Goal: Task Accomplishment & Management: Use online tool/utility

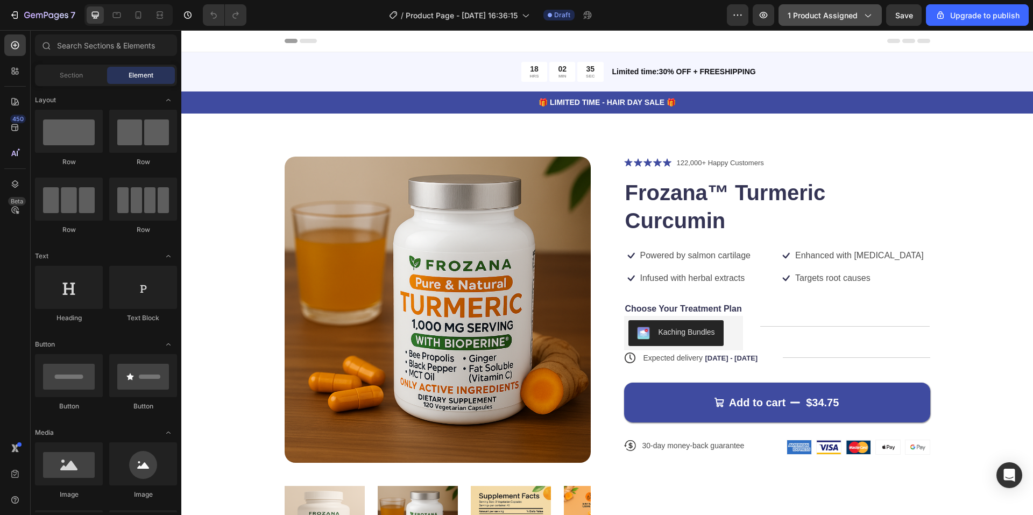
click at [854, 11] on span "1 product assigned" at bounding box center [823, 15] width 70 height 11
click at [842, 21] on button "1 product assigned" at bounding box center [830, 15] width 103 height 22
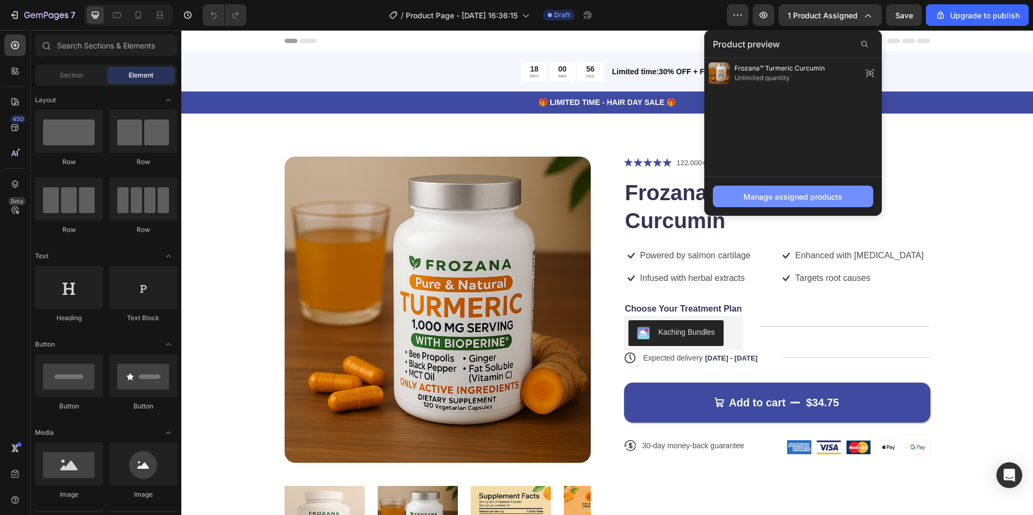
click at [754, 191] on div "Manage assigned products" at bounding box center [793, 196] width 99 height 11
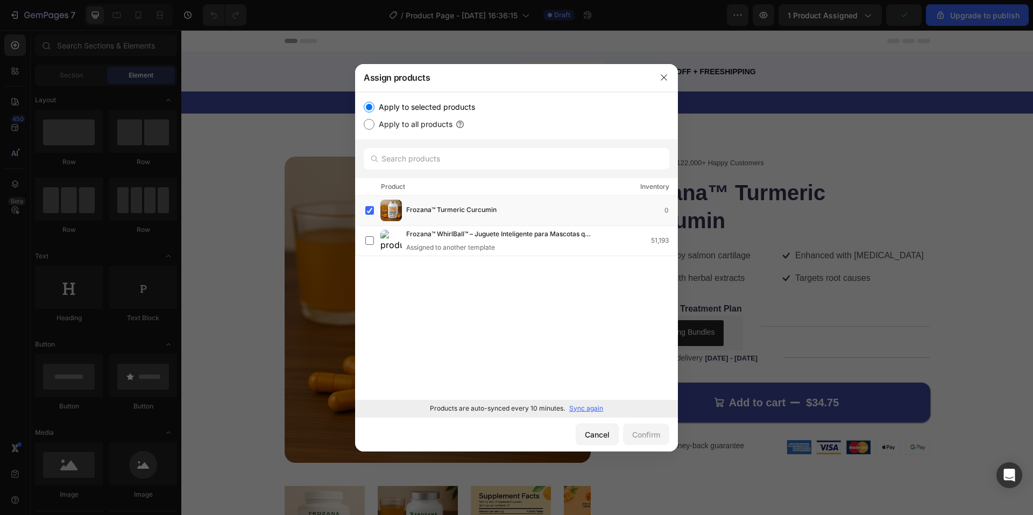
click at [573, 408] on p "Sync again" at bounding box center [586, 409] width 34 height 10
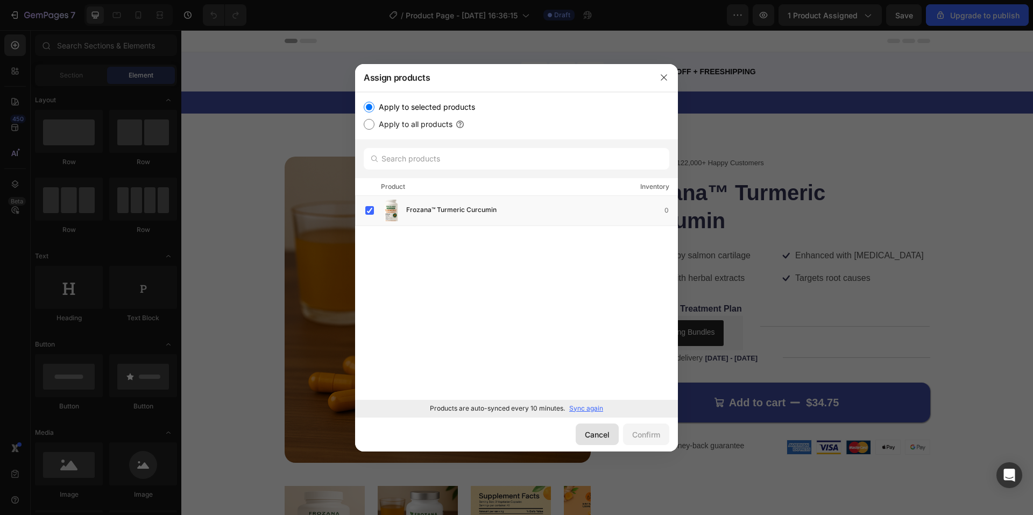
click at [601, 437] on div "Cancel" at bounding box center [597, 434] width 25 height 11
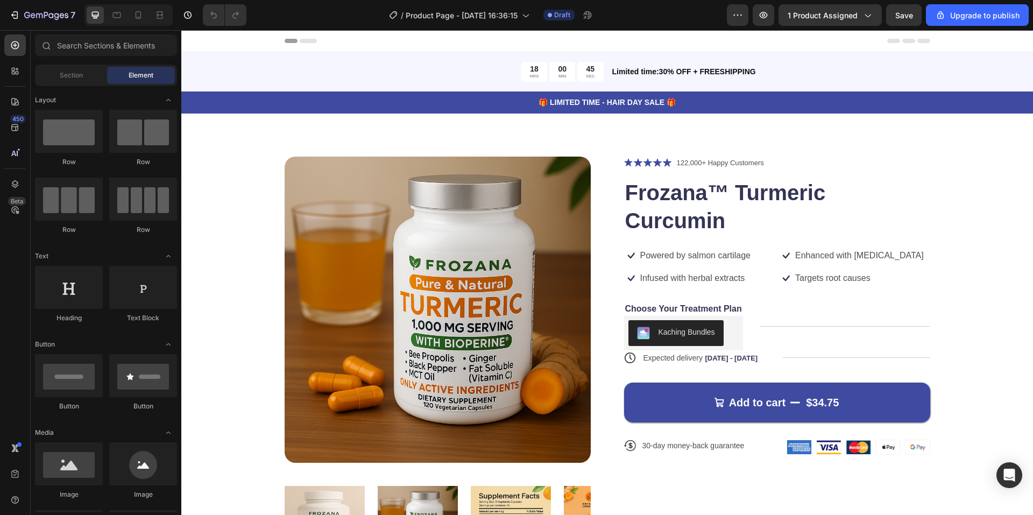
click at [329, 195] on img at bounding box center [438, 310] width 306 height 306
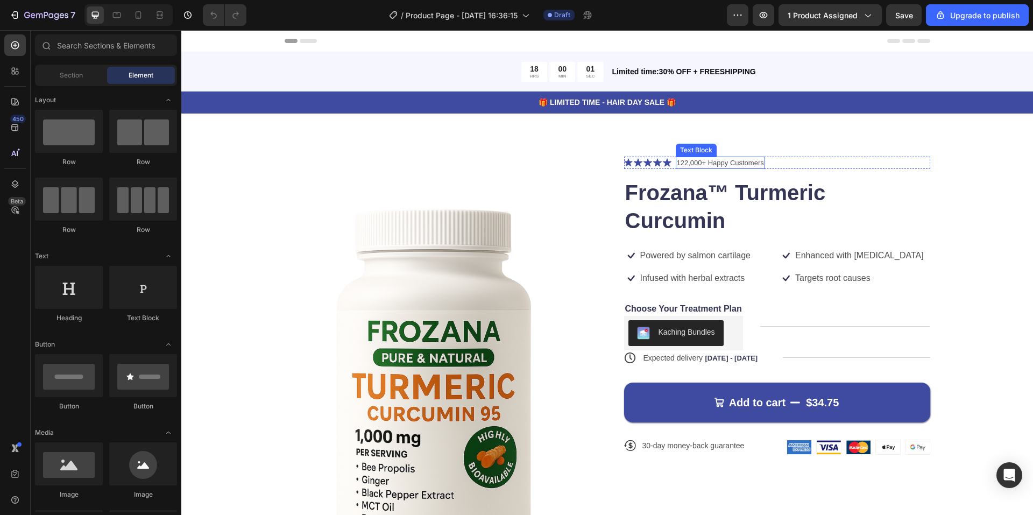
click at [738, 164] on p "122,000+ Happy Customers" at bounding box center [720, 163] width 87 height 11
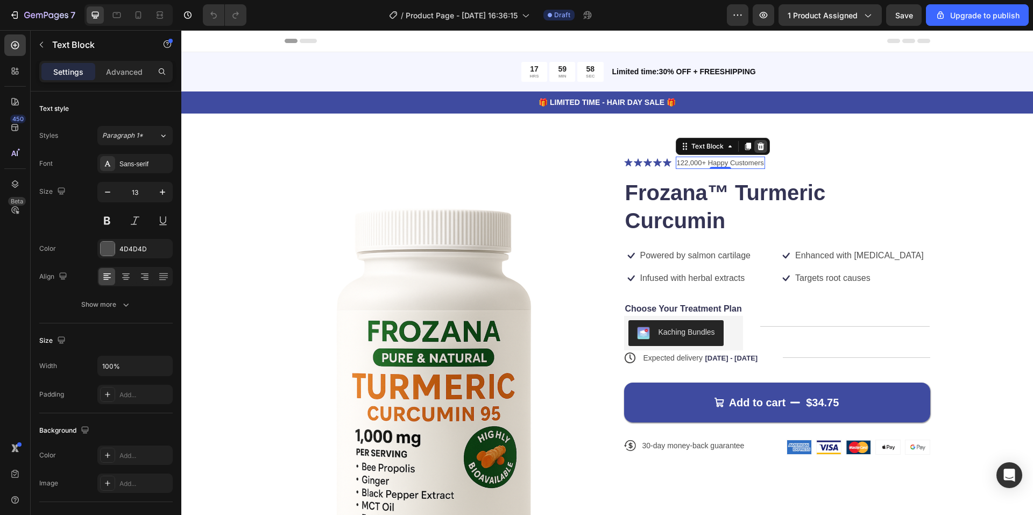
click at [758, 144] on icon at bounding box center [760, 146] width 7 height 8
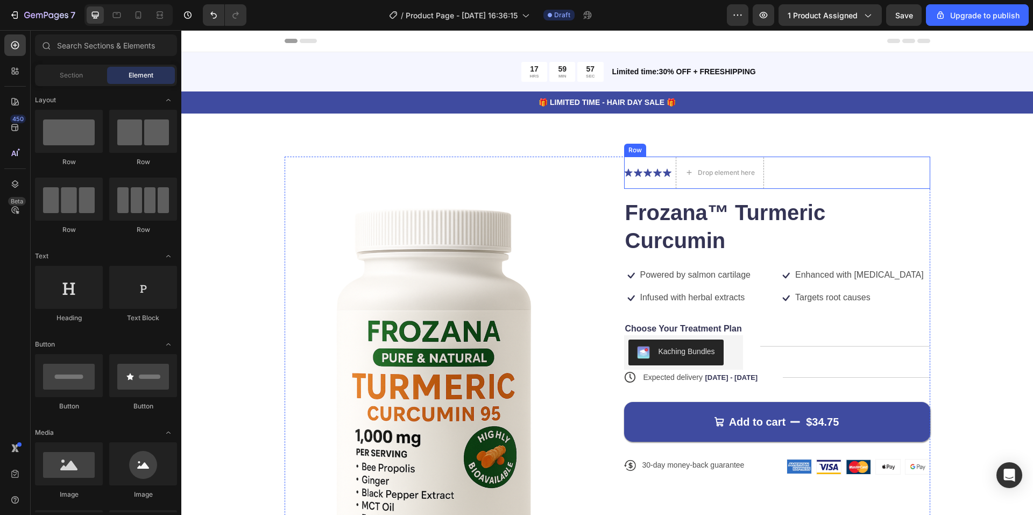
click at [653, 170] on icon at bounding box center [657, 172] width 9 height 9
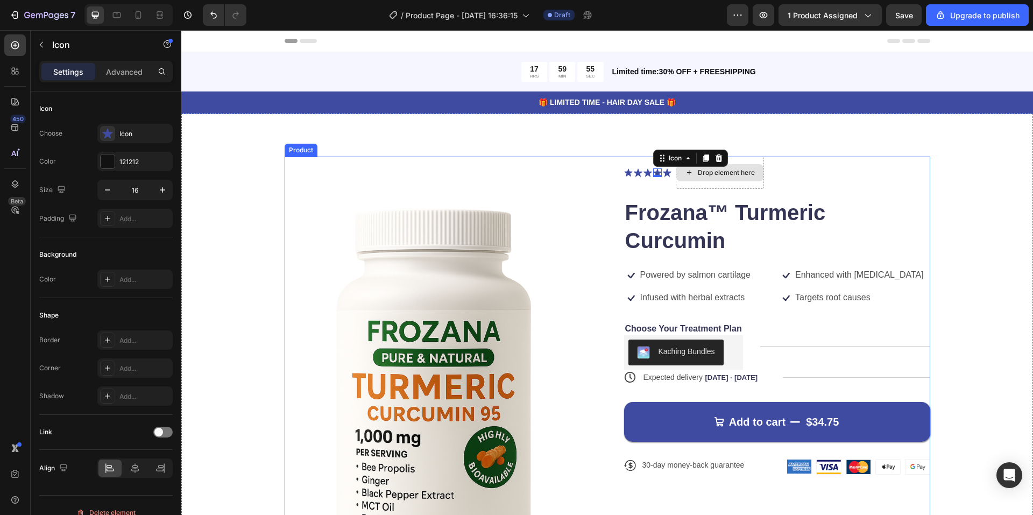
click at [627, 171] on icon at bounding box center [628, 172] width 9 height 9
click at [634, 172] on icon at bounding box center [638, 172] width 9 height 8
click at [644, 172] on icon at bounding box center [648, 172] width 9 height 8
click at [658, 172] on div "Icon Icon Icon 0 Icon Icon" at bounding box center [647, 172] width 47 height 9
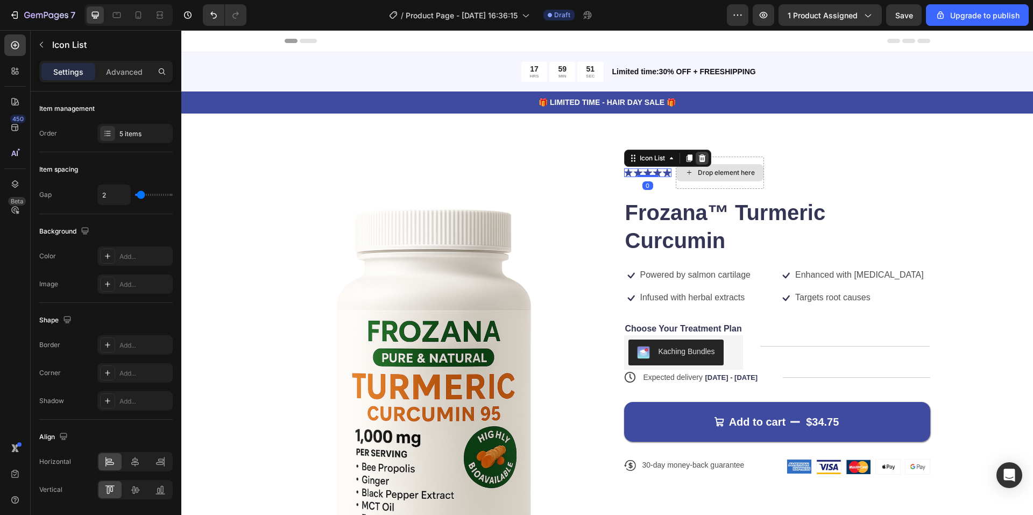
click at [699, 156] on icon at bounding box center [702, 158] width 7 height 8
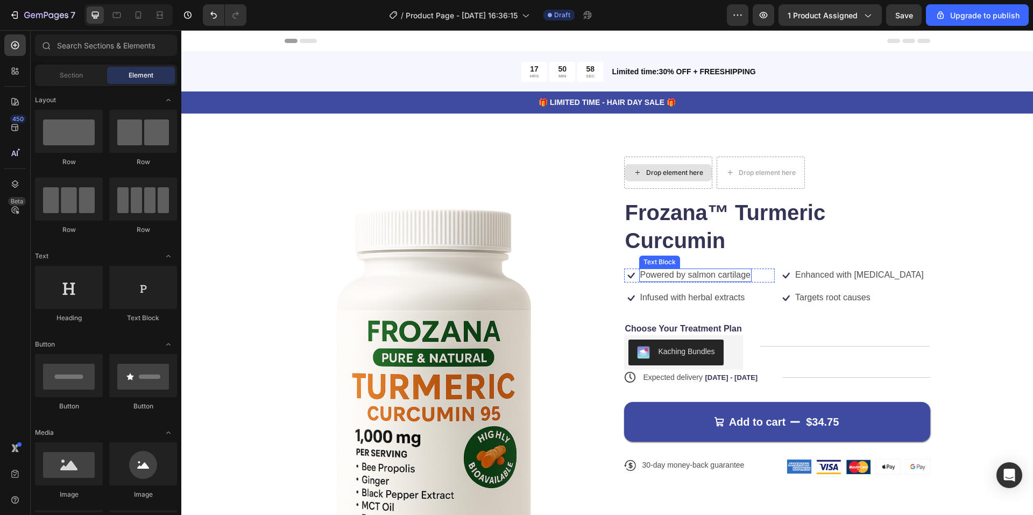
click at [668, 273] on p "Powered by salmon cartilage" at bounding box center [695, 275] width 110 height 11
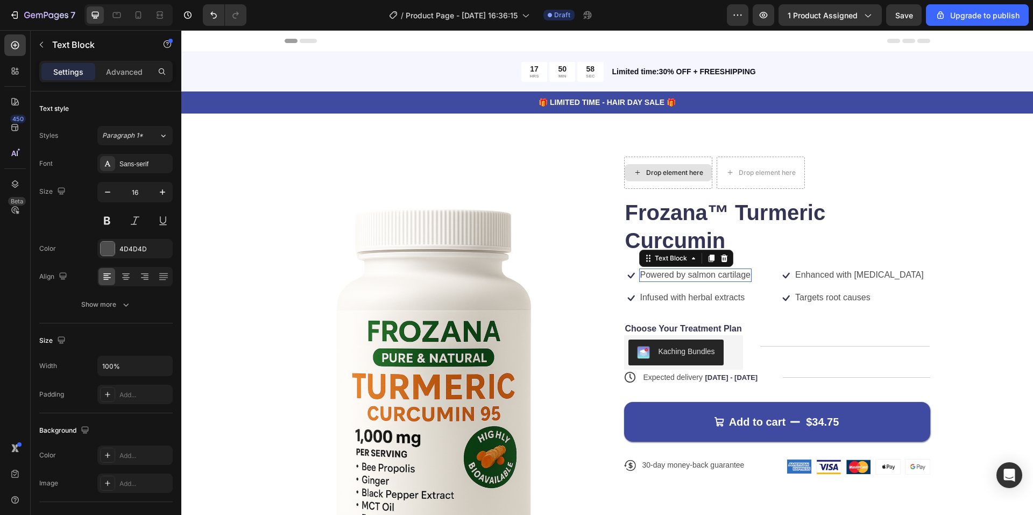
click at [668, 273] on p "Powered by salmon cartilage" at bounding box center [695, 275] width 110 height 11
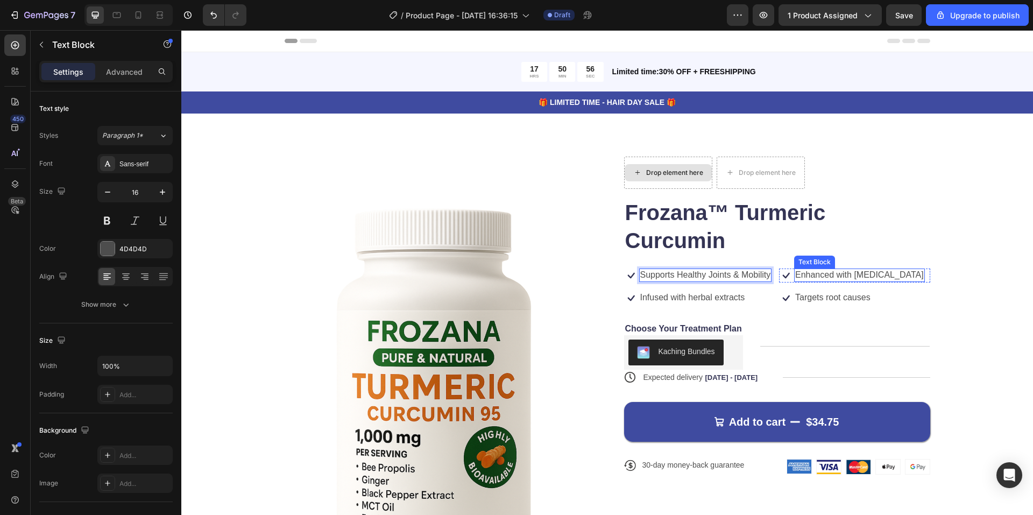
click at [806, 271] on p "Enhanced with [MEDICAL_DATA]" at bounding box center [859, 275] width 129 height 11
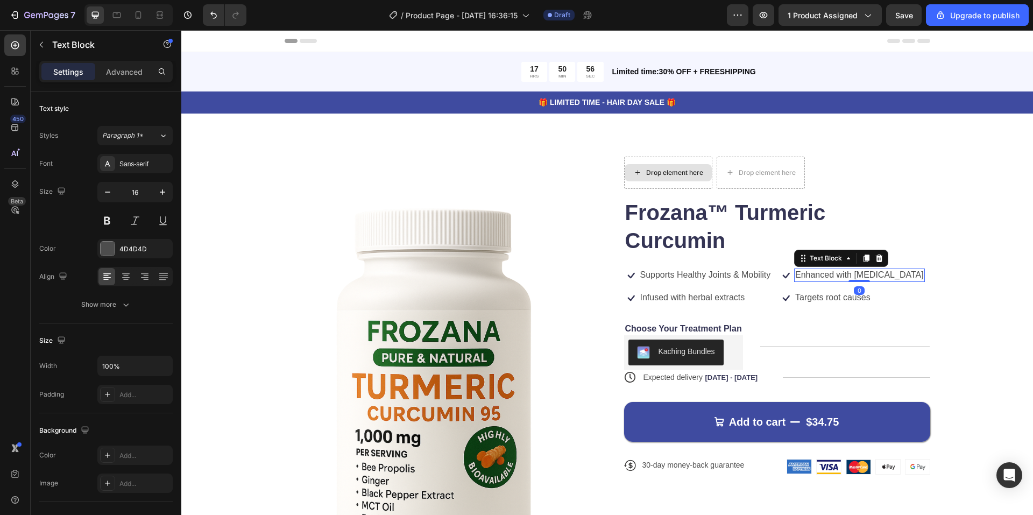
click at [806, 271] on p "Enhanced with [MEDICAL_DATA]" at bounding box center [859, 275] width 129 height 11
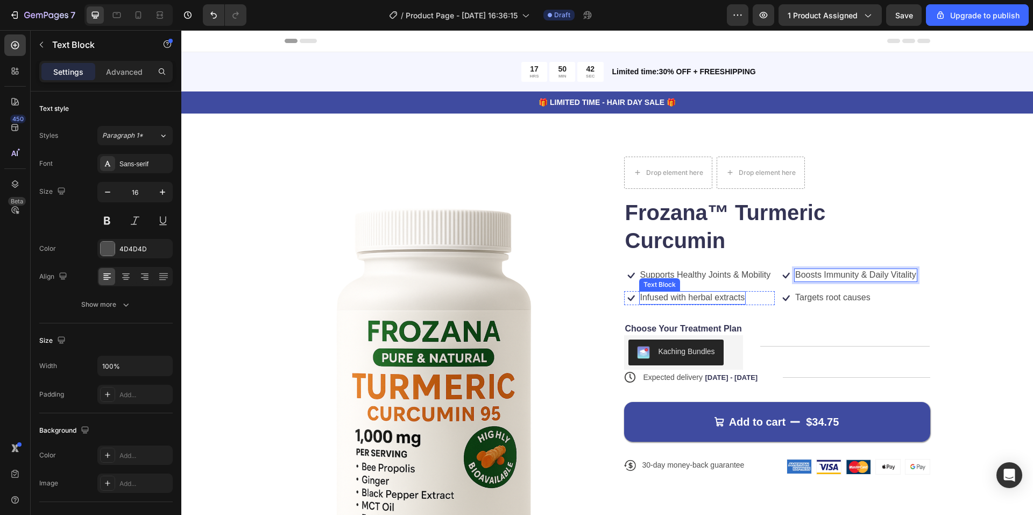
click at [683, 300] on p "Infused with herbal extracts" at bounding box center [692, 297] width 105 height 11
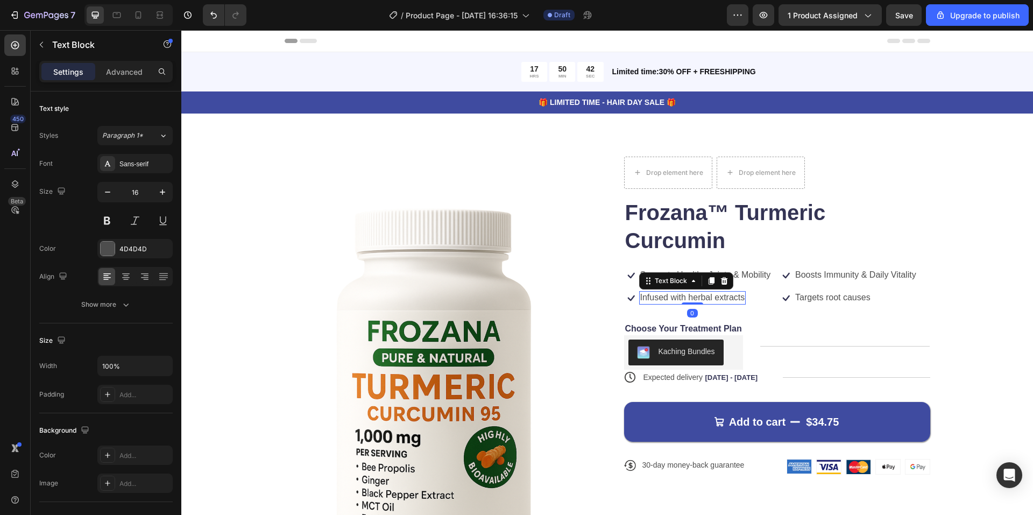
click at [683, 300] on p "Infused with herbal extracts" at bounding box center [692, 297] width 105 height 11
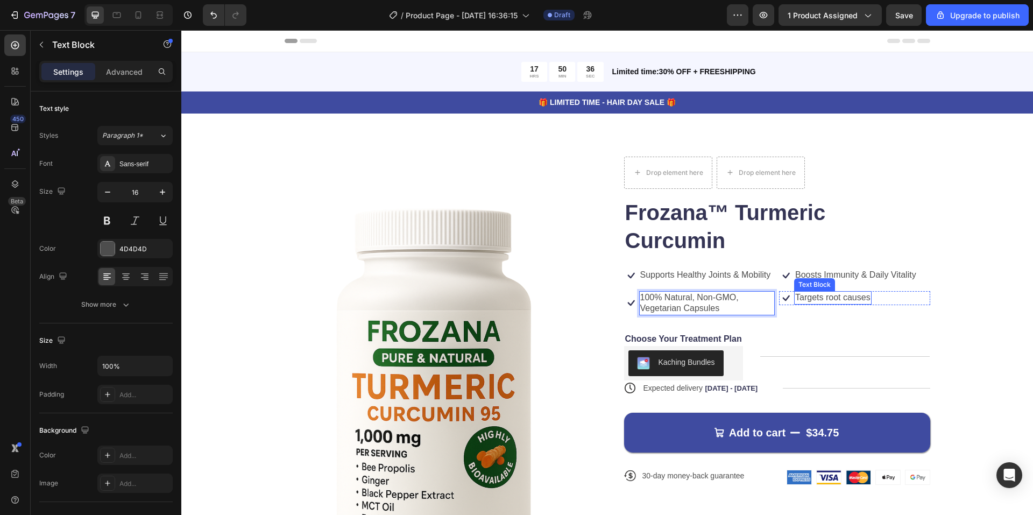
click at [846, 295] on p "Targets root causes" at bounding box center [832, 297] width 75 height 11
click at [818, 298] on p "Targets root causes" at bounding box center [832, 297] width 75 height 11
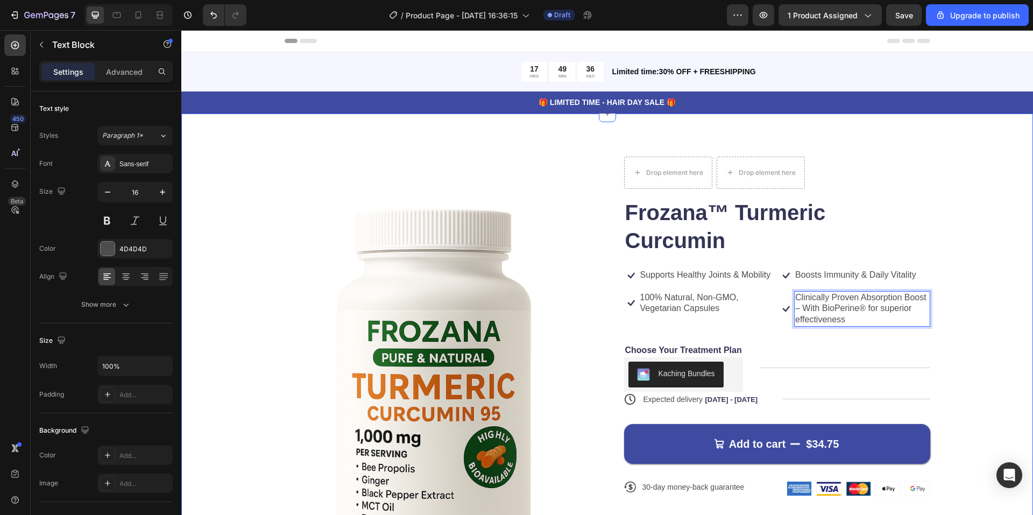
click at [327, 135] on div "Product Images Drop element here Drop element here Row Frozana™ Turmeric Curcum…" at bounding box center [607, 447] width 852 height 666
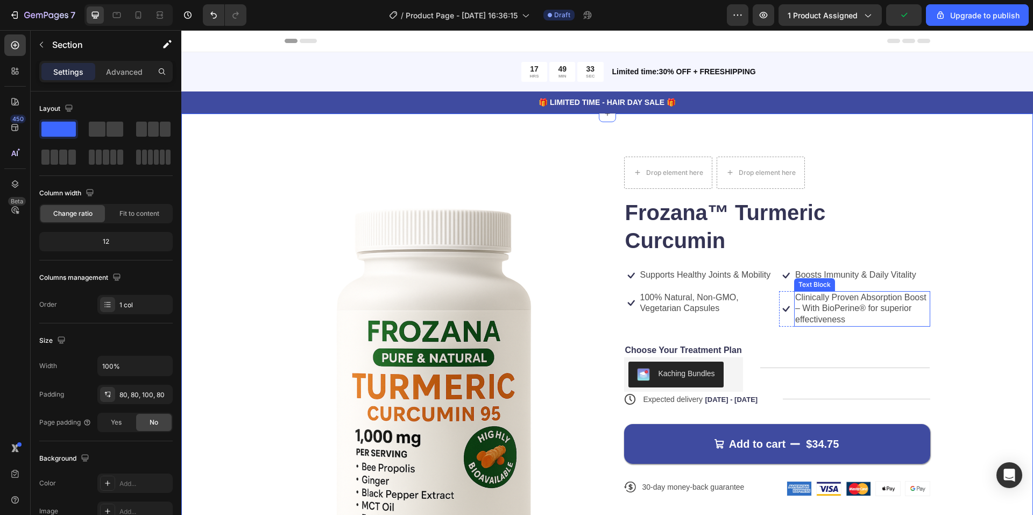
click at [865, 314] on p "Clinically Proven Absorption Boost – With BioPerine® for superior effectiveness" at bounding box center [862, 308] width 134 height 33
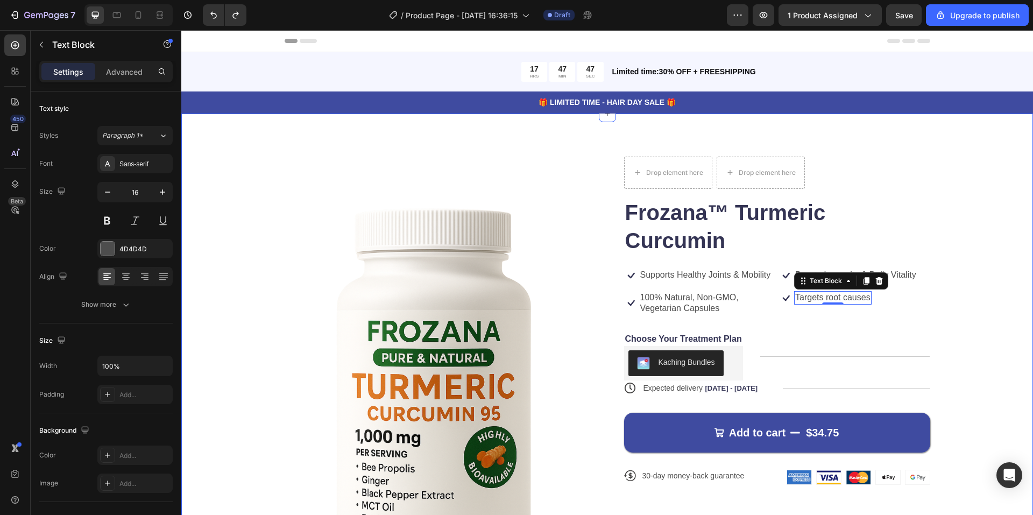
click at [493, 138] on div "Product Images Drop element here Drop element here Row Frozana™ Turmeric Curcum…" at bounding box center [607, 447] width 852 height 666
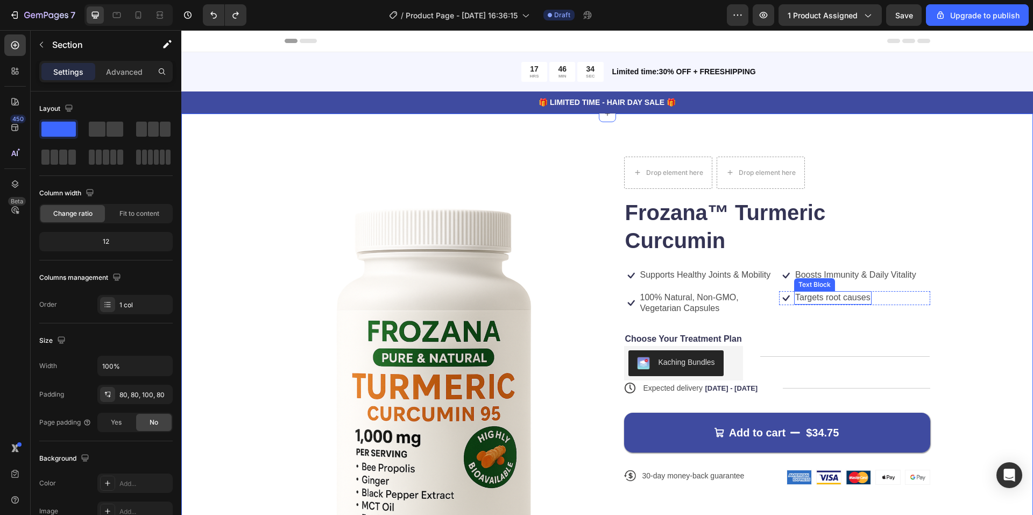
click at [832, 297] on p "Targets root causes" at bounding box center [832, 297] width 75 height 11
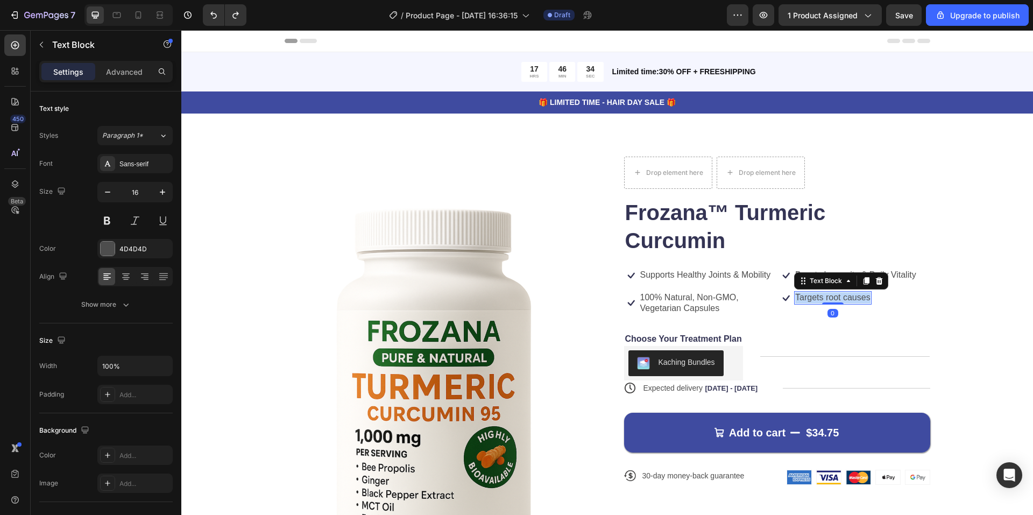
click at [832, 297] on p "Targets root causes" at bounding box center [832, 297] width 75 height 11
click at [817, 303] on p "20X Better Absorption" at bounding box center [837, 297] width 84 height 11
click at [817, 298] on p "20X Better Absorption" at bounding box center [837, 297] width 84 height 11
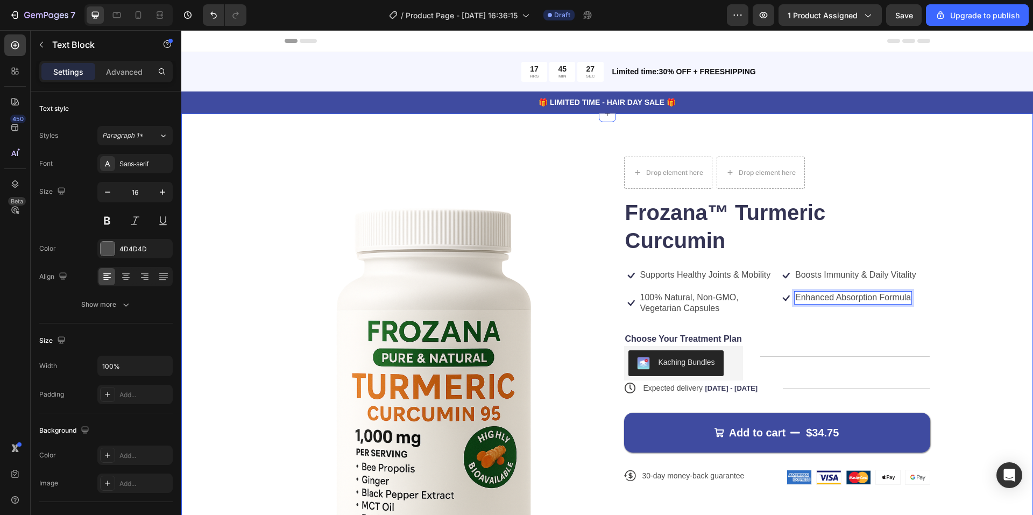
click at [205, 208] on div "Product Images Drop element here Drop element here Row Frozana™ Turmeric Curcum…" at bounding box center [607, 447] width 852 height 666
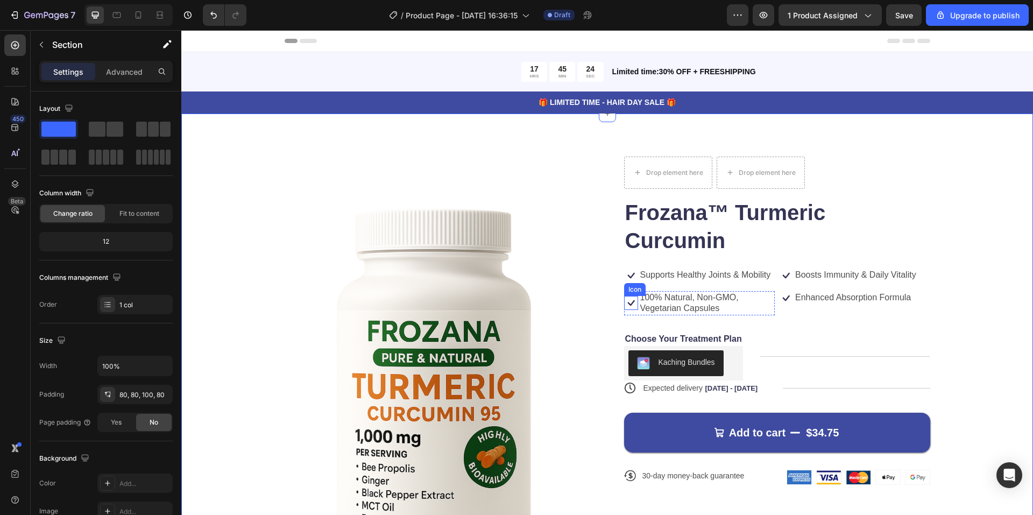
click at [629, 304] on icon at bounding box center [631, 303] width 7 height 6
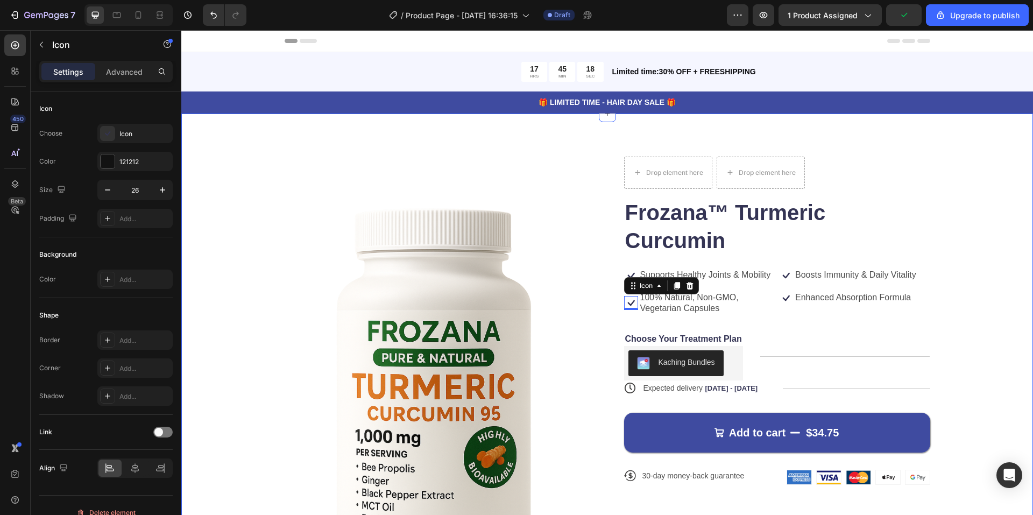
click at [238, 265] on div "Product Images Drop element here Drop element here Row Frozana™ Turmeric Curcum…" at bounding box center [607, 441] width 766 height 569
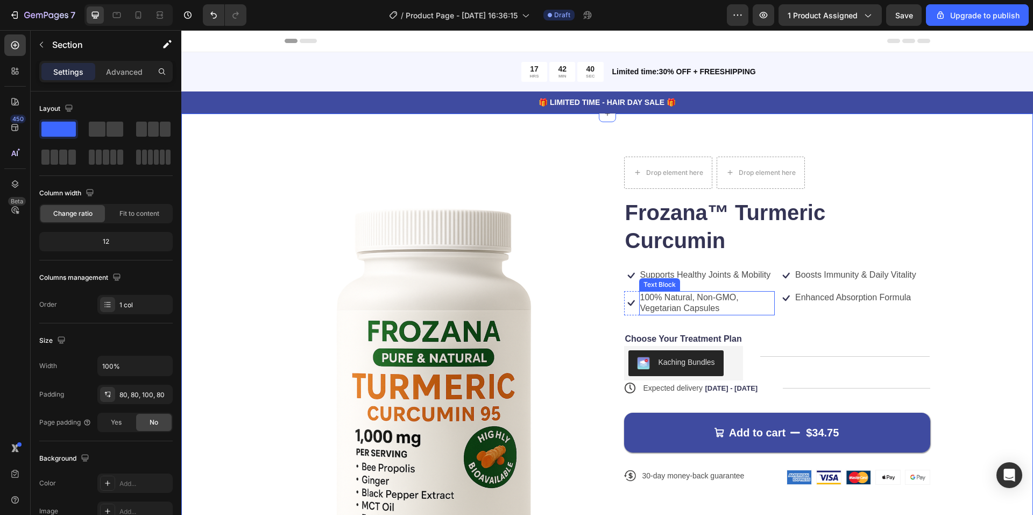
click at [692, 299] on p "100% Natural, Non-GMO, Vegetarian Capsules" at bounding box center [707, 303] width 134 height 23
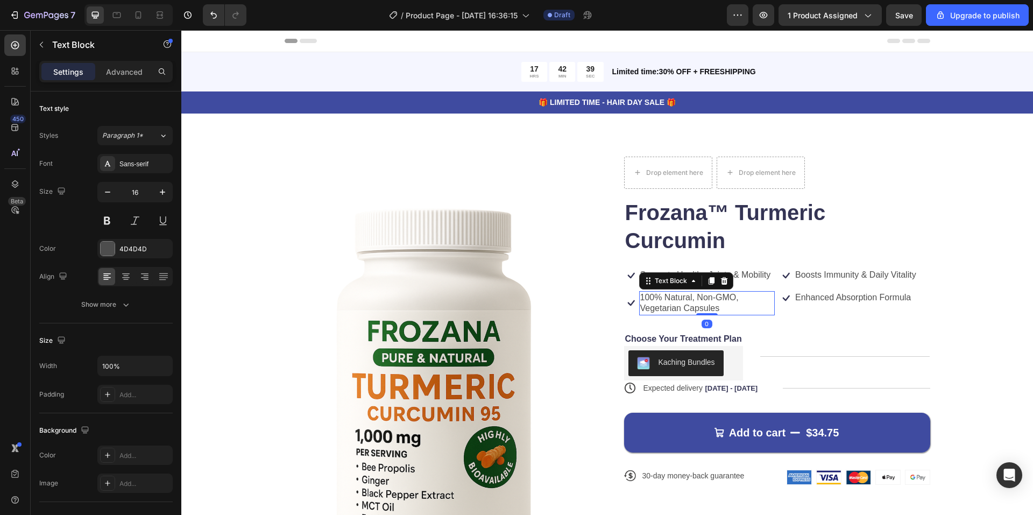
click at [691, 300] on p "100% Natural, Non-GMO, Vegetarian Capsules" at bounding box center [707, 303] width 134 height 23
click at [733, 299] on p "100% NaturalNon-GMO, Vegetarian Capsules" at bounding box center [707, 303] width 134 height 23
click at [690, 297] on p "100% NaturalNon-GMO Vegetarian Capsules" at bounding box center [707, 303] width 134 height 23
click at [696, 337] on p "Choose Your Treatment Plan" at bounding box center [683, 339] width 117 height 11
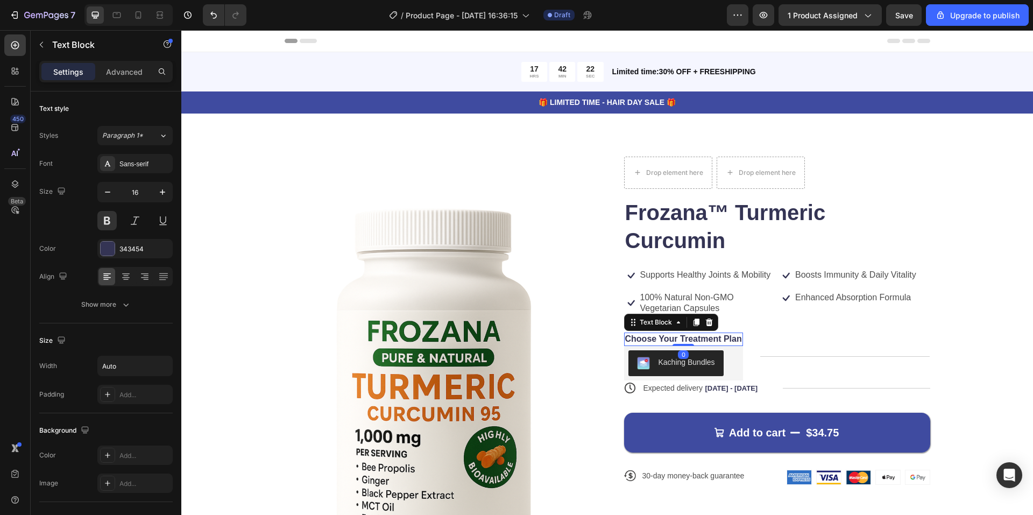
click at [696, 337] on p "Choose Your Treatment Plan" at bounding box center [683, 339] width 117 height 11
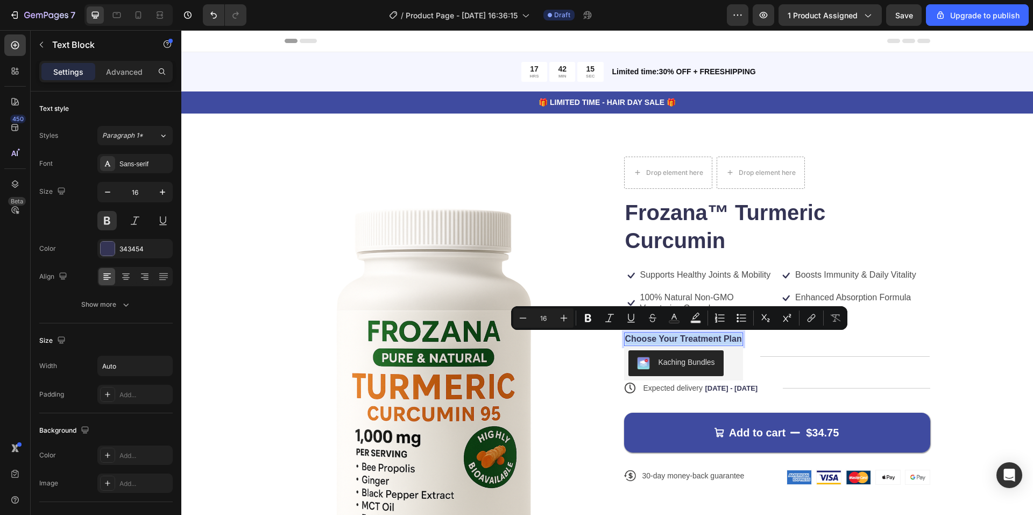
click at [676, 339] on p "Choose Your Treatment Plan" at bounding box center [683, 339] width 117 height 11
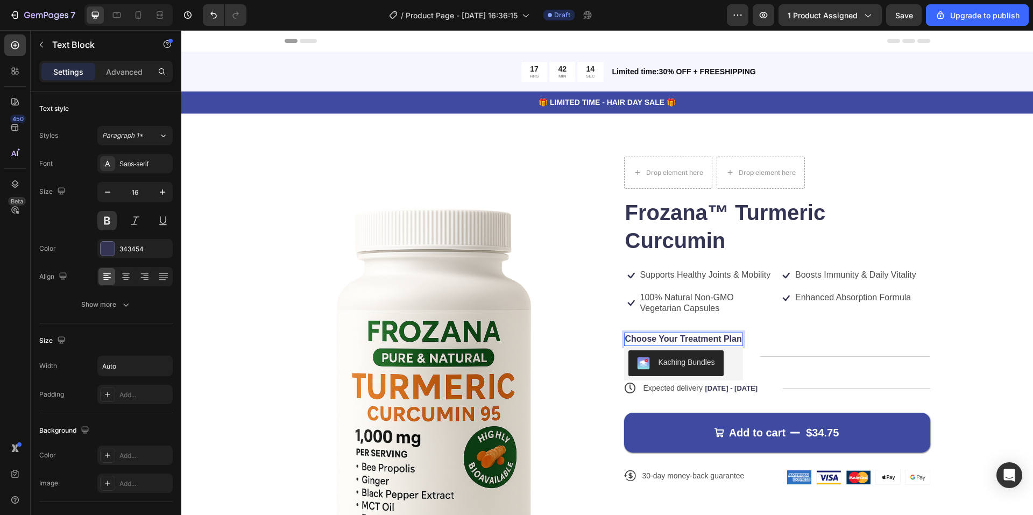
click at [676, 339] on p "Choose Your Treatment Plan" at bounding box center [683, 339] width 117 height 11
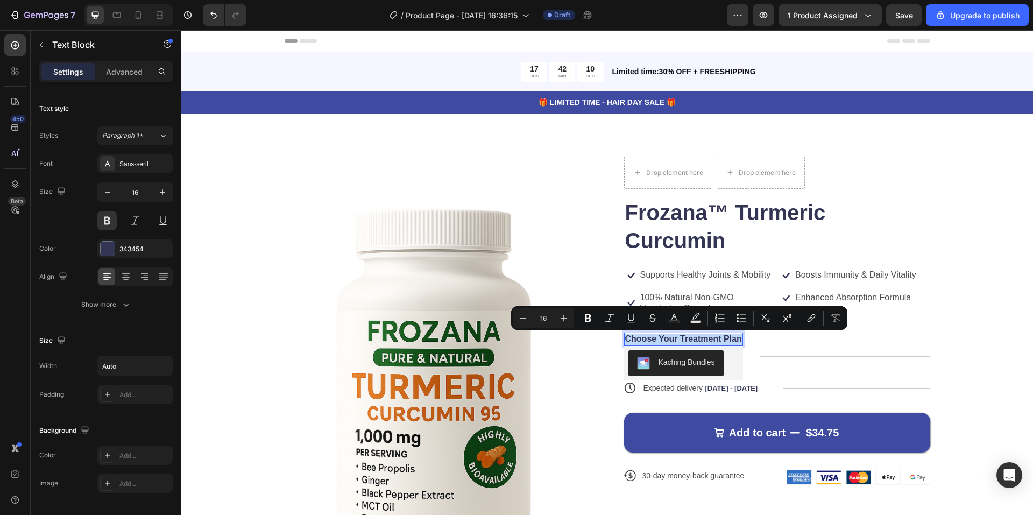
drag, startPoint x: 873, startPoint y: 360, endPoint x: 667, endPoint y: 338, distance: 206.7
click at [667, 338] on p "Choose Your Treatment Plan" at bounding box center [683, 339] width 117 height 11
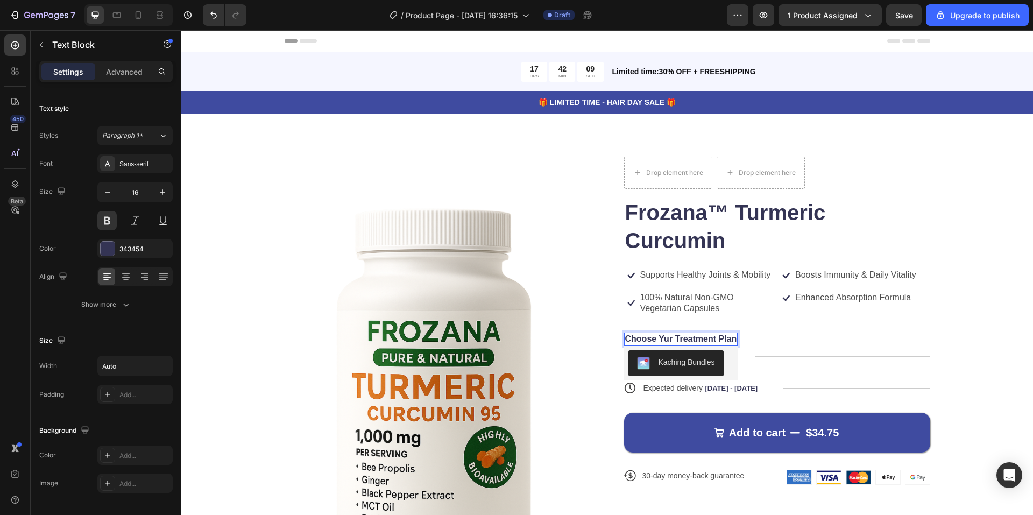
click at [671, 337] on p "Choose Yur Treatment Plan" at bounding box center [681, 339] width 112 height 11
click at [671, 337] on p "Choose YurTreatment Plan" at bounding box center [679, 339] width 109 height 11
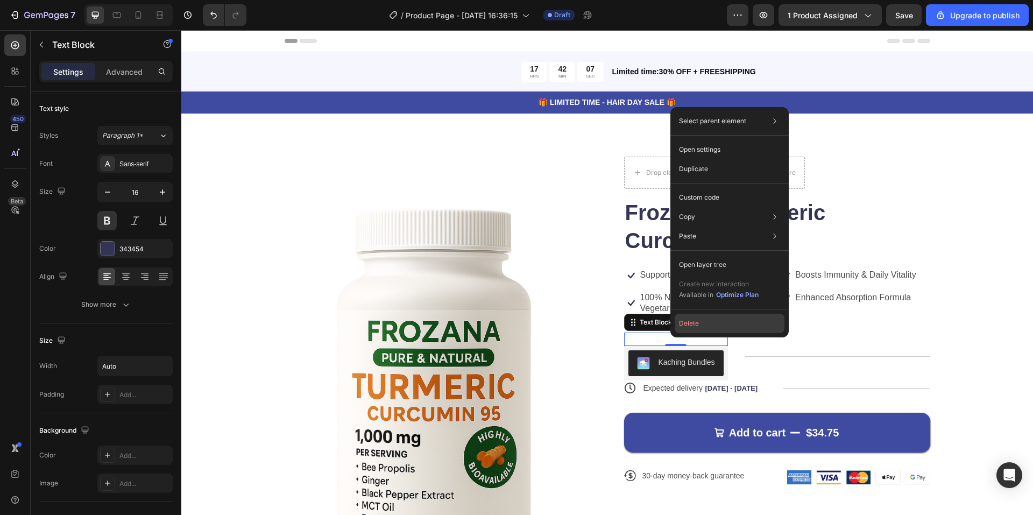
click at [695, 322] on button "Delete" at bounding box center [730, 323] width 110 height 19
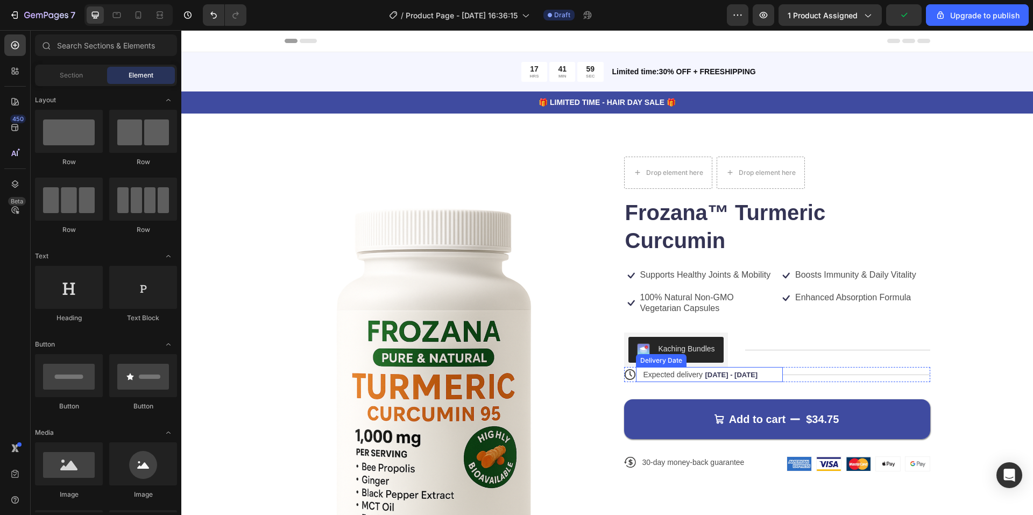
click at [700, 371] on span "Expected delivery" at bounding box center [674, 374] width 60 height 9
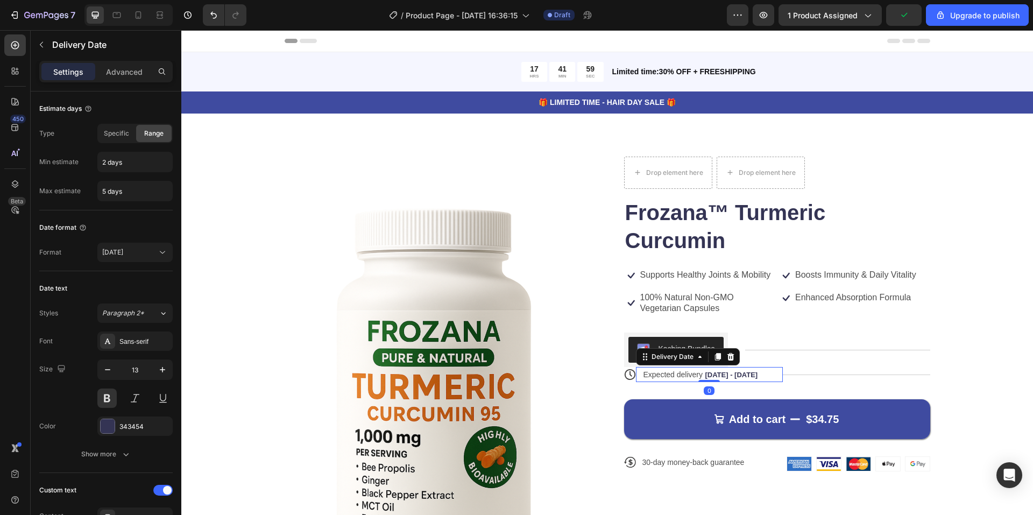
click at [700, 371] on span "Expected delivery" at bounding box center [674, 374] width 60 height 9
click at [737, 374] on span "[DATE] - [DATE]" at bounding box center [731, 375] width 53 height 8
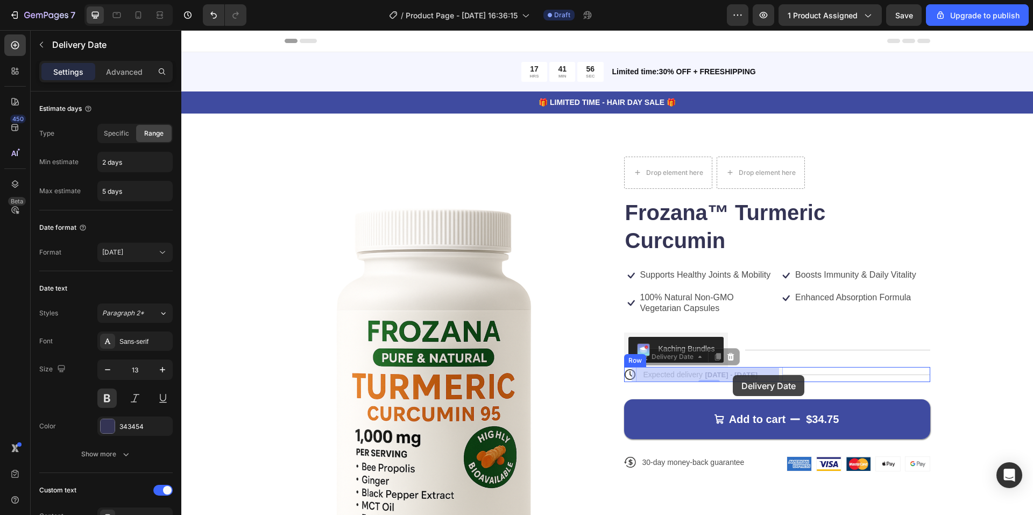
drag, startPoint x: 757, startPoint y: 374, endPoint x: 732, endPoint y: 375, distance: 24.8
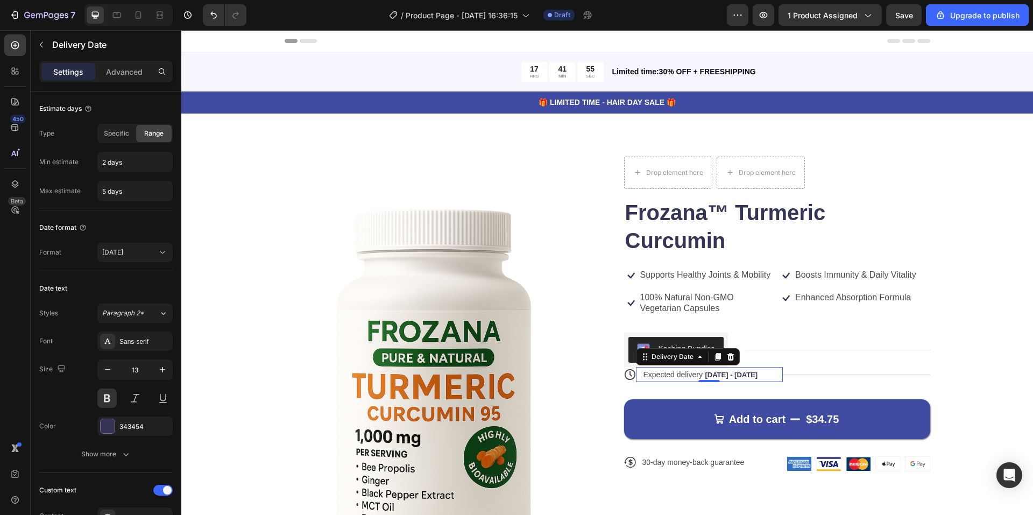
click at [726, 375] on span "[DATE] - [DATE]" at bounding box center [731, 375] width 53 height 8
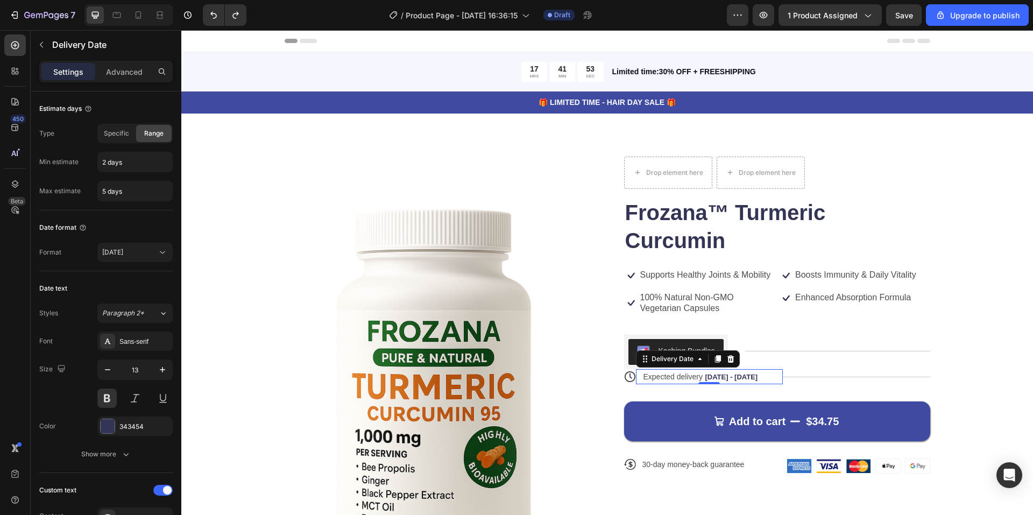
click at [741, 377] on span "[DATE] - [DATE]" at bounding box center [731, 377] width 53 height 8
drag, startPoint x: 755, startPoint y: 376, endPoint x: 745, endPoint y: 376, distance: 9.7
click at [754, 376] on div "Expected delivery [DATE] - [DATE]" at bounding box center [705, 376] width 124 height 15
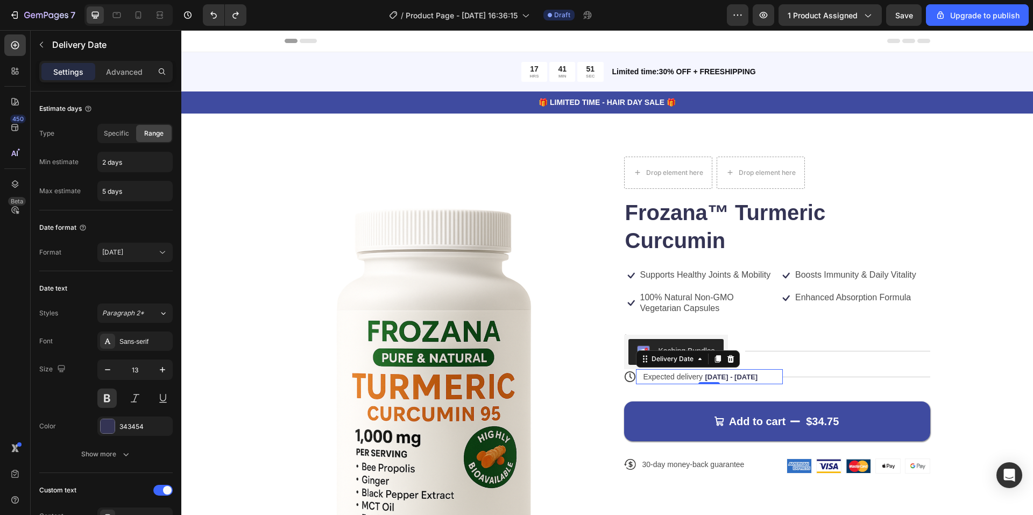
click at [705, 378] on span "[DATE] - [DATE]" at bounding box center [731, 377] width 53 height 8
click at [661, 363] on div "Delivery Date" at bounding box center [673, 359] width 46 height 10
click at [663, 374] on span "Expected delivery" at bounding box center [674, 376] width 60 height 9
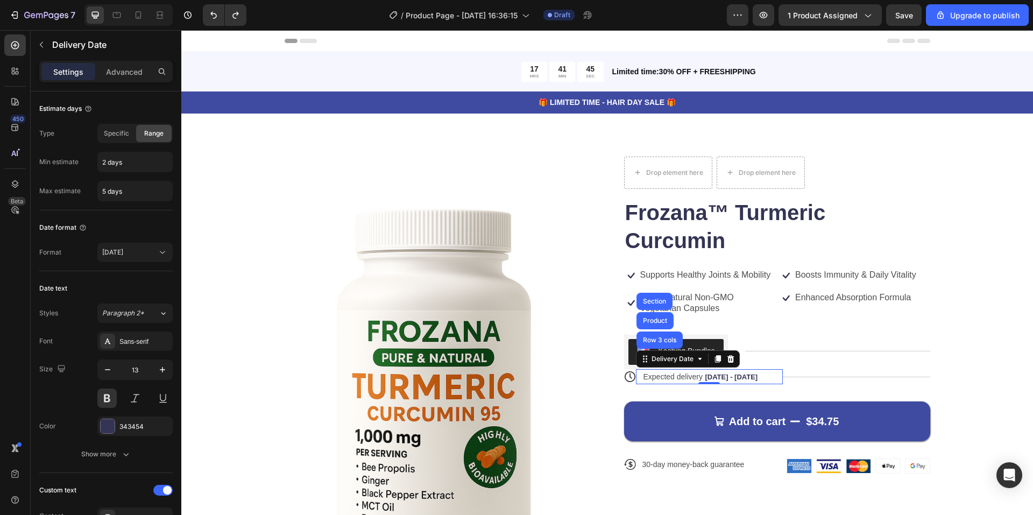
click at [655, 377] on span "Expected delivery" at bounding box center [674, 376] width 60 height 9
click at [732, 359] on div at bounding box center [730, 359] width 13 height 13
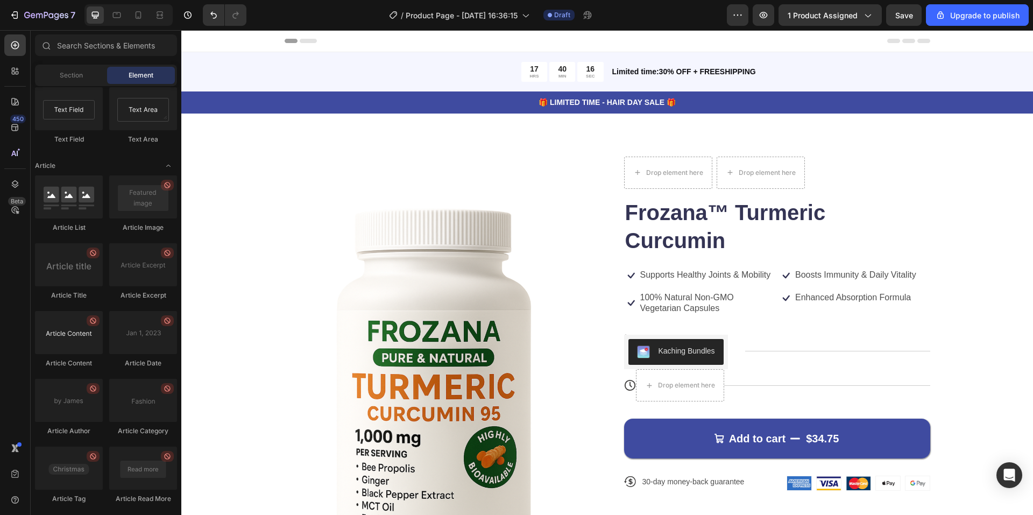
scroll to position [2834, 0]
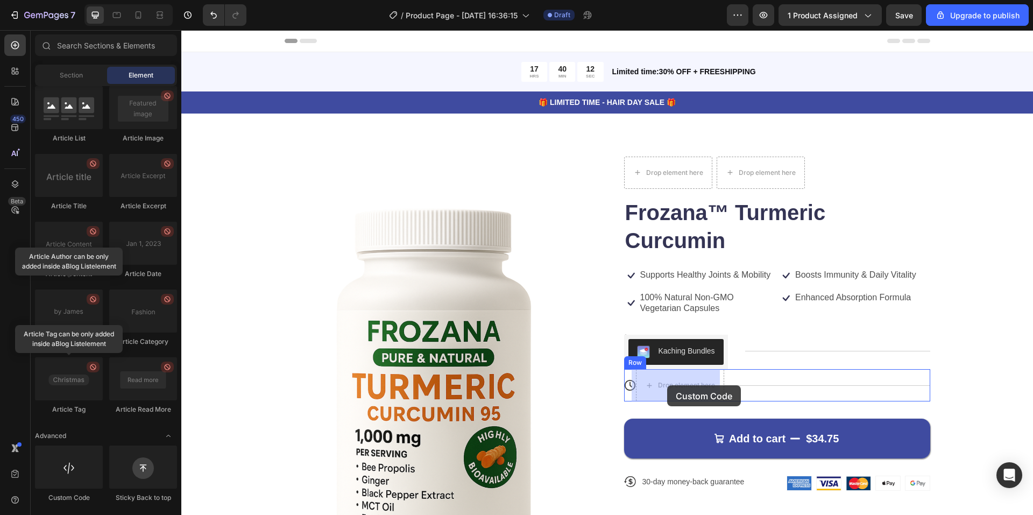
drag, startPoint x: 329, startPoint y: 491, endPoint x: 667, endPoint y: 385, distance: 354.7
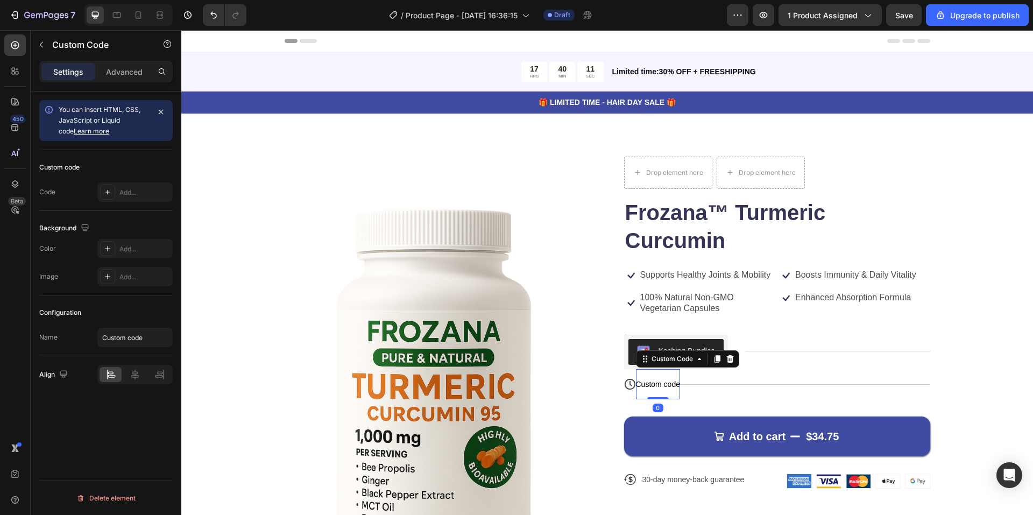
click at [652, 383] on span "Custom code" at bounding box center [658, 384] width 44 height 13
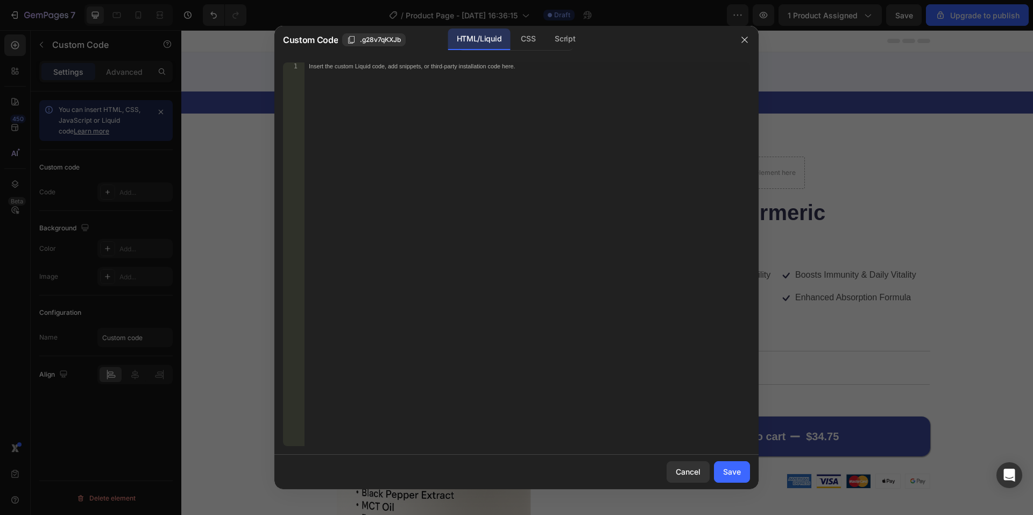
click at [454, 143] on div "Insert the custom Liquid code, add snippets, or third-party installation code h…" at bounding box center [528, 261] width 446 height 399
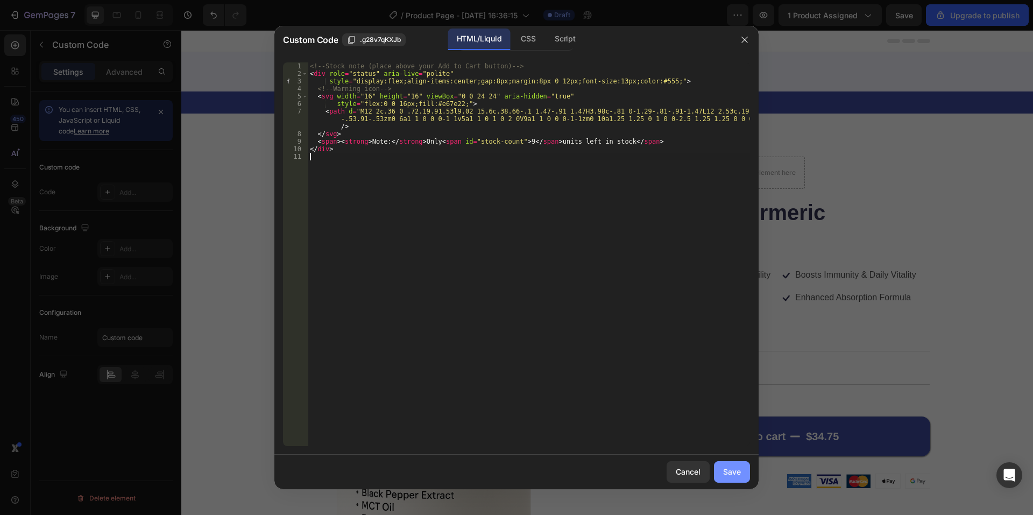
click at [734, 481] on button "Save" at bounding box center [732, 472] width 36 height 22
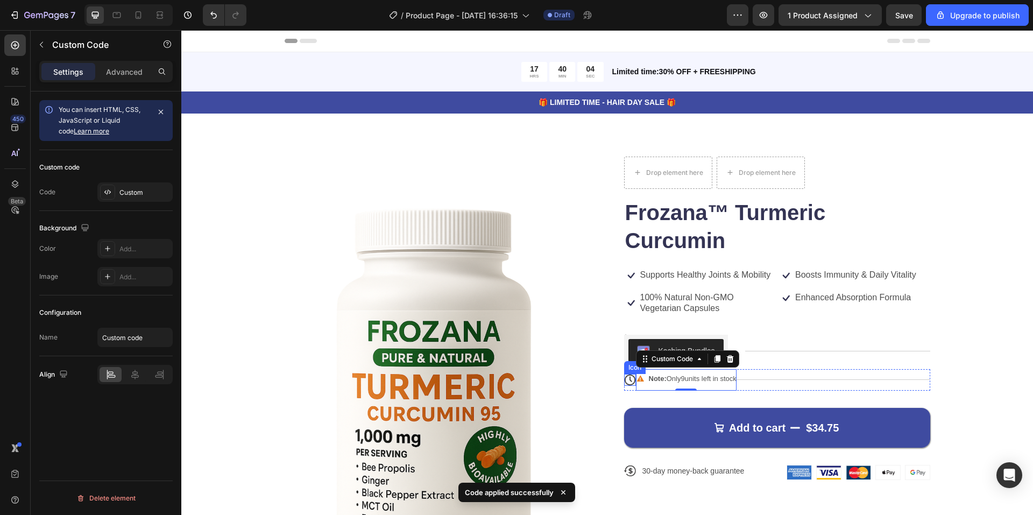
click at [626, 379] on icon at bounding box center [630, 380] width 12 height 12
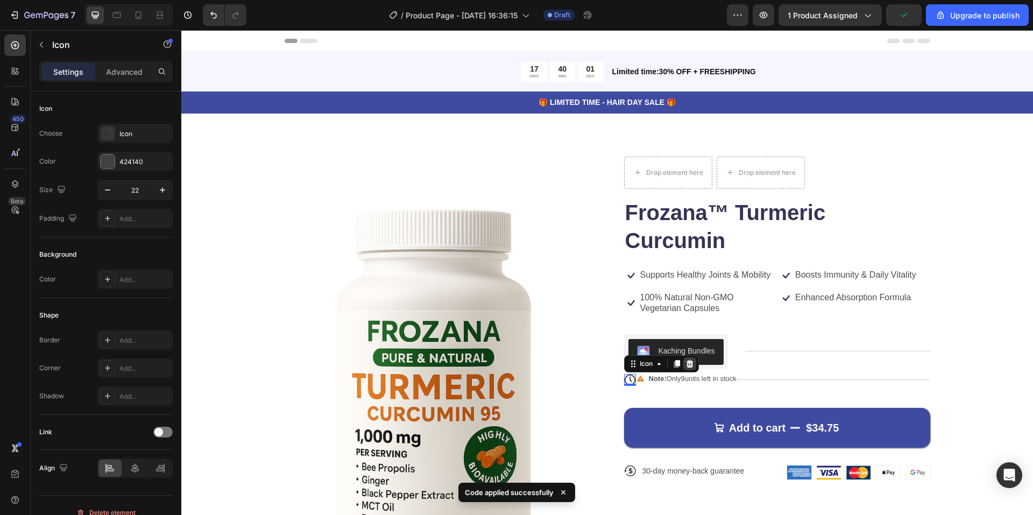
click at [689, 362] on icon at bounding box center [690, 364] width 9 height 9
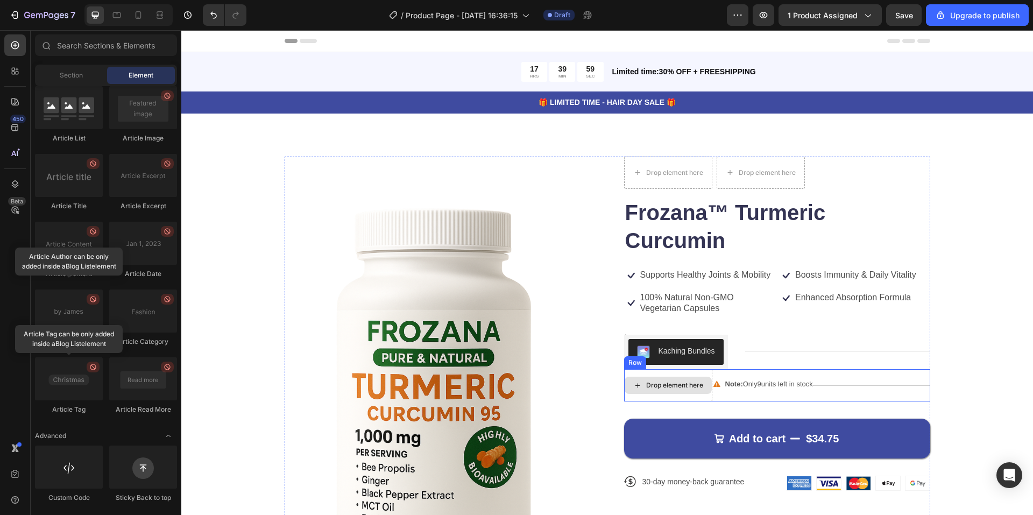
click at [651, 377] on div "Drop element here" at bounding box center [668, 385] width 87 height 17
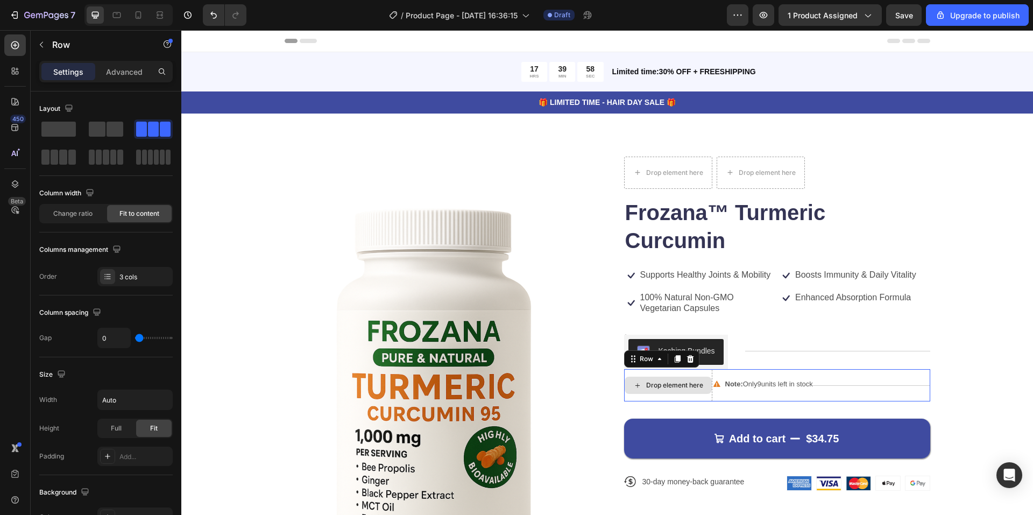
drag, startPoint x: 671, startPoint y: 373, endPoint x: 664, endPoint y: 373, distance: 7.5
click at [664, 373] on div "Drop element here" at bounding box center [668, 385] width 88 height 32
click at [686, 360] on icon at bounding box center [690, 359] width 9 height 9
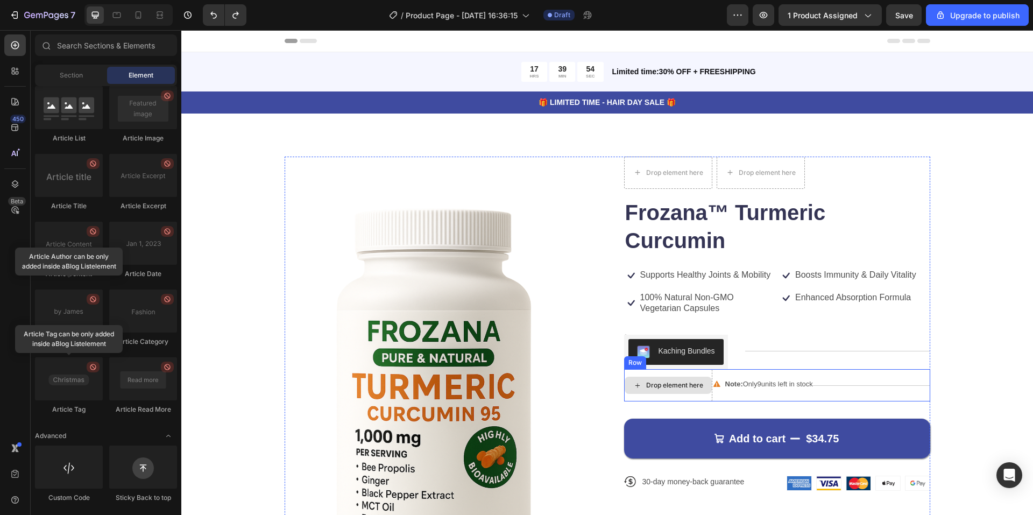
click at [682, 371] on div "Drop element here" at bounding box center [668, 385] width 88 height 32
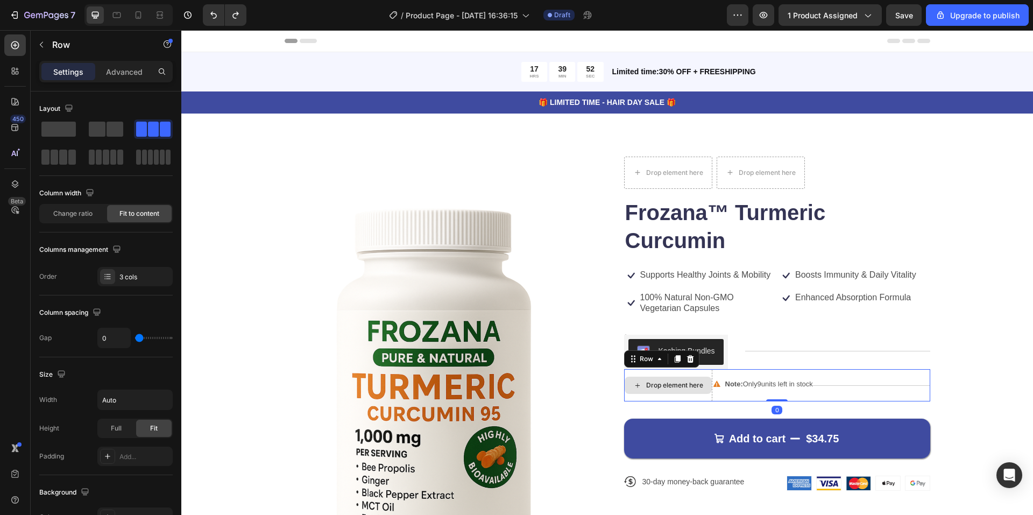
click at [675, 398] on div "Drop element here" at bounding box center [668, 385] width 88 height 32
click at [737, 397] on div "Note: Only 9 units left in stock Custom Code" at bounding box center [763, 385] width 101 height 32
click at [675, 398] on div "Drop element here" at bounding box center [668, 385] width 88 height 32
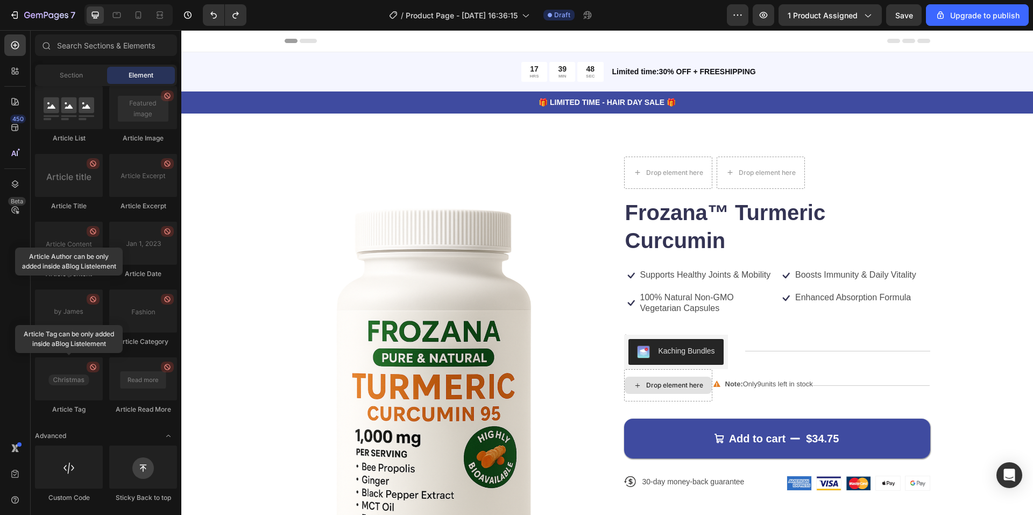
click at [646, 387] on div "Drop element here" at bounding box center [674, 385] width 57 height 9
click at [651, 382] on div "Drop element here" at bounding box center [674, 385] width 57 height 9
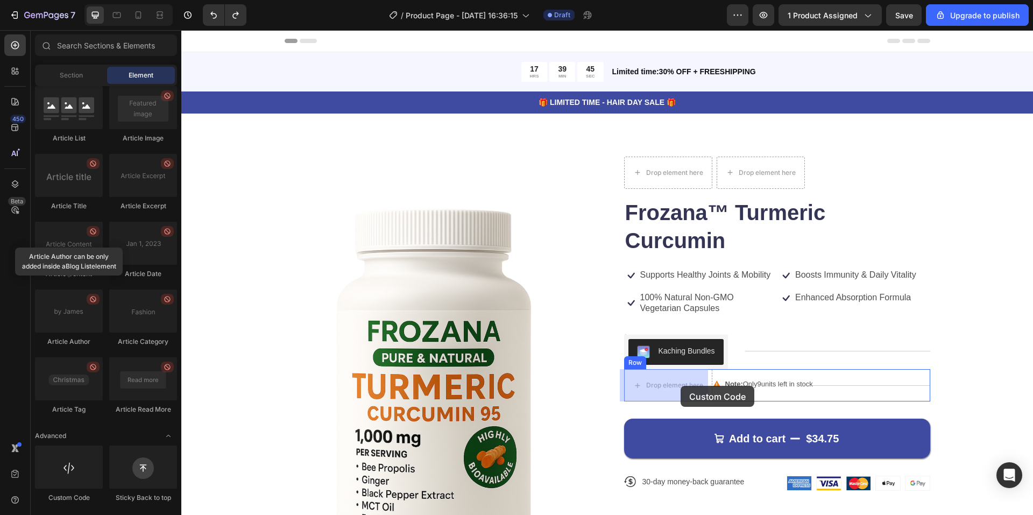
drag, startPoint x: 346, startPoint y: 485, endPoint x: 681, endPoint y: 386, distance: 349.3
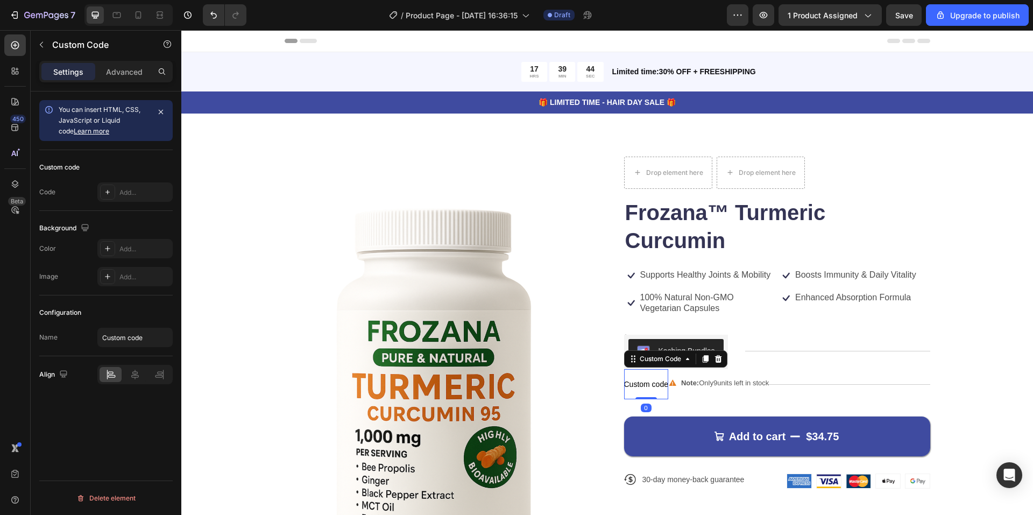
click at [639, 378] on span "Custom code" at bounding box center [646, 384] width 44 height 13
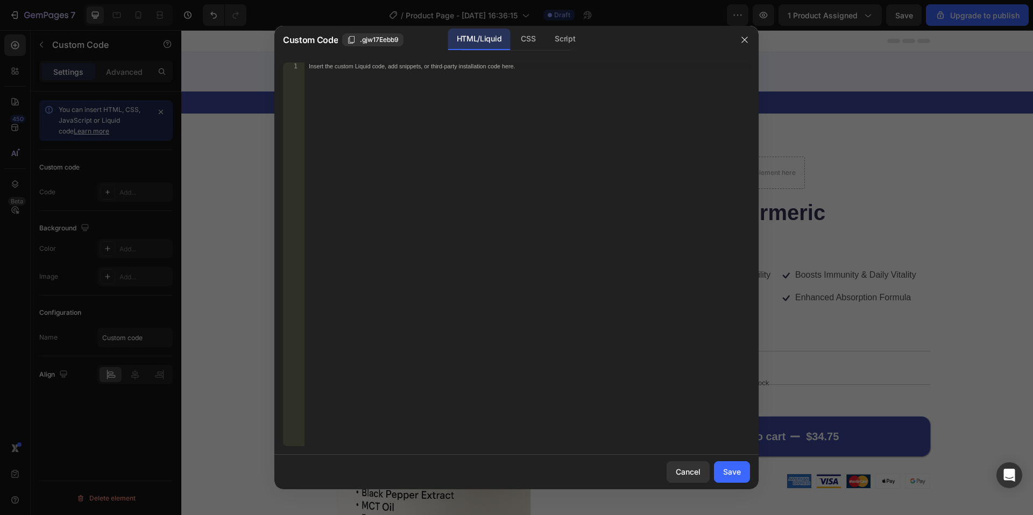
click at [407, 265] on div "Insert the custom Liquid code, add snippets, or third-party installation code h…" at bounding box center [528, 261] width 446 height 399
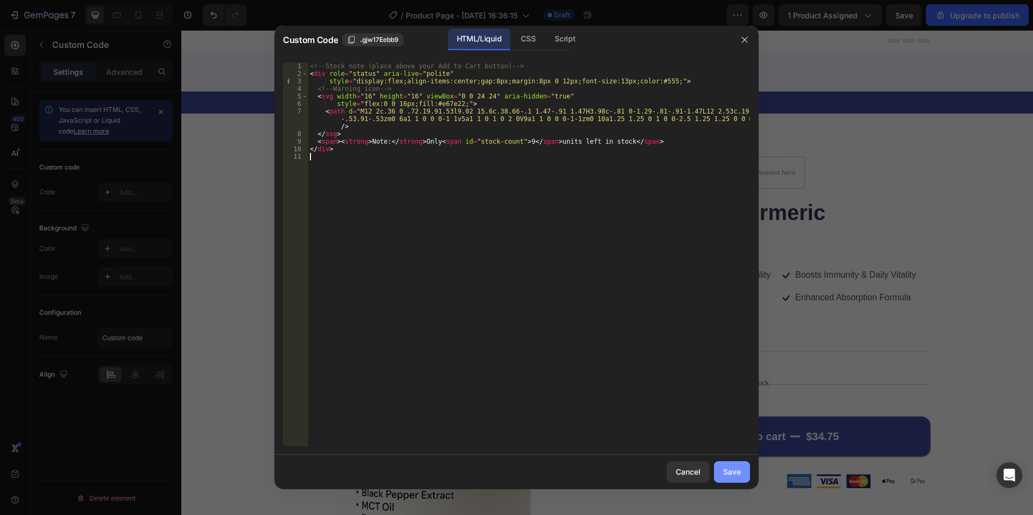
click at [734, 476] on div "Save" at bounding box center [732, 471] width 18 height 11
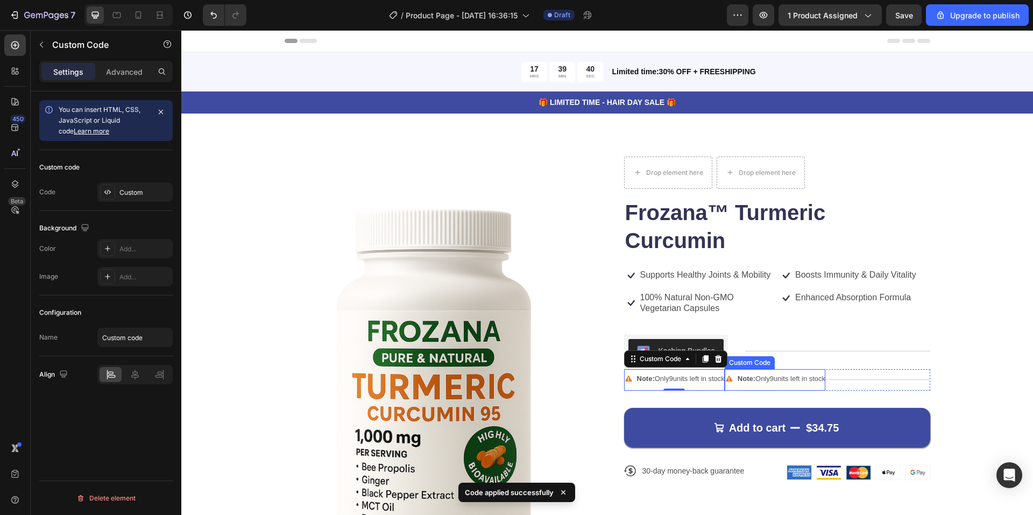
click at [760, 377] on span "Note: Only 9 units left in stock" at bounding box center [782, 379] width 88 height 11
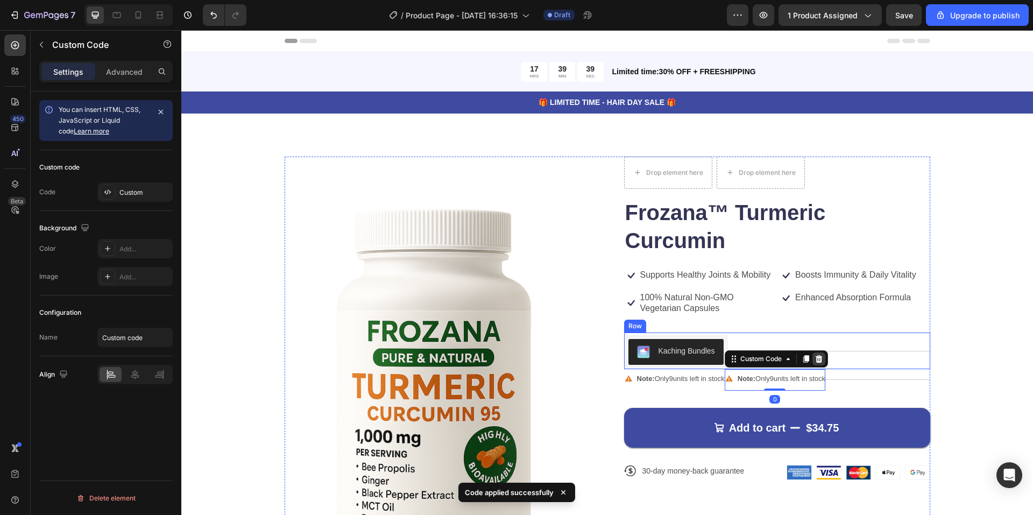
click at [815, 358] on icon at bounding box center [818, 359] width 7 height 8
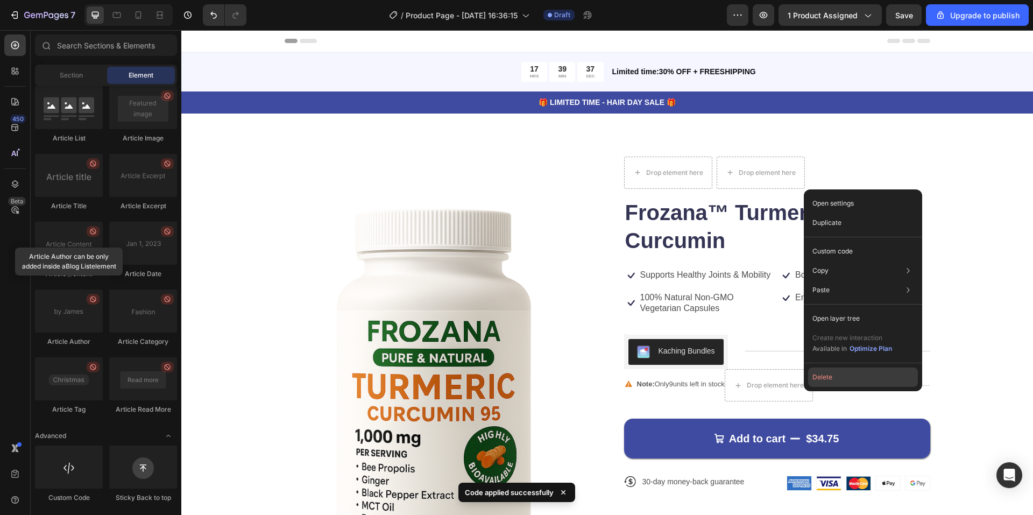
click at [812, 381] on button "Delete" at bounding box center [863, 377] width 110 height 19
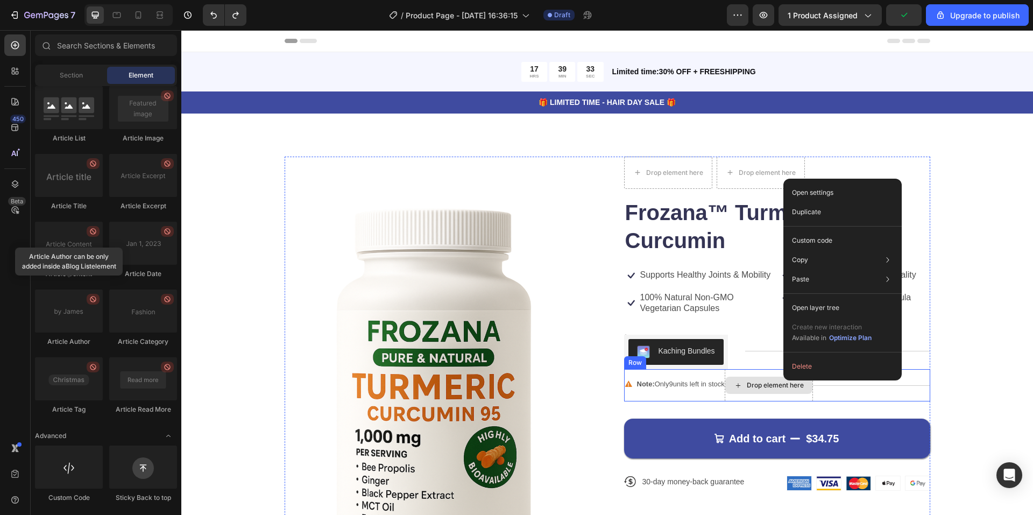
click at [732, 370] on div "Drop element here" at bounding box center [769, 385] width 88 height 32
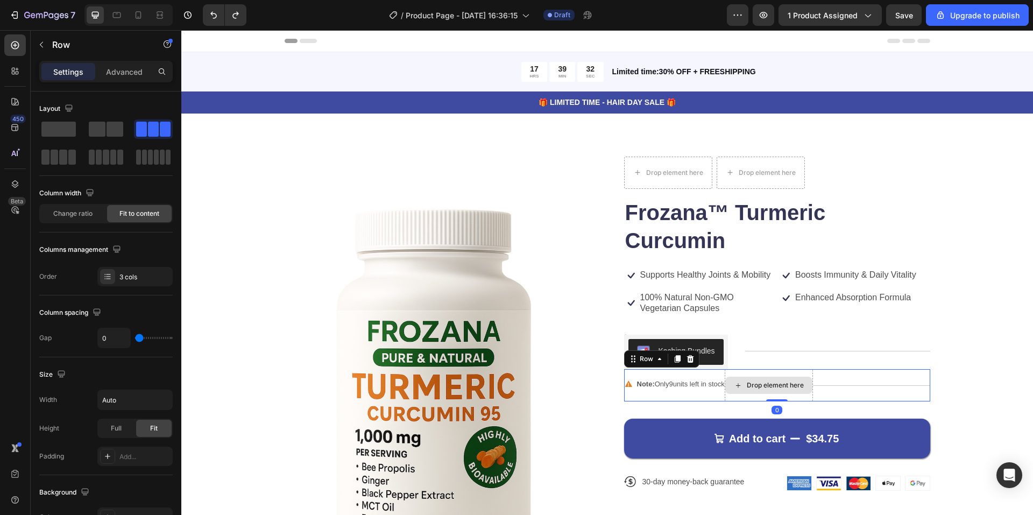
click at [731, 402] on div "Drop element here" at bounding box center [769, 385] width 88 height 32
click at [563, 380] on img at bounding box center [438, 387] width 306 height 460
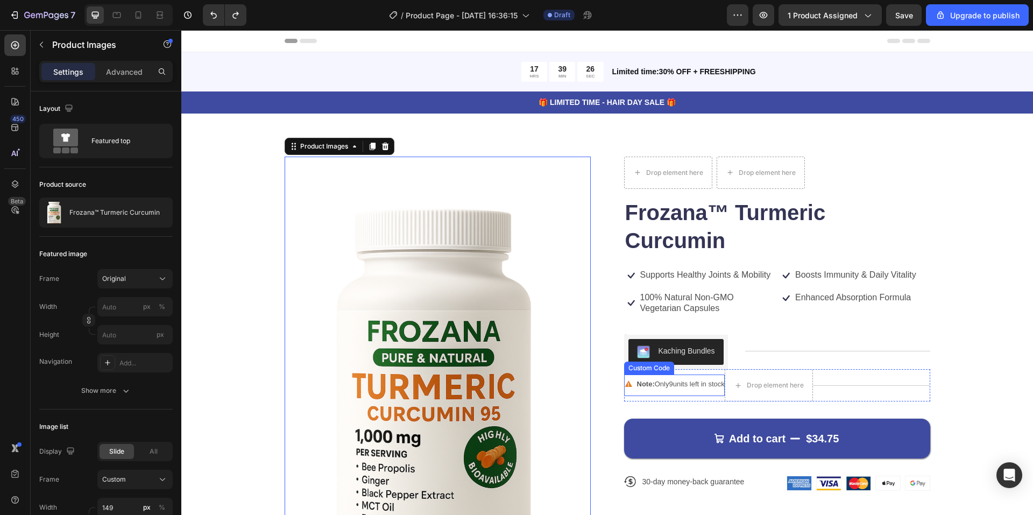
click at [680, 382] on span "Note: Only 9 units left in stock" at bounding box center [681, 384] width 88 height 11
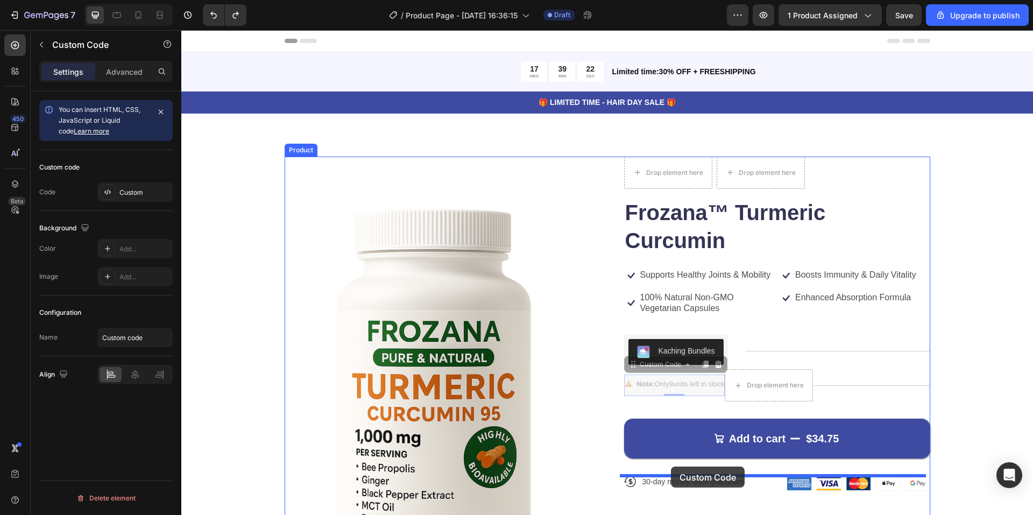
drag, startPoint x: 675, startPoint y: 384, endPoint x: 671, endPoint y: 467, distance: 83.0
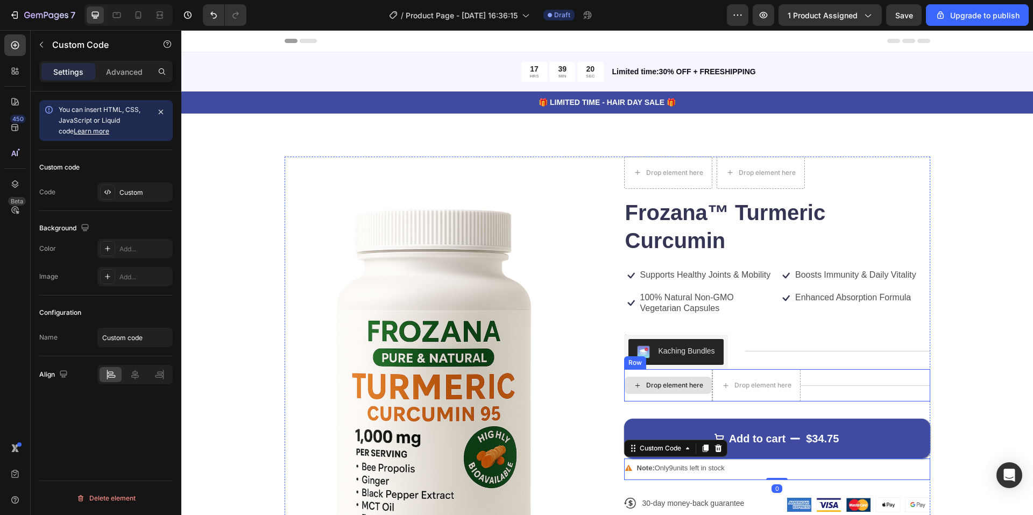
click at [692, 393] on div "Drop element here" at bounding box center [668, 385] width 87 height 17
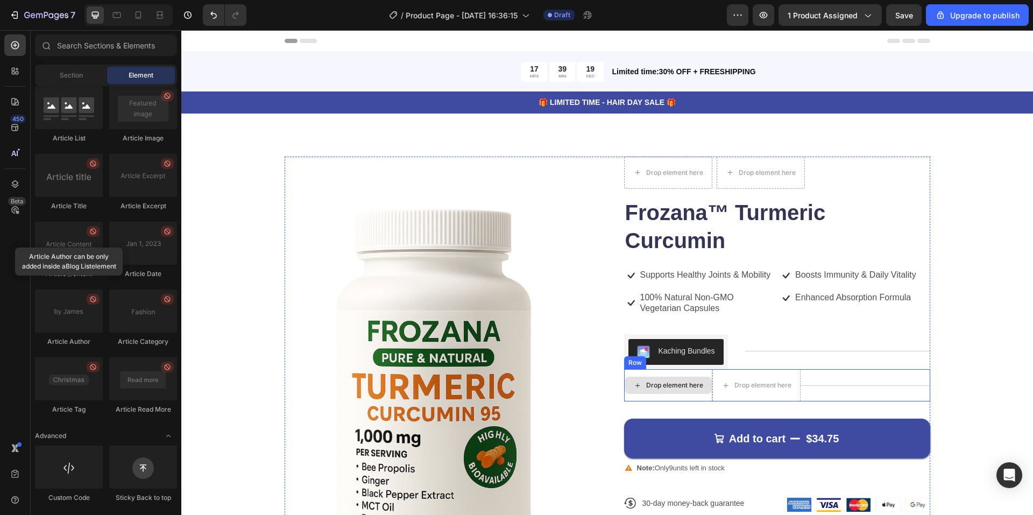
click at [689, 398] on div "Drop element here" at bounding box center [668, 385] width 88 height 32
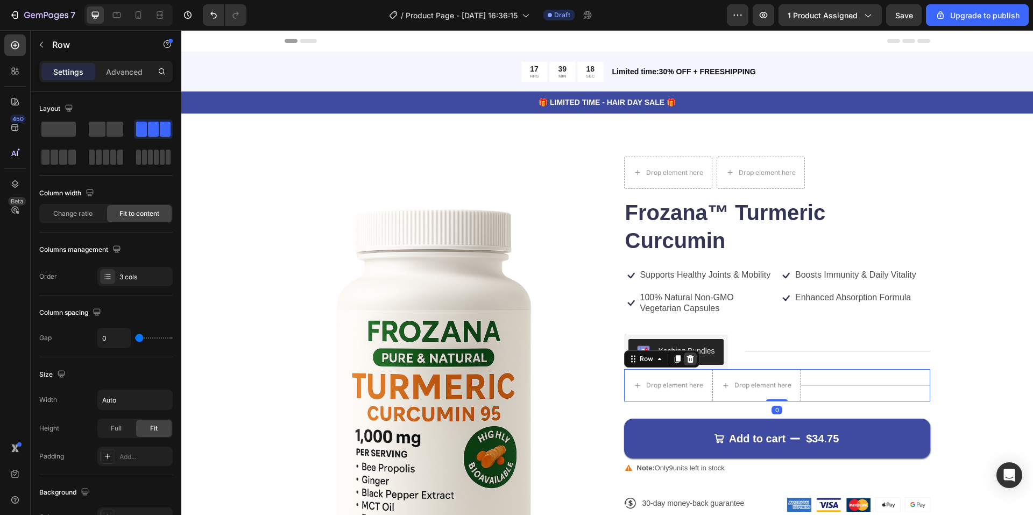
click at [688, 363] on icon at bounding box center [690, 359] width 7 height 8
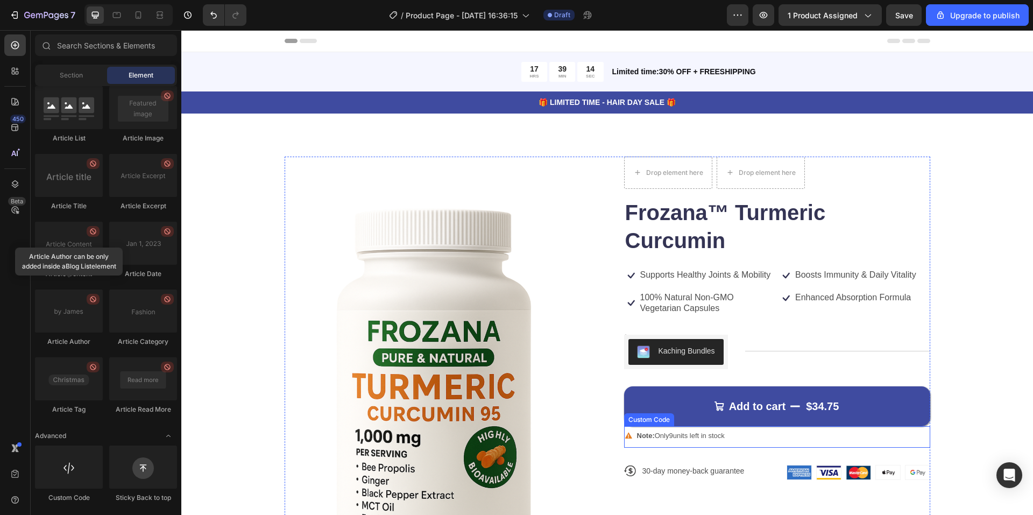
click at [698, 445] on div "Note: Only 9 units left in stock Custom Code" at bounding box center [777, 437] width 306 height 22
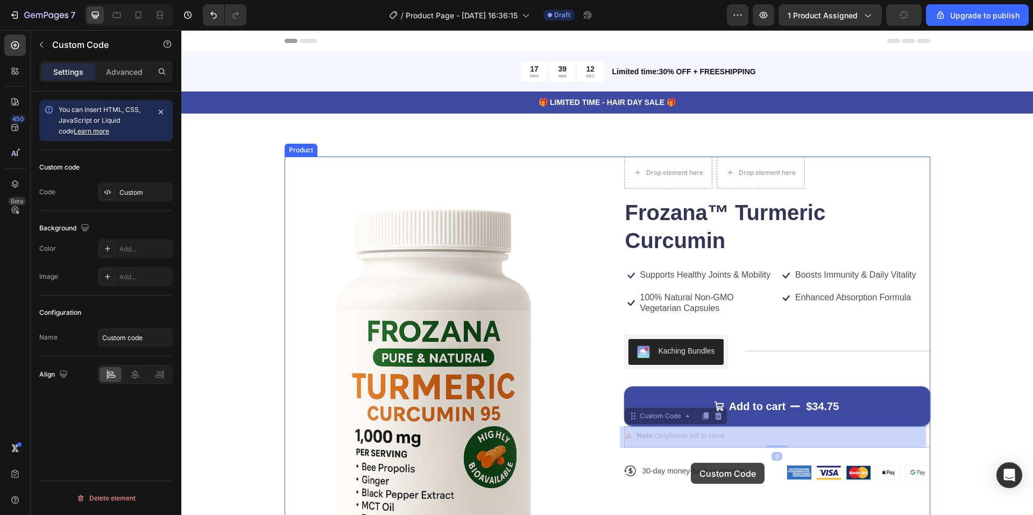
drag, startPoint x: 699, startPoint y: 442, endPoint x: 691, endPoint y: 463, distance: 21.8
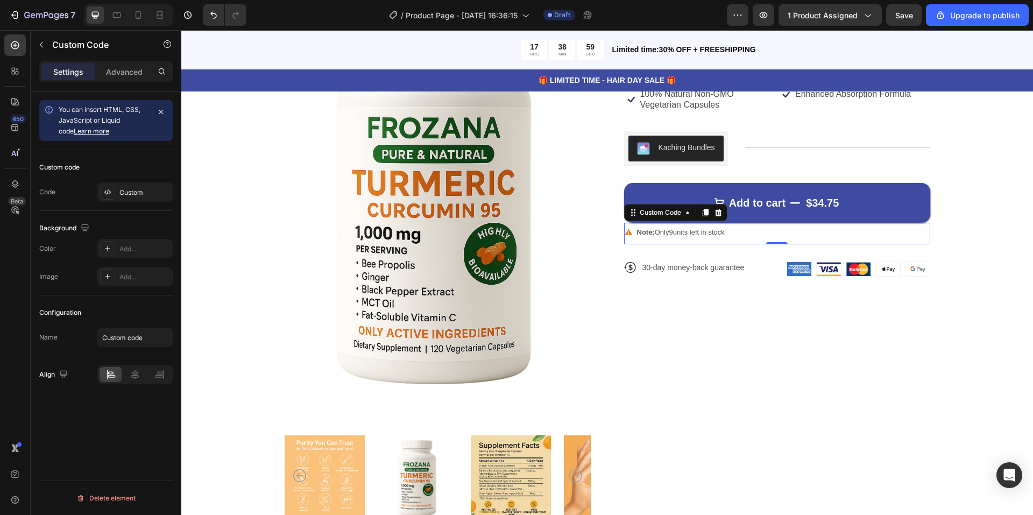
scroll to position [161, 0]
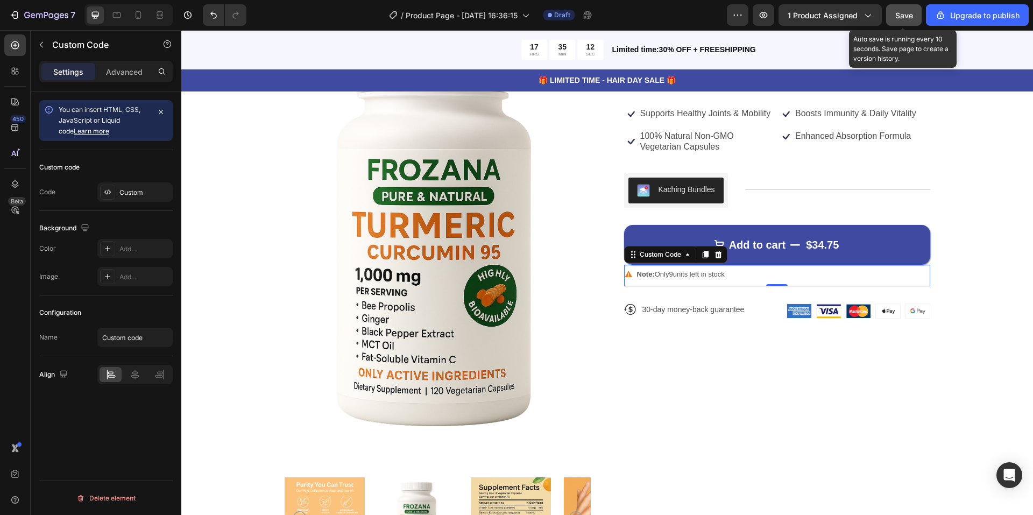
click at [904, 13] on span "Save" at bounding box center [905, 15] width 18 height 9
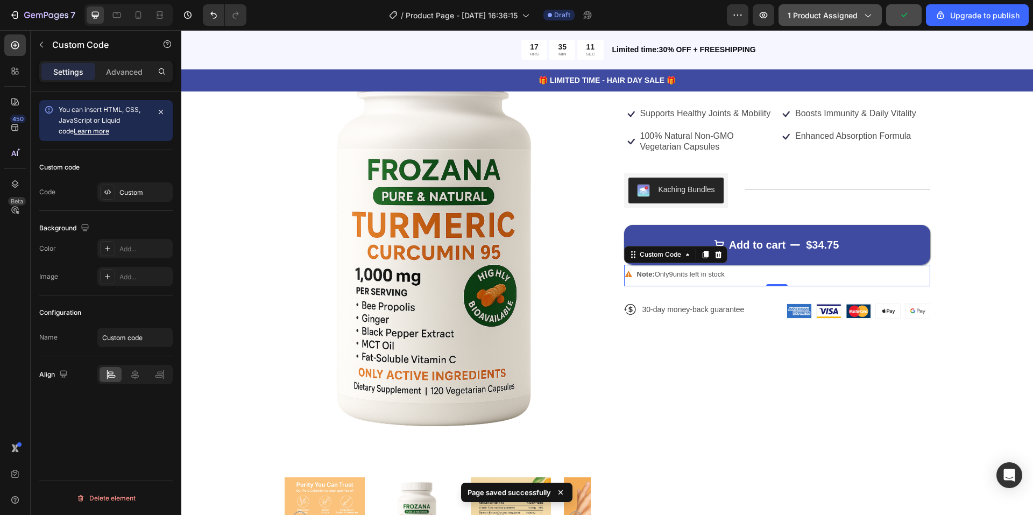
click at [858, 16] on span "1 product assigned" at bounding box center [823, 15] width 70 height 11
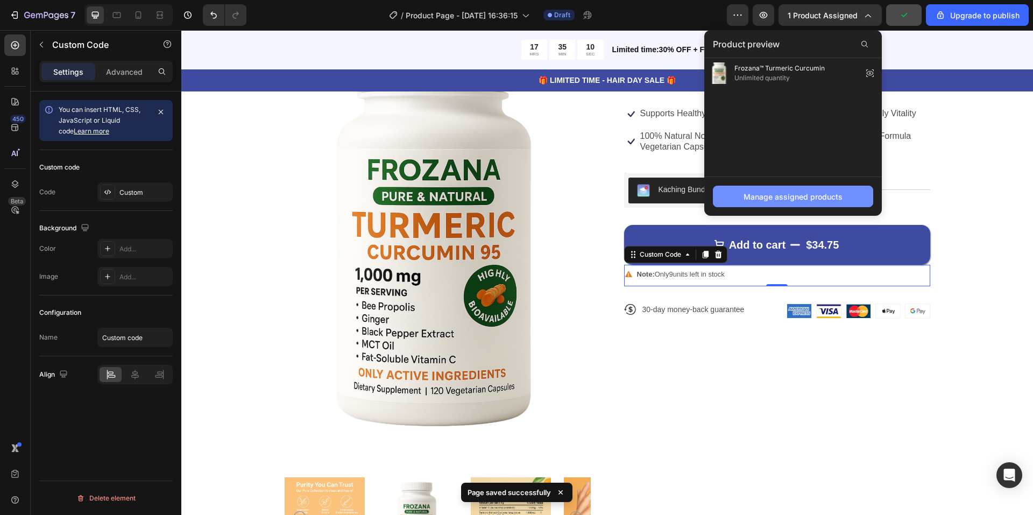
click at [807, 201] on div "Manage assigned products" at bounding box center [793, 196] width 99 height 11
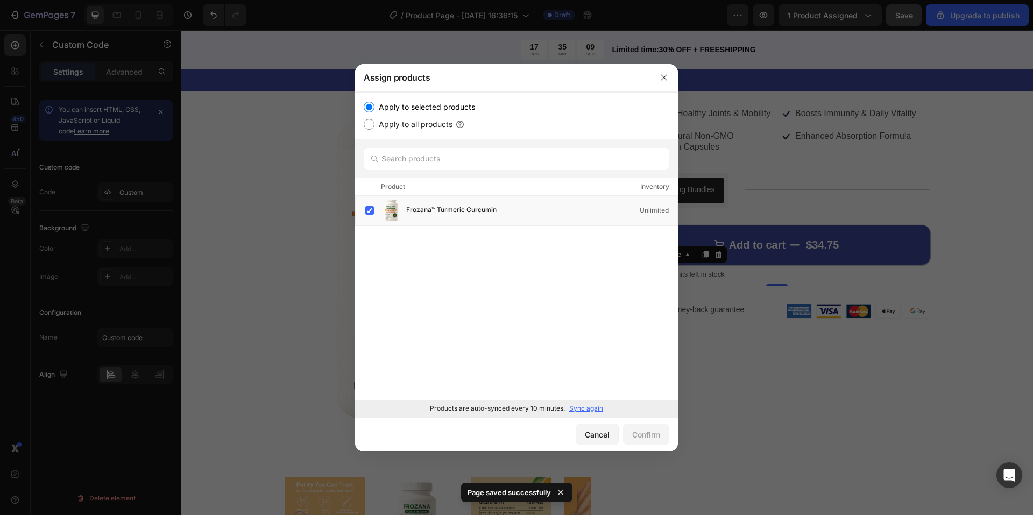
click at [585, 414] on div "Products are auto-synced every 10 minutes. Sync again" at bounding box center [516, 408] width 323 height 17
click at [587, 411] on p "Sync again" at bounding box center [586, 409] width 34 height 10
click at [600, 435] on div "Cancel" at bounding box center [597, 434] width 25 height 11
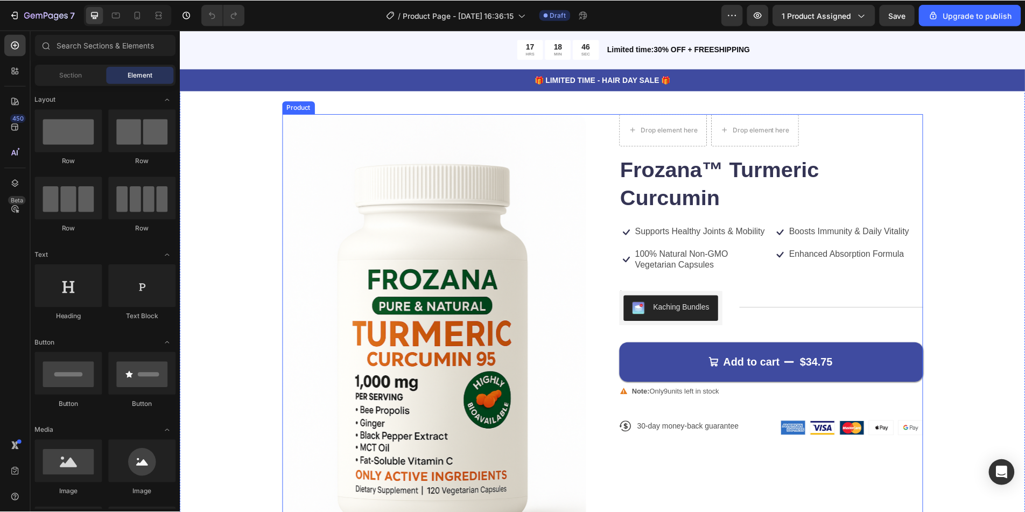
scroll to position [54, 0]
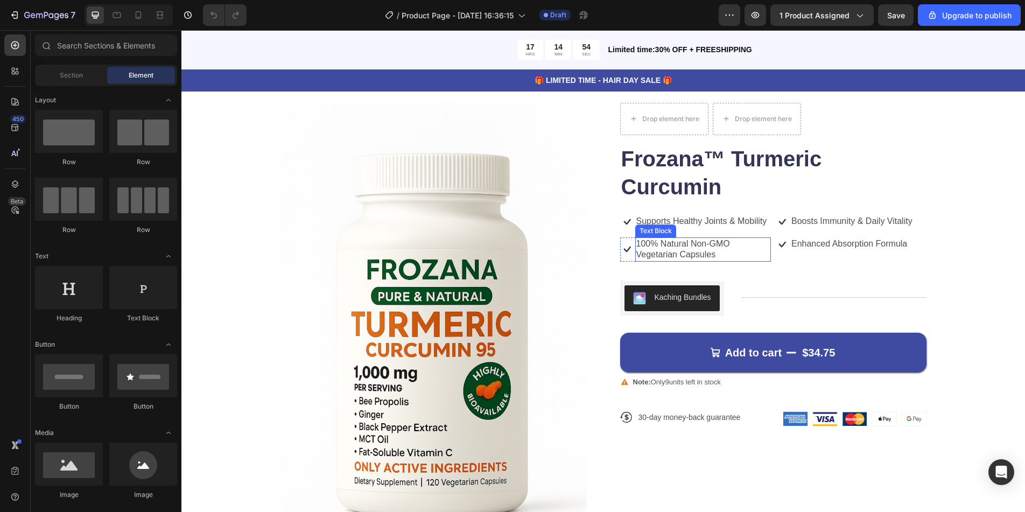
click at [667, 252] on p "100% Natural Non-GMO Vegetarian Capsules" at bounding box center [703, 249] width 134 height 23
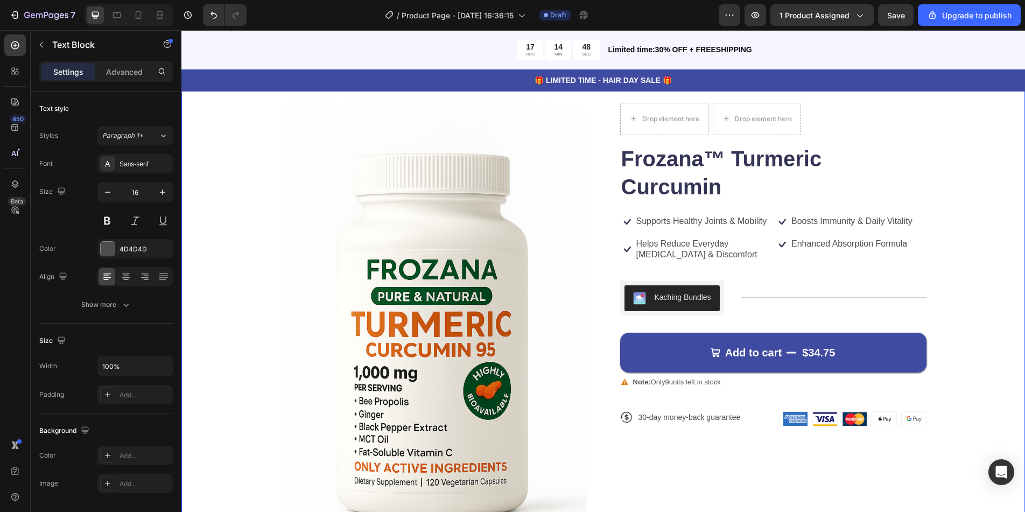
click at [231, 222] on div "Product Images Drop element here Drop element here Row Frozana™ Turmeric Curcum…" at bounding box center [602, 387] width 757 height 569
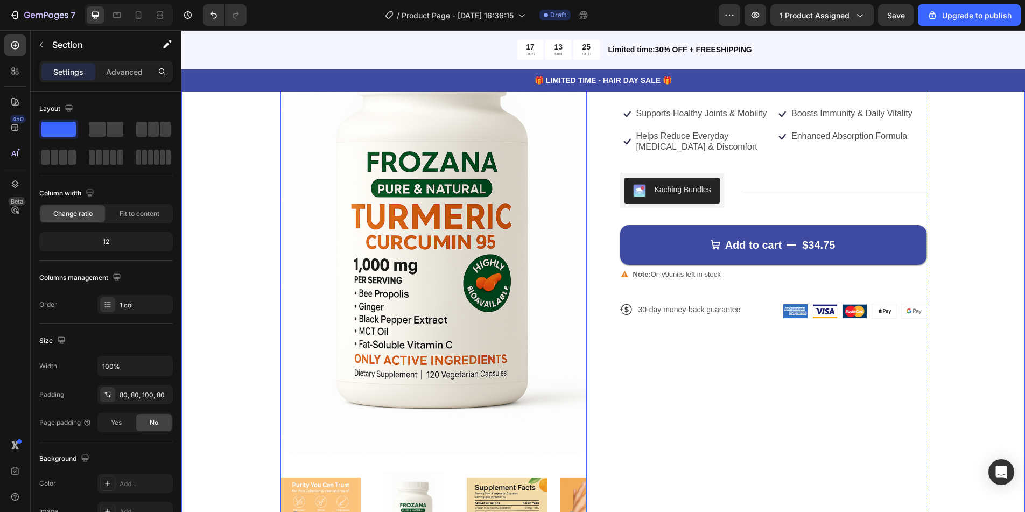
scroll to position [108, 0]
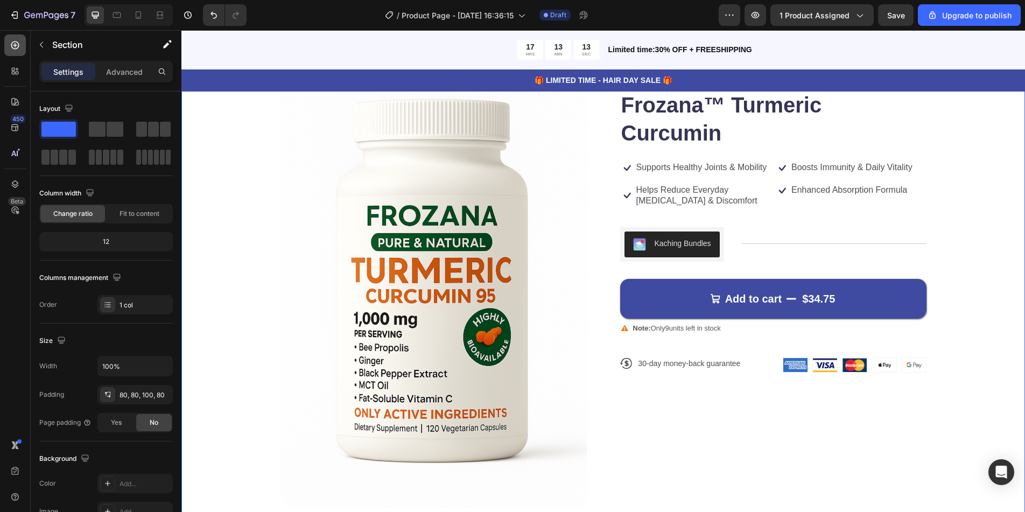
click at [17, 50] on icon at bounding box center [15, 45] width 11 height 11
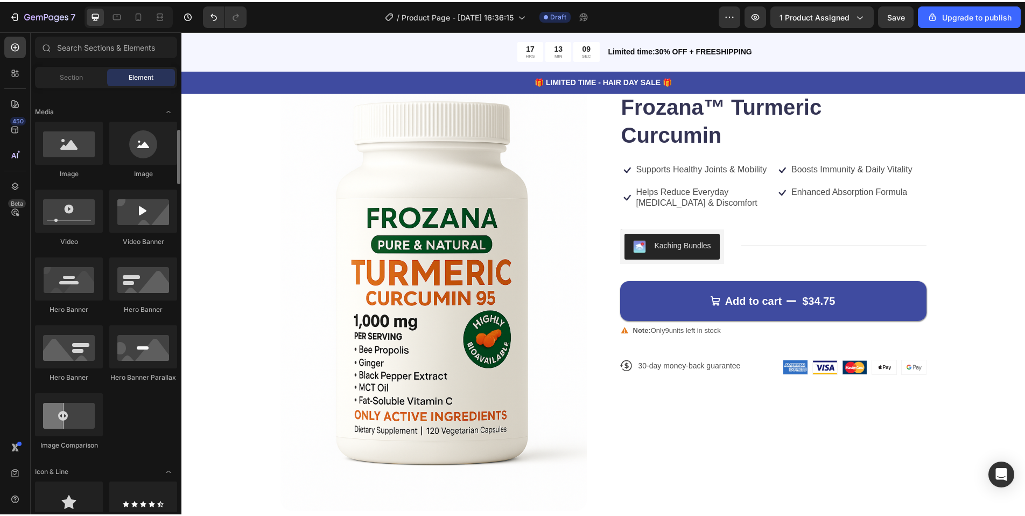
scroll to position [431, 0]
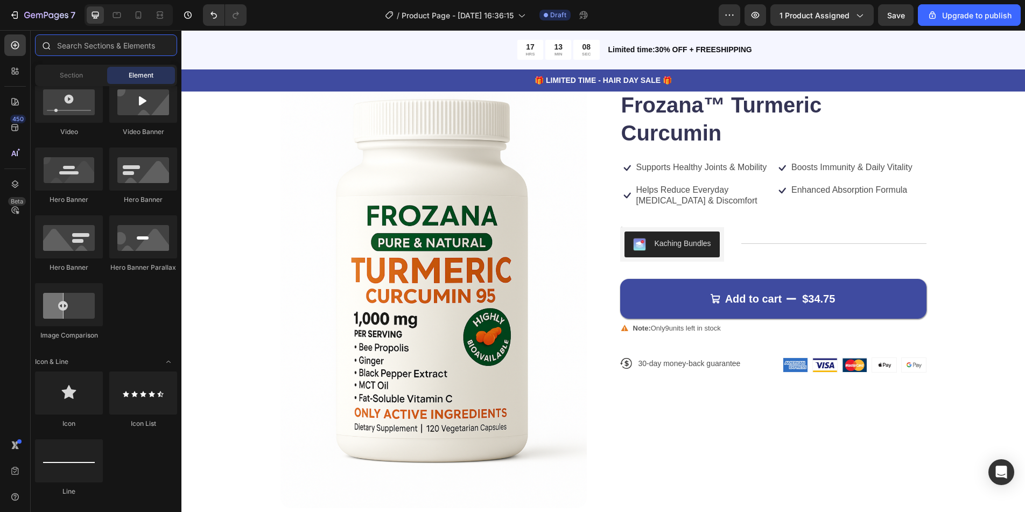
click at [93, 50] on input "text" at bounding box center [106, 45] width 142 height 22
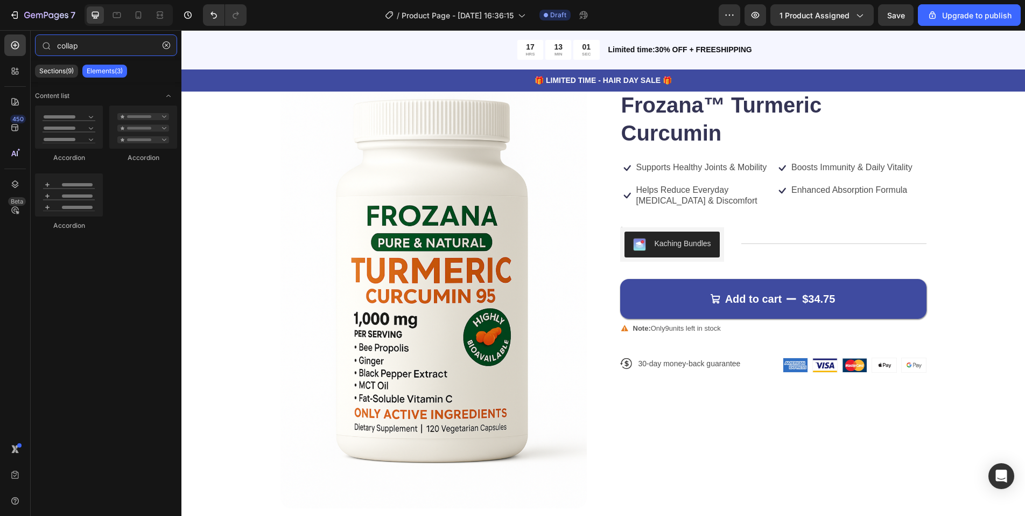
type input "collap"
click at [83, 117] on div at bounding box center [69, 126] width 68 height 43
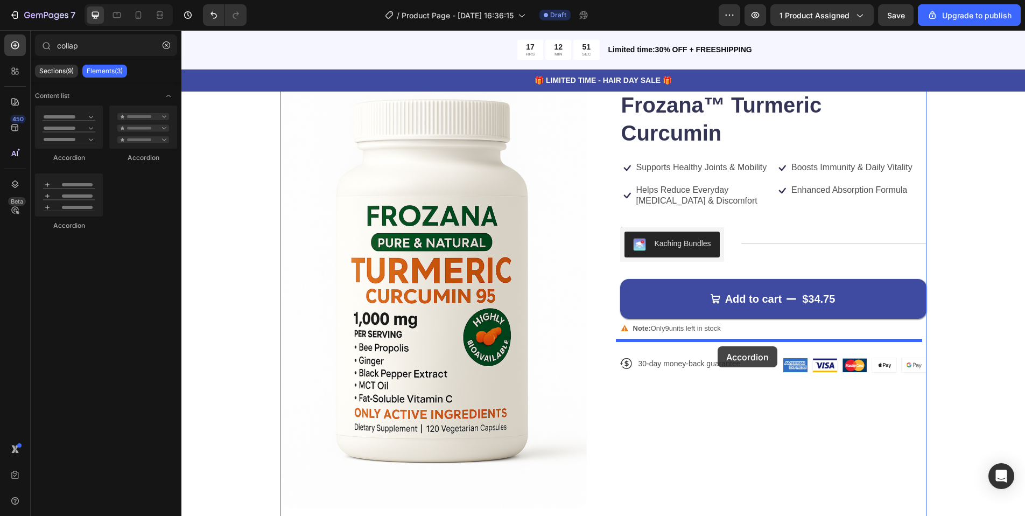
drag, startPoint x: 266, startPoint y: 163, endPoint x: 717, endPoint y: 346, distance: 487.4
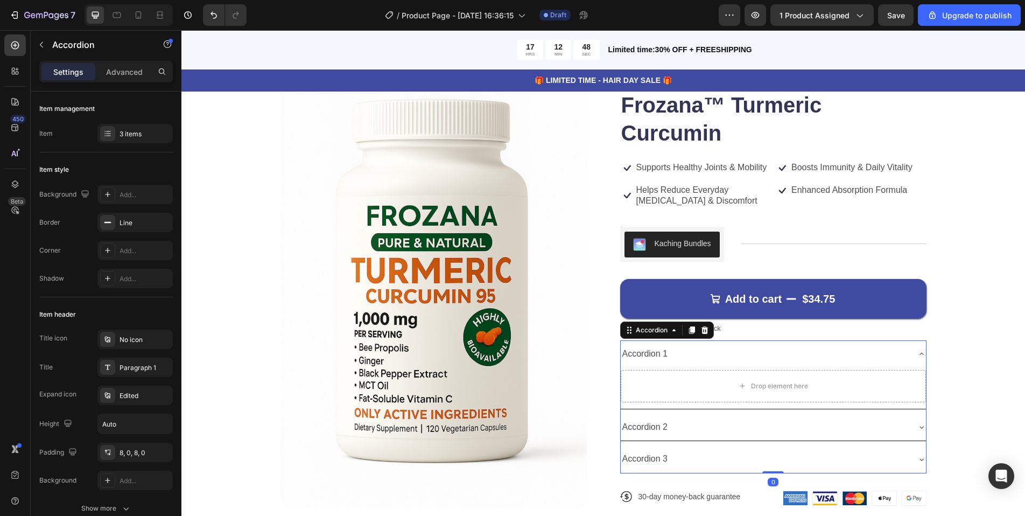
click at [647, 355] on div "Accordion 1" at bounding box center [645, 353] width 49 height 19
click at [647, 355] on p "Accordion 1" at bounding box center [645, 354] width 46 height 16
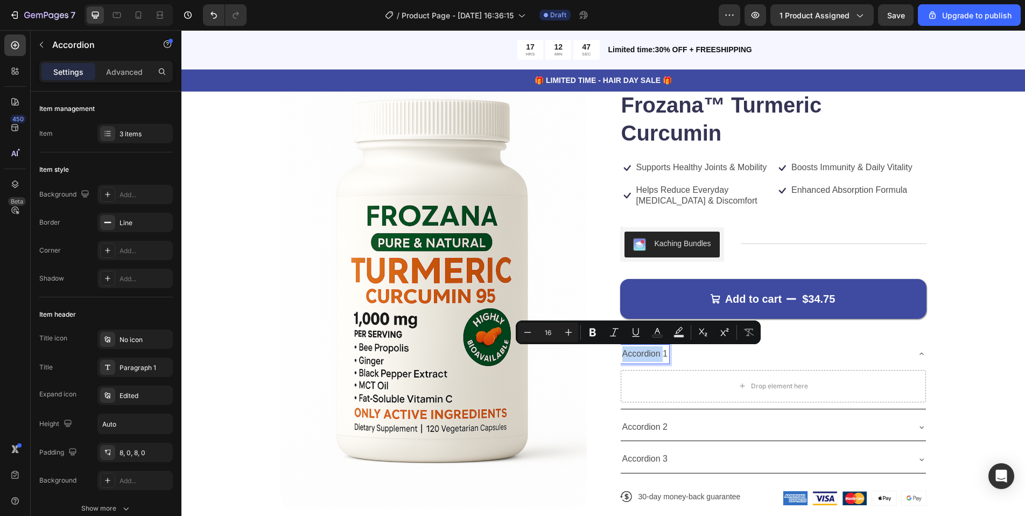
click at [647, 355] on p "Accordion 1" at bounding box center [645, 354] width 46 height 16
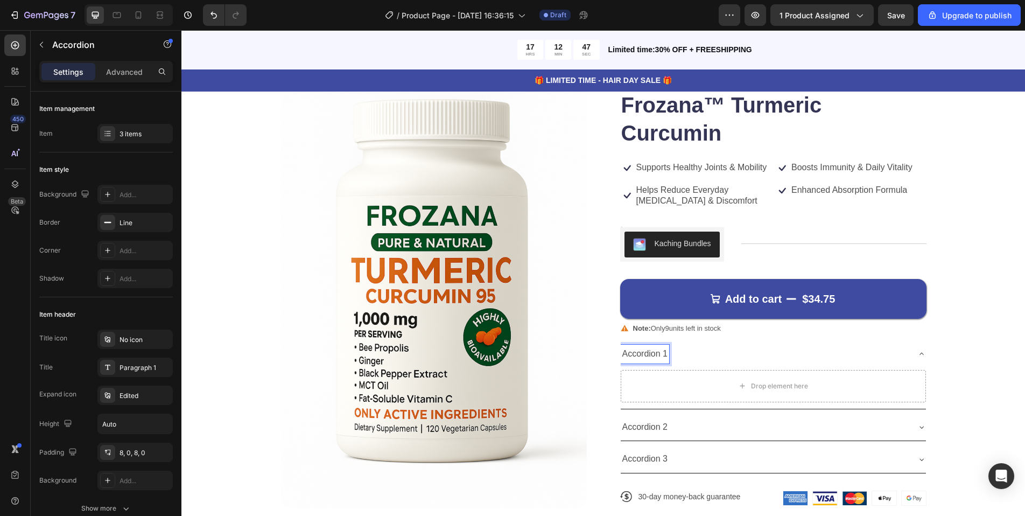
click at [647, 355] on p "Accordion 1" at bounding box center [645, 354] width 46 height 16
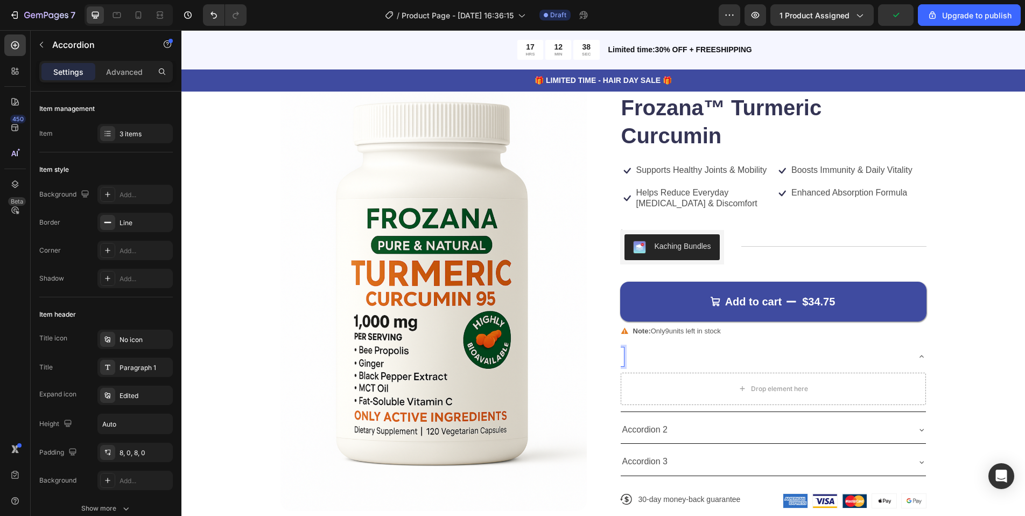
click at [615, 361] on div "Product Images Drop element here Drop element here Row Frozana™ Turmeric Curcum…" at bounding box center [603, 336] width 646 height 569
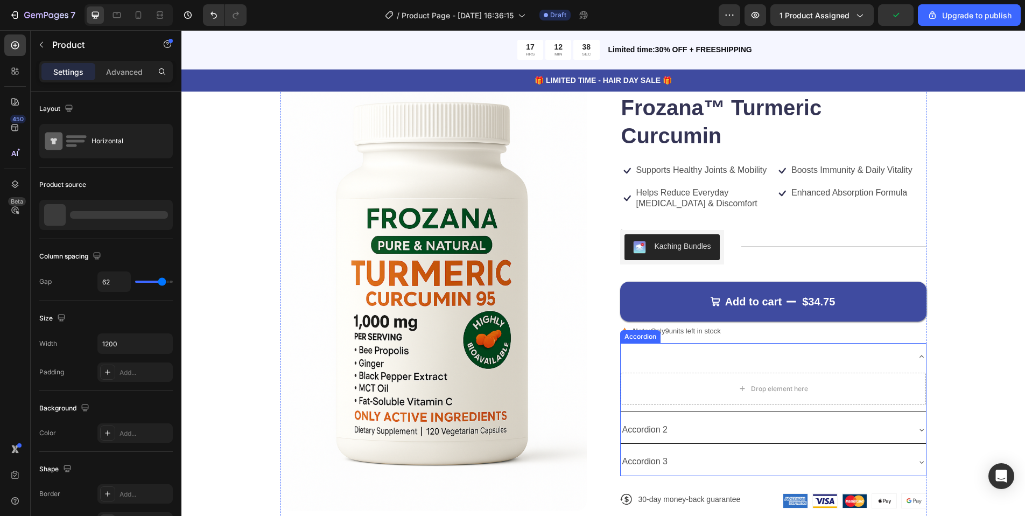
click at [621, 358] on div at bounding box center [765, 356] width 288 height 19
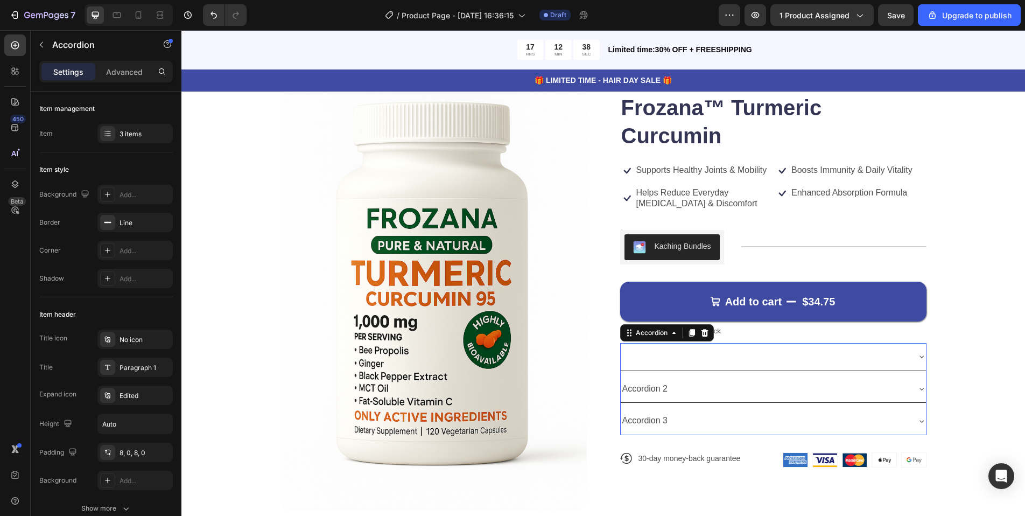
click at [621, 358] on div at bounding box center [765, 356] width 288 height 19
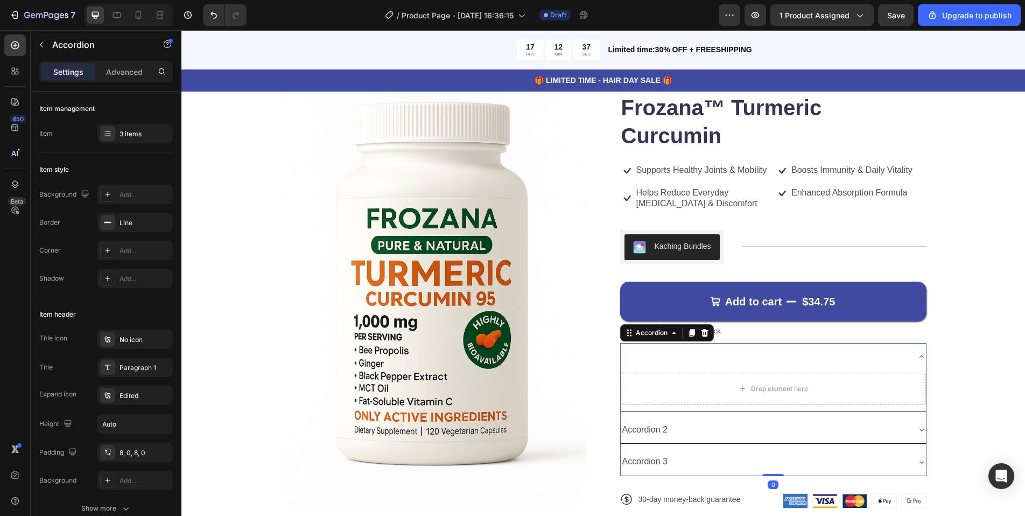
click at [626, 356] on div at bounding box center [765, 356] width 288 height 19
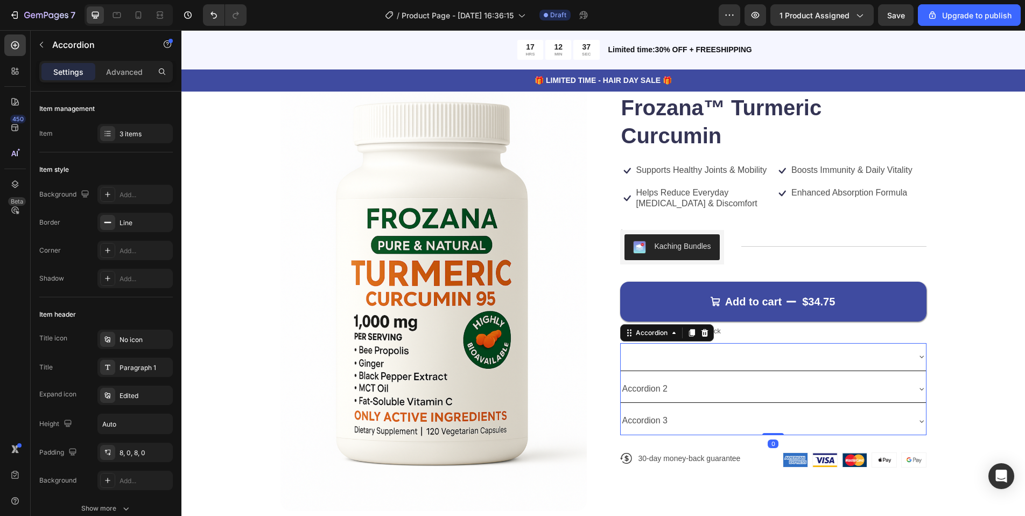
click at [626, 356] on div at bounding box center [765, 356] width 288 height 19
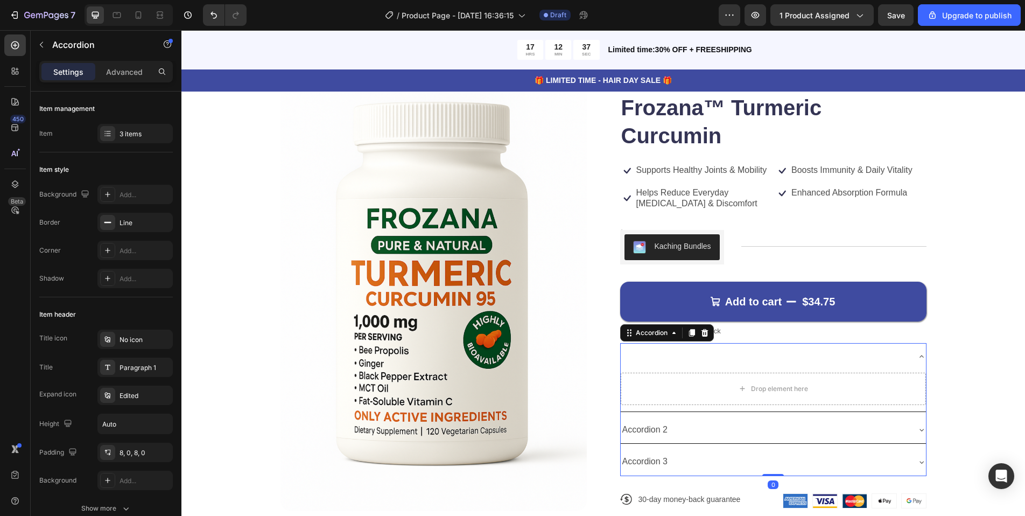
click at [650, 355] on div at bounding box center [765, 356] width 288 height 19
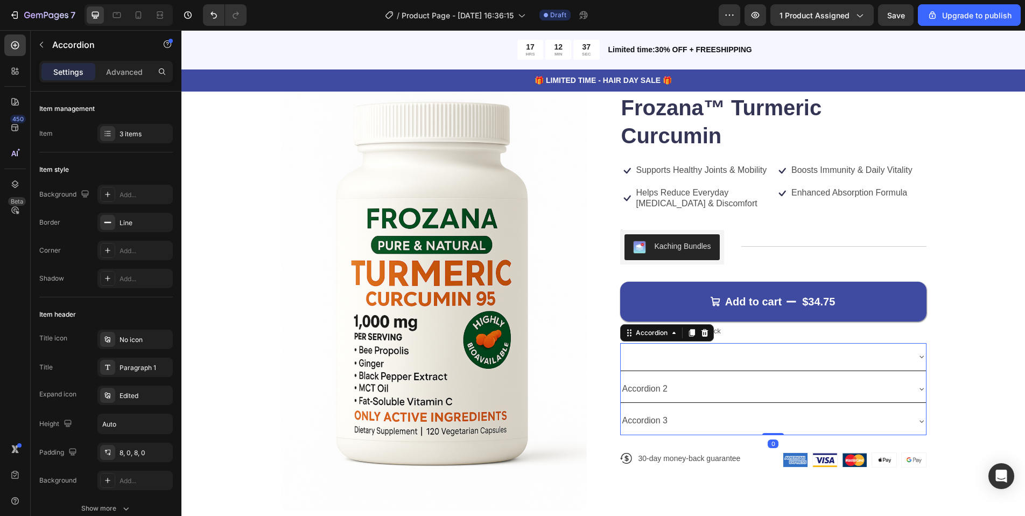
click at [650, 355] on div at bounding box center [765, 356] width 288 height 19
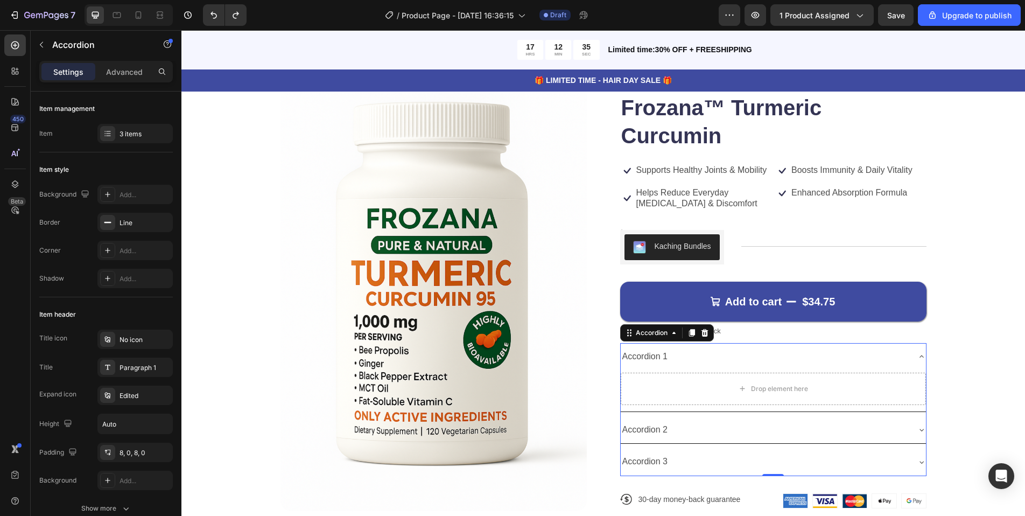
click at [650, 356] on div "Accordion 1" at bounding box center [645, 356] width 49 height 19
click at [650, 356] on p "Accordion 1" at bounding box center [645, 357] width 46 height 16
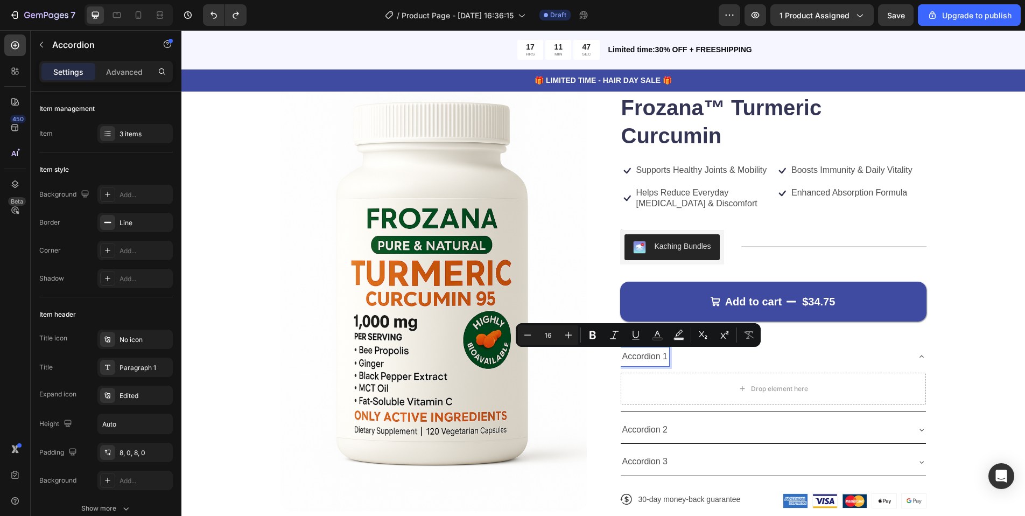
click at [638, 351] on p "Accordion 1" at bounding box center [645, 357] width 46 height 16
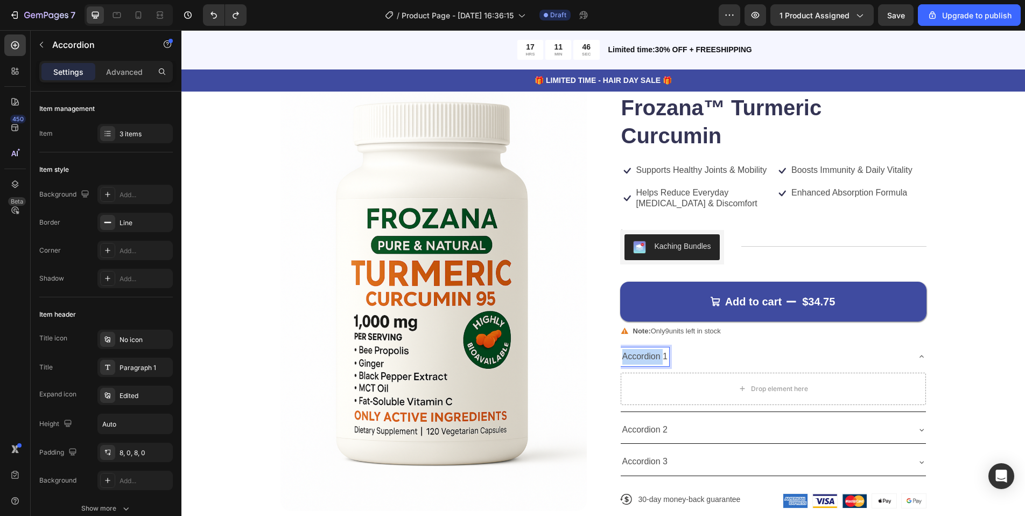
click at [638, 351] on p "Accordion 1" at bounding box center [645, 357] width 46 height 16
click at [638, 354] on p "HOW IT WORKS" at bounding box center [655, 357] width 66 height 16
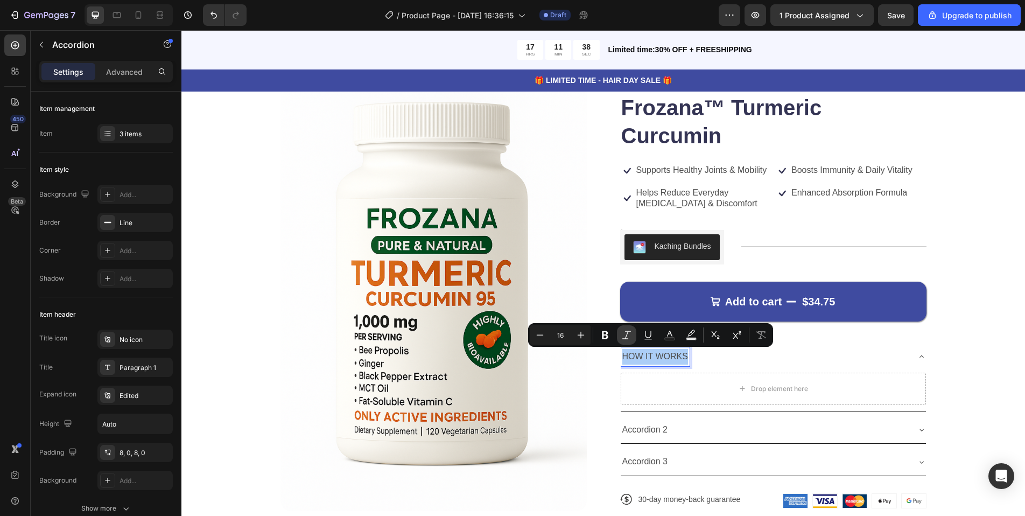
click at [630, 335] on icon "Editor contextual toolbar" at bounding box center [626, 334] width 11 height 11
click at [649, 362] on p "HOW IT WORKS" at bounding box center [655, 357] width 66 height 16
click at [621, 372] on div "Drop element here" at bounding box center [773, 388] width 305 height 32
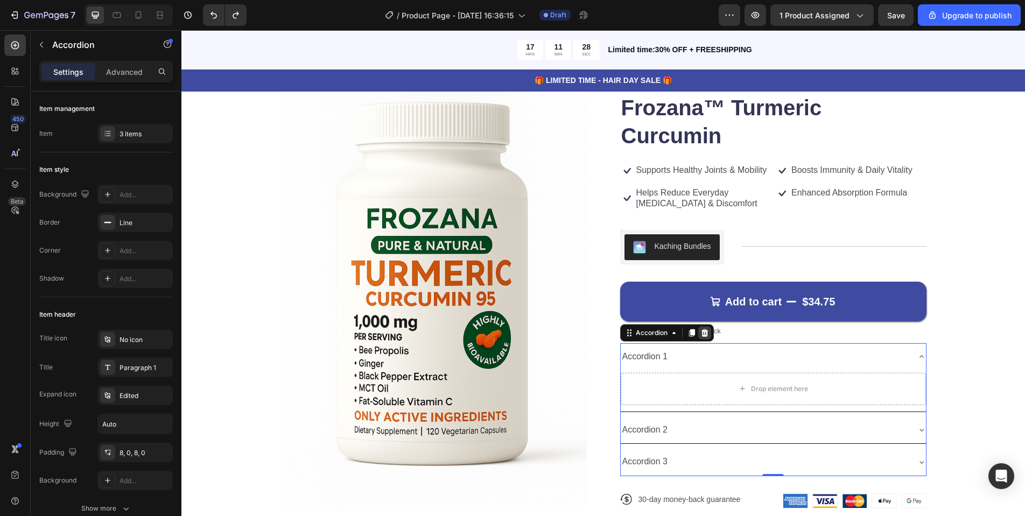
click at [706, 331] on div at bounding box center [704, 332] width 13 height 13
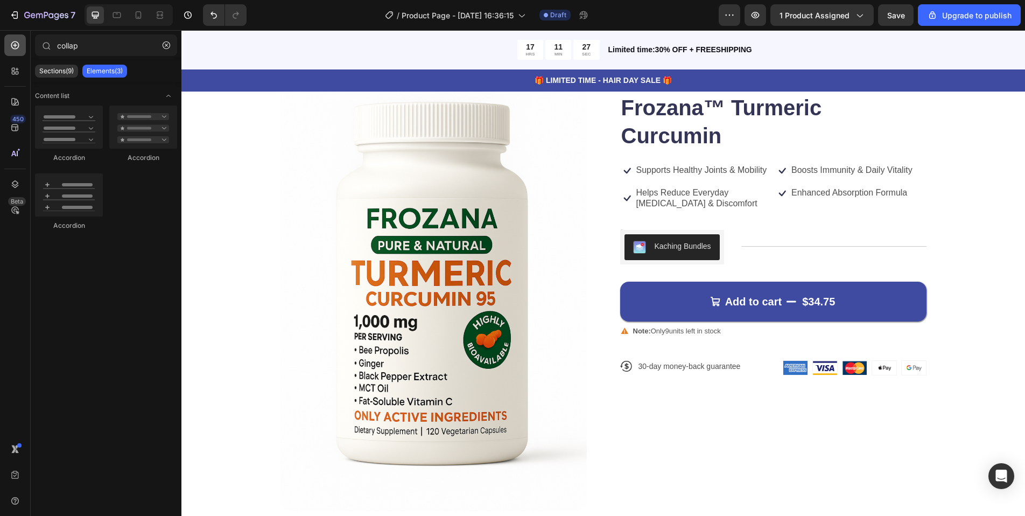
click at [14, 52] on div at bounding box center [15, 45] width 22 height 22
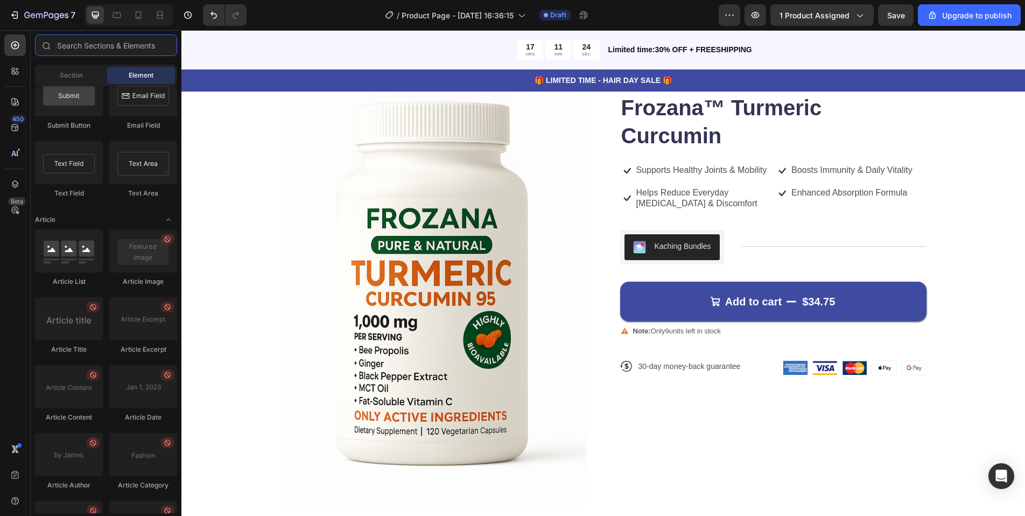
scroll to position [2834, 0]
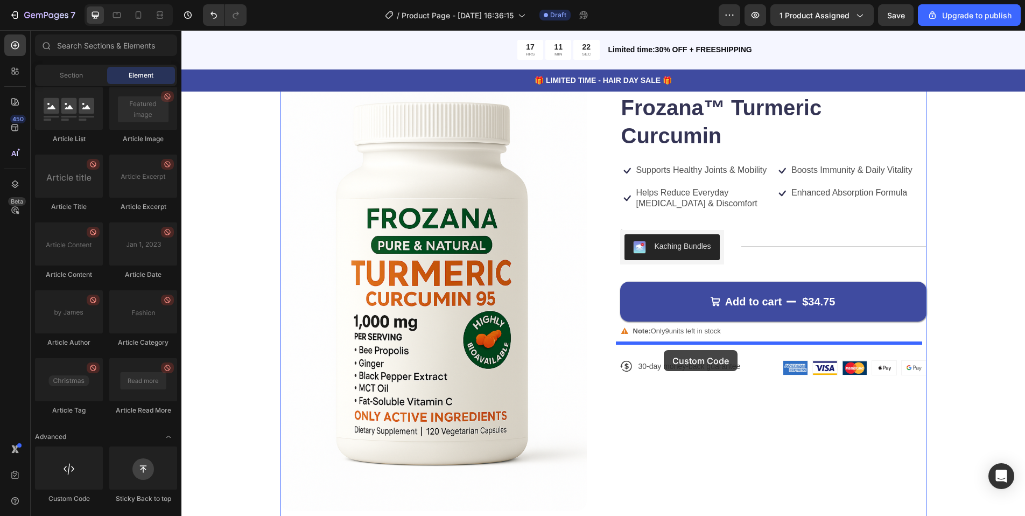
drag, startPoint x: 270, startPoint y: 443, endPoint x: 664, endPoint y: 350, distance: 404.8
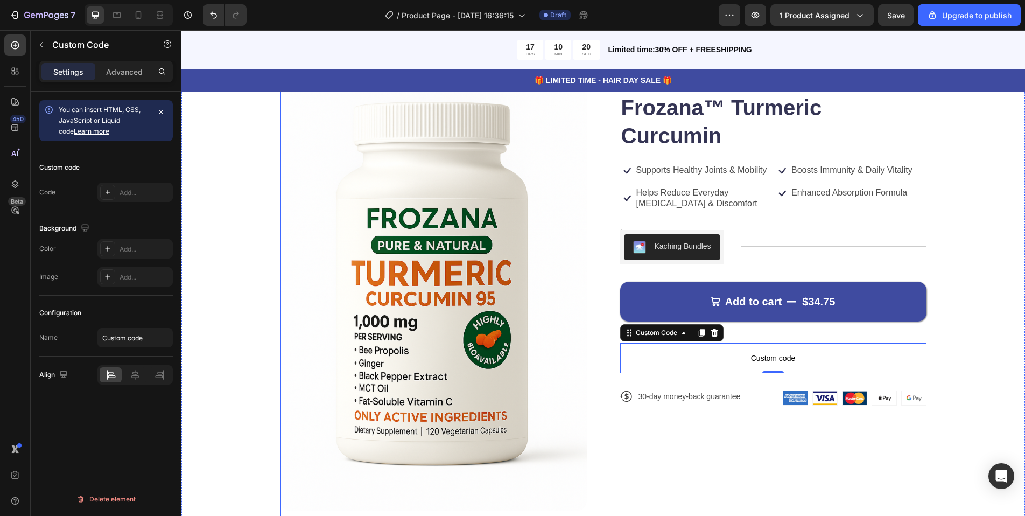
click at [711, 357] on span "Custom code" at bounding box center [773, 357] width 306 height 13
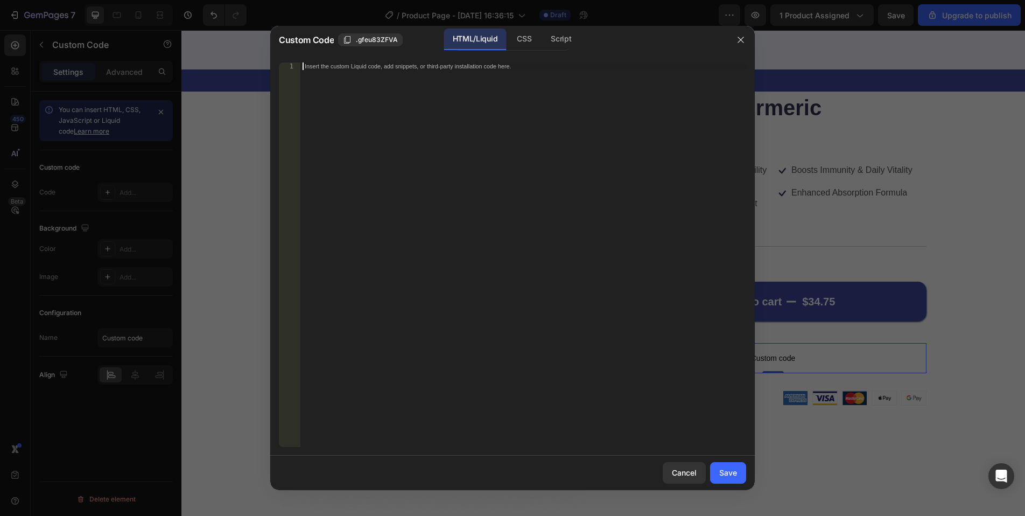
click at [575, 264] on div "Insert the custom Liquid code, add snippets, or third-party installation code h…" at bounding box center [523, 261] width 446 height 399
paste textarea "</div>"
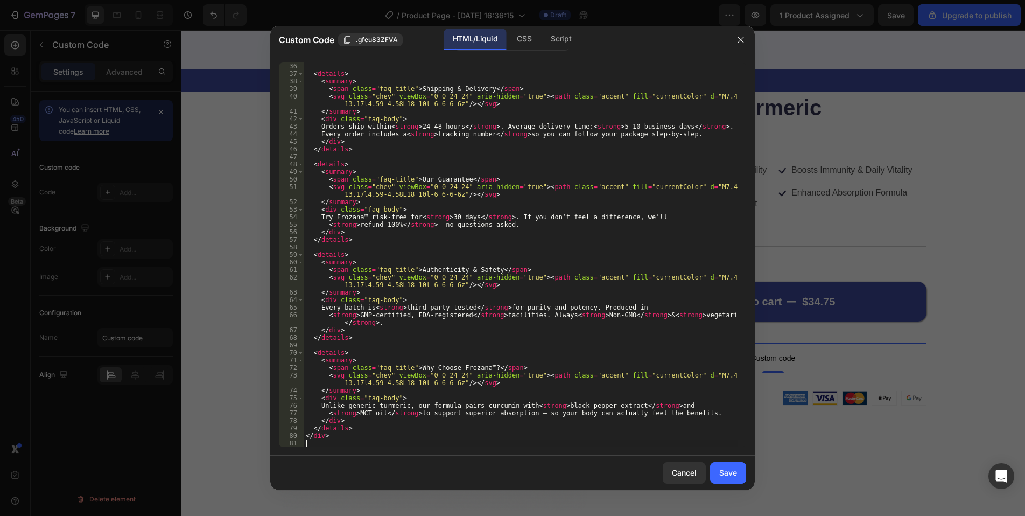
scroll to position [271, 0]
type textarea "</div>"
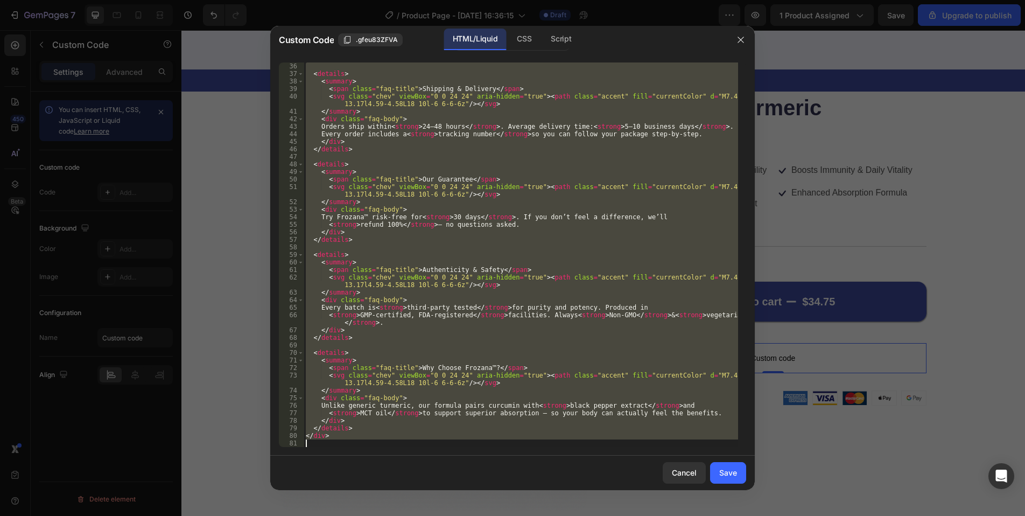
paste textarea
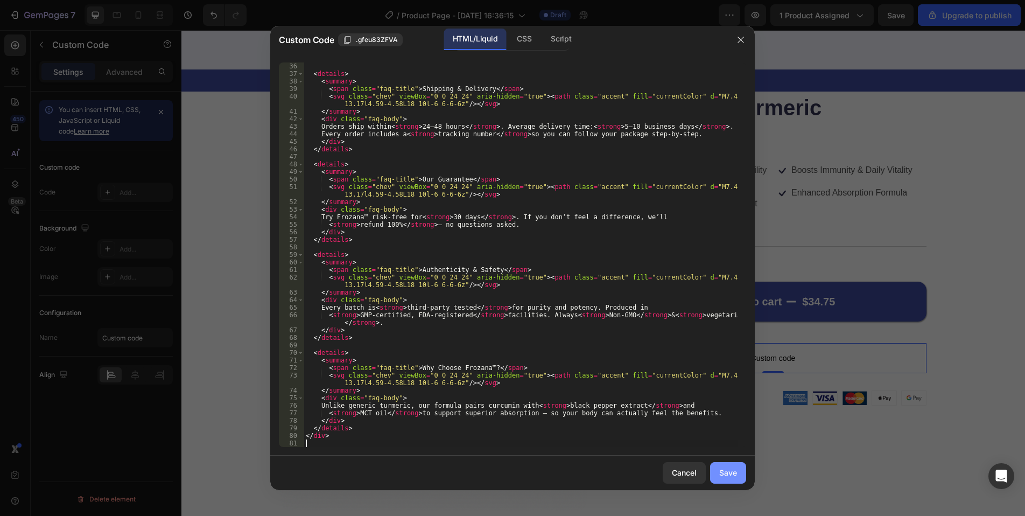
click at [721, 470] on div "Save" at bounding box center [728, 472] width 18 height 11
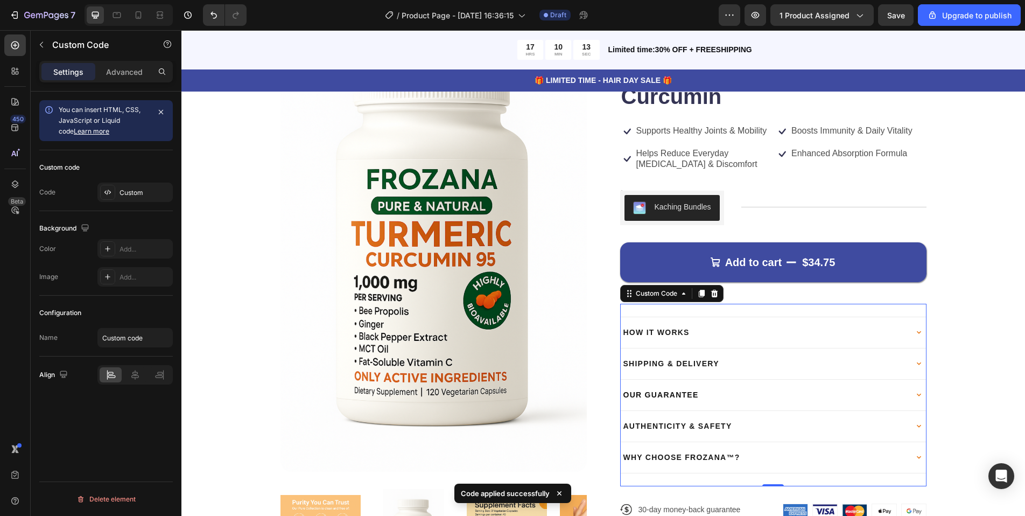
scroll to position [213, 0]
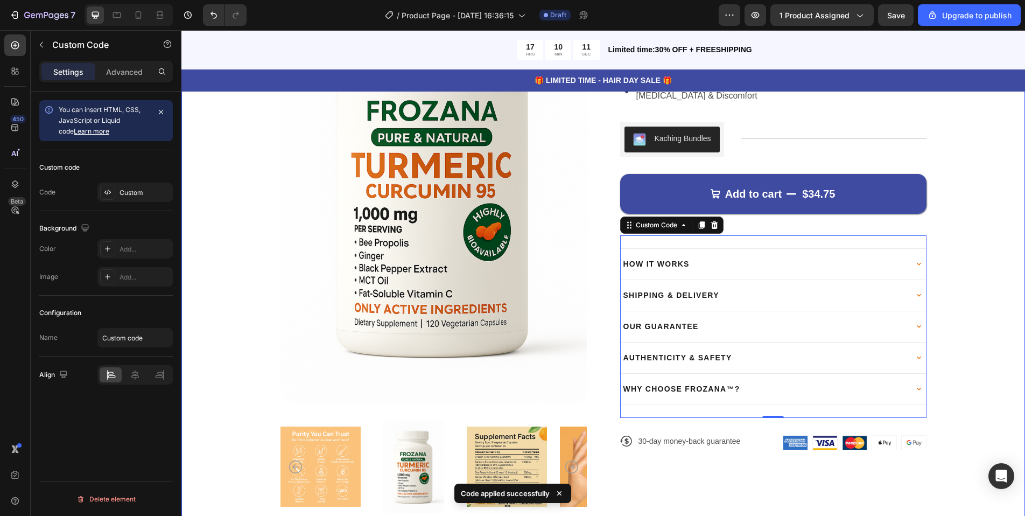
click at [230, 283] on div "Product Images Drop element here Drop element here Row Frozana™ Turmeric Curcum…" at bounding box center [602, 228] width 757 height 569
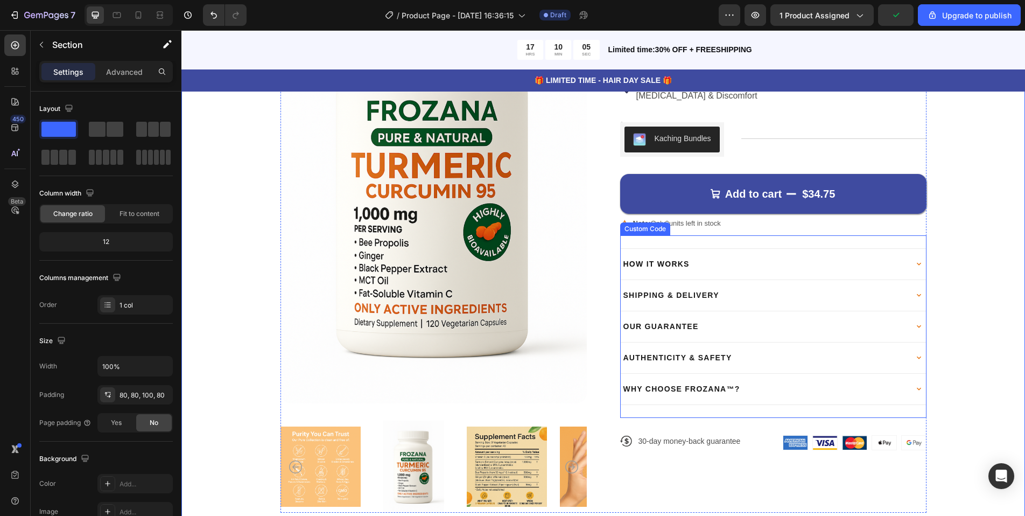
click at [680, 253] on summary "How It Works" at bounding box center [773, 264] width 306 height 31
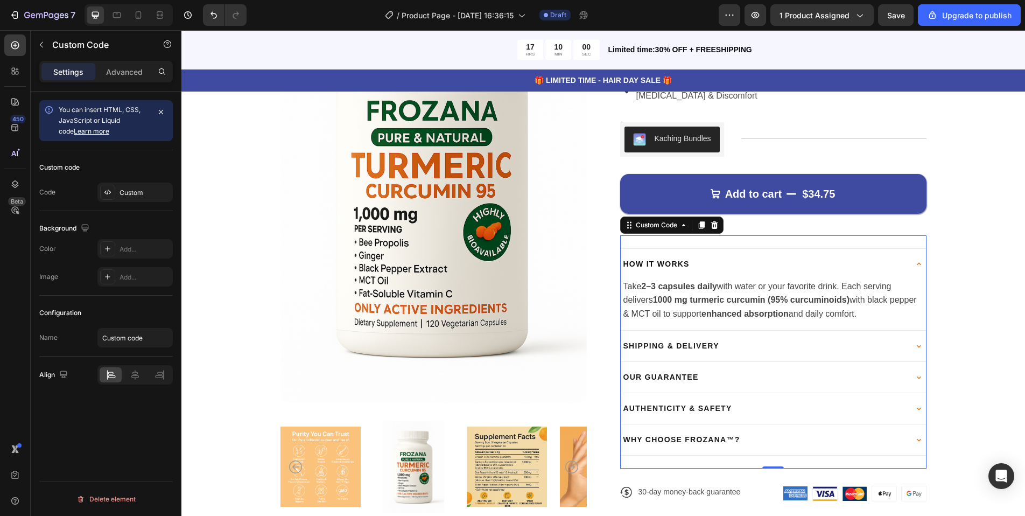
click at [680, 253] on summary "How It Works" at bounding box center [773, 264] width 306 height 31
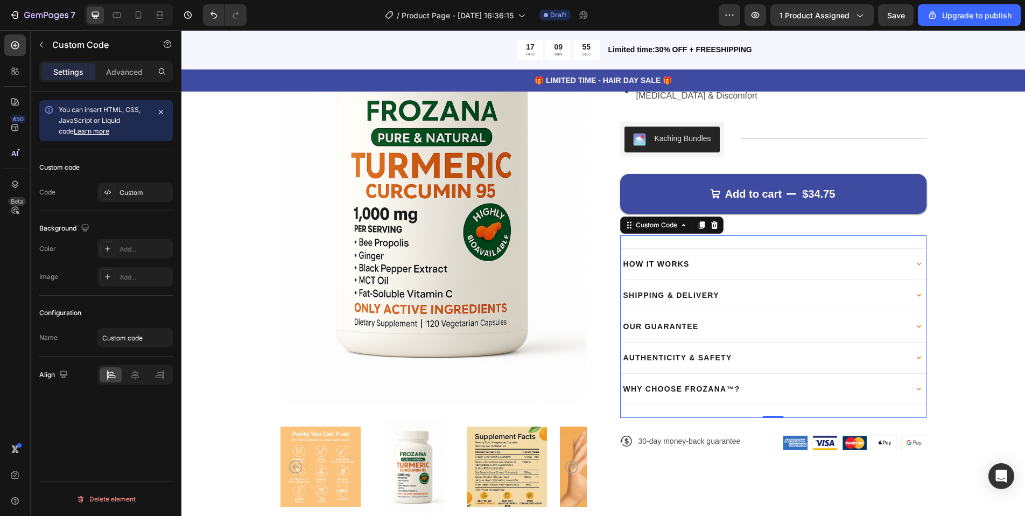
click at [660, 250] on summary "How It Works" at bounding box center [773, 264] width 306 height 31
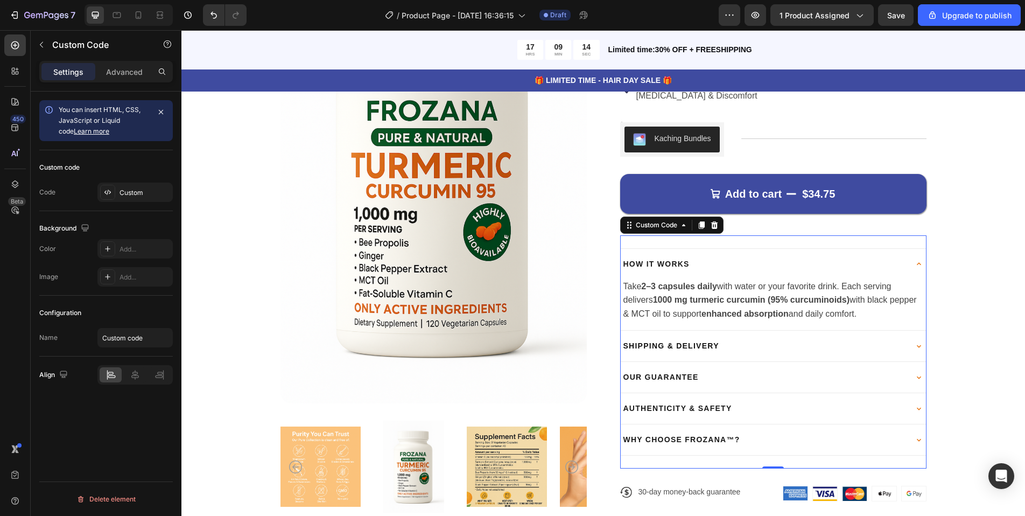
click at [742, 347] on summary "Shipping & Delivery" at bounding box center [773, 345] width 306 height 31
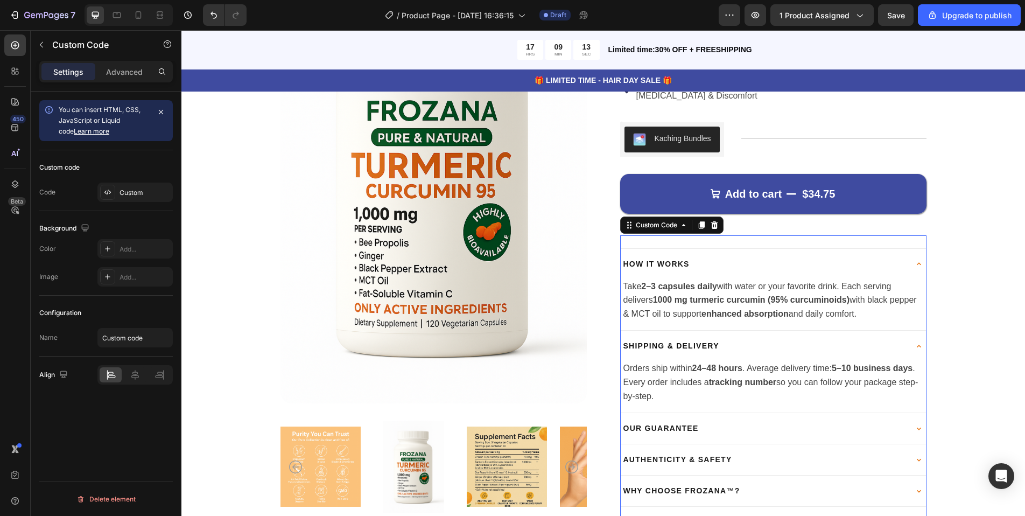
click at [742, 347] on summary "Shipping & Delivery" at bounding box center [773, 345] width 306 height 31
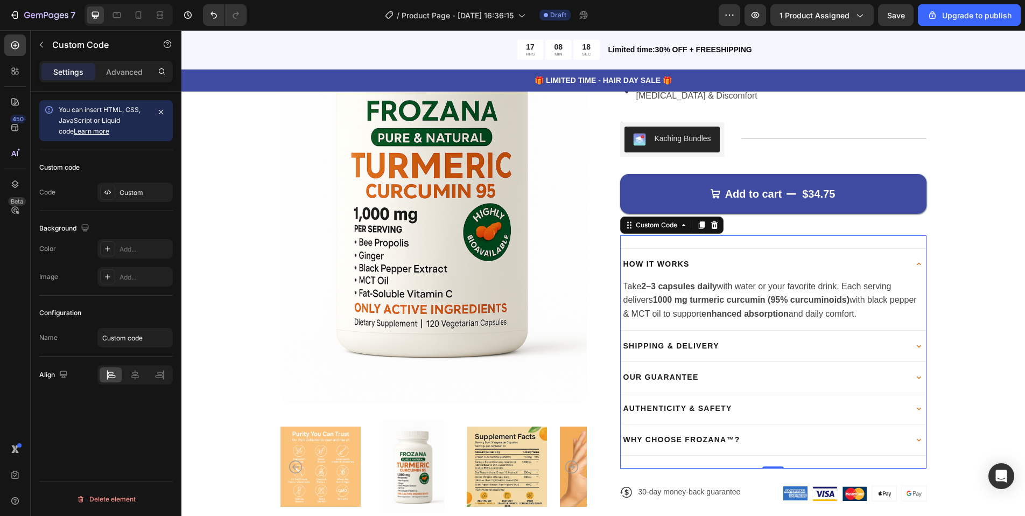
click at [720, 276] on summary "How It Works" at bounding box center [773, 264] width 306 height 31
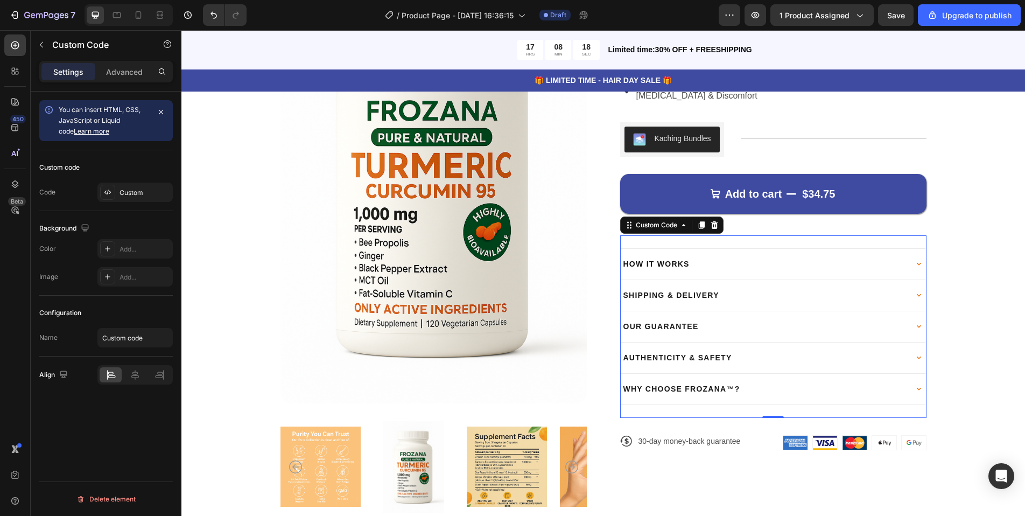
click at [720, 276] on summary "How It Works" at bounding box center [773, 264] width 306 height 31
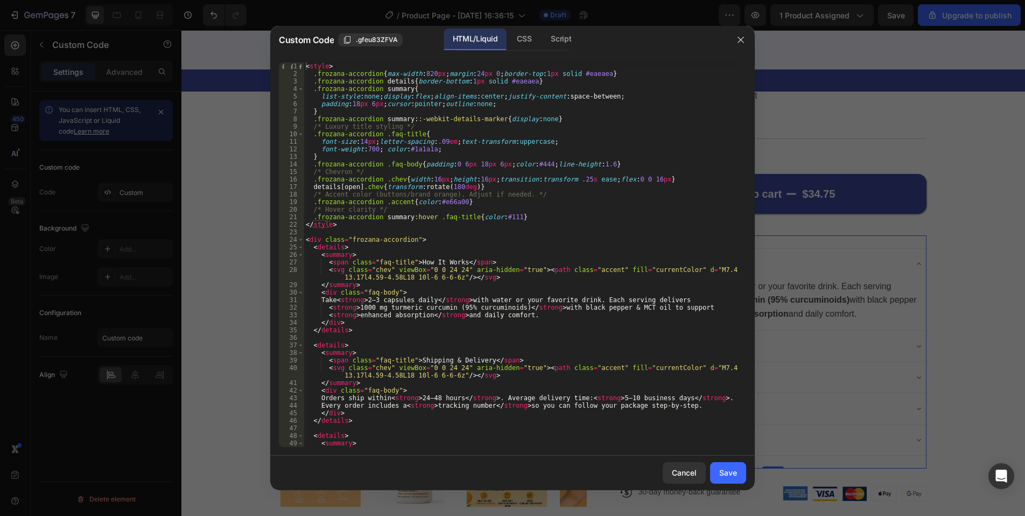
click at [541, 240] on div "< style > .frozana-accordion { max-width : 820 px ; margin : 24 px 0 ; border-t…" at bounding box center [521, 261] width 434 height 399
type textarea "</div>"
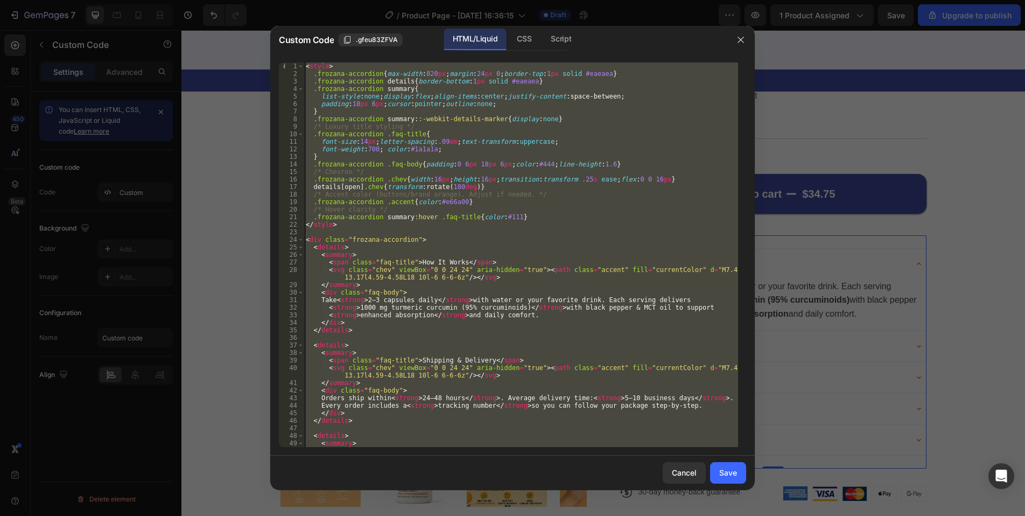
scroll to position [264, 0]
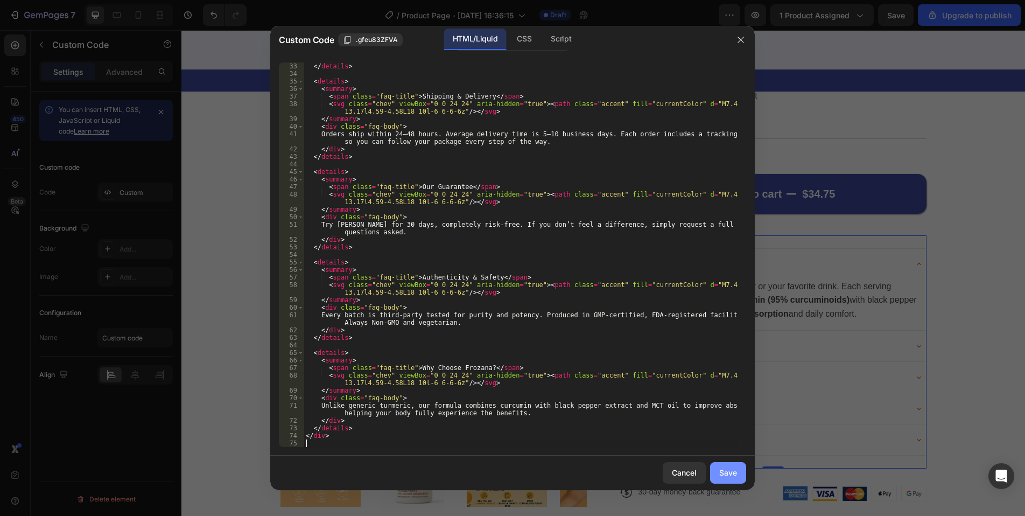
click at [724, 480] on button "Save" at bounding box center [728, 473] width 36 height 22
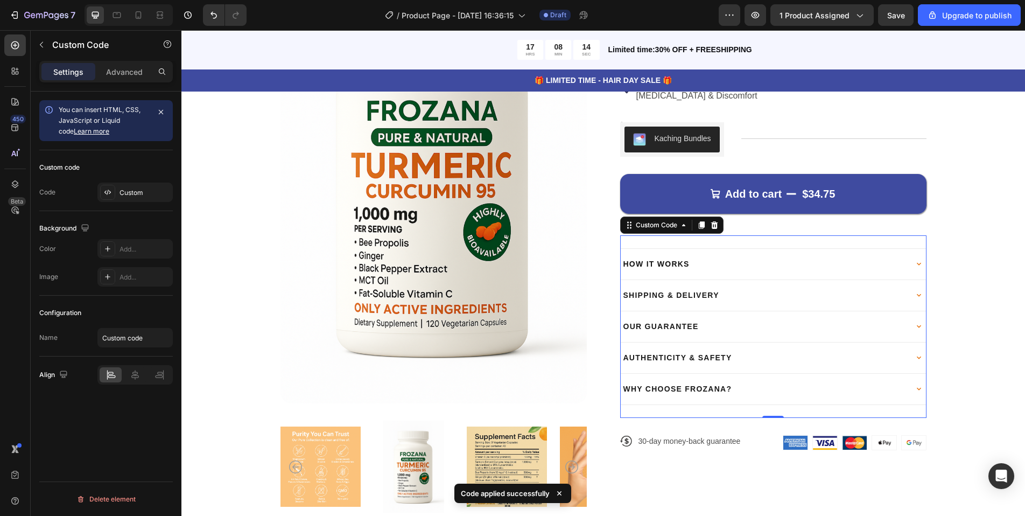
click at [687, 272] on summary "How It Works" at bounding box center [773, 264] width 306 height 31
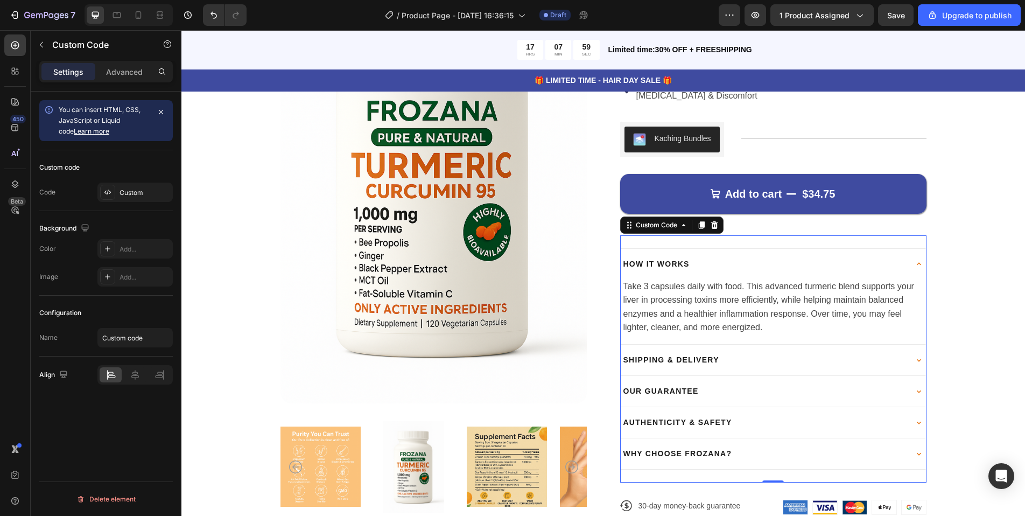
click at [774, 290] on div "Take 3 capsules daily with food. This advanced turmeric blend supports your liv…" at bounding box center [773, 311] width 306 height 65
click at [751, 264] on summary "How It Works" at bounding box center [773, 264] width 306 height 31
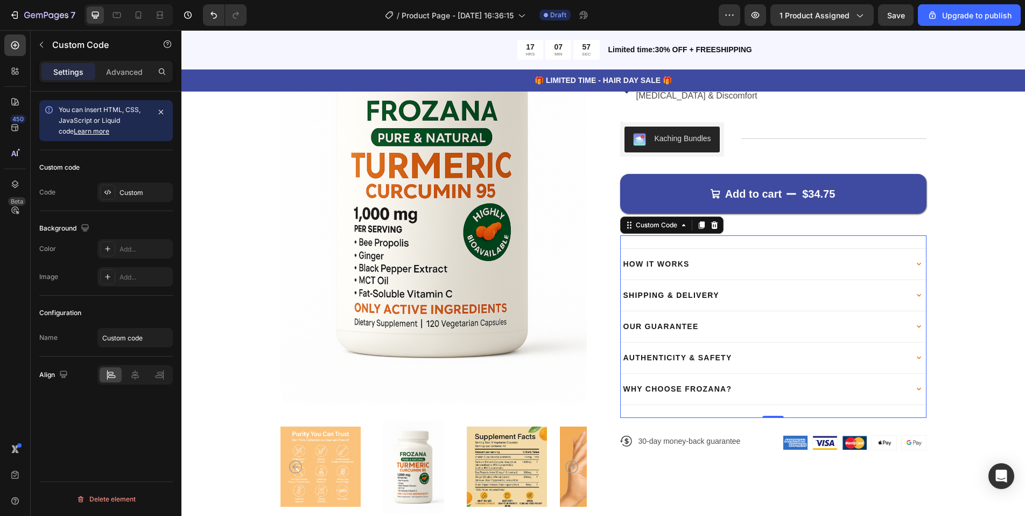
click at [742, 292] on summary "Shipping & Delivery" at bounding box center [773, 295] width 306 height 31
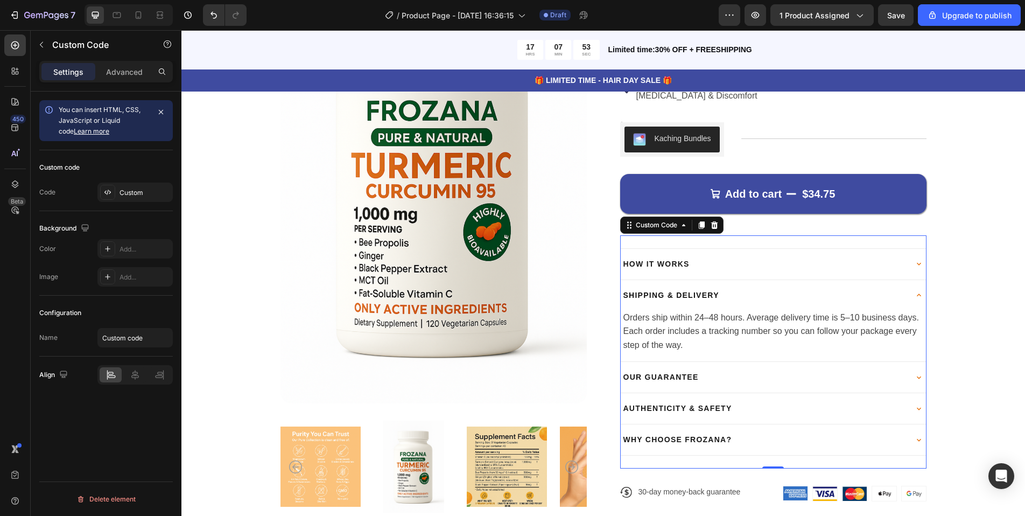
click at [742, 292] on summary "Shipping & Delivery" at bounding box center [773, 295] width 306 height 31
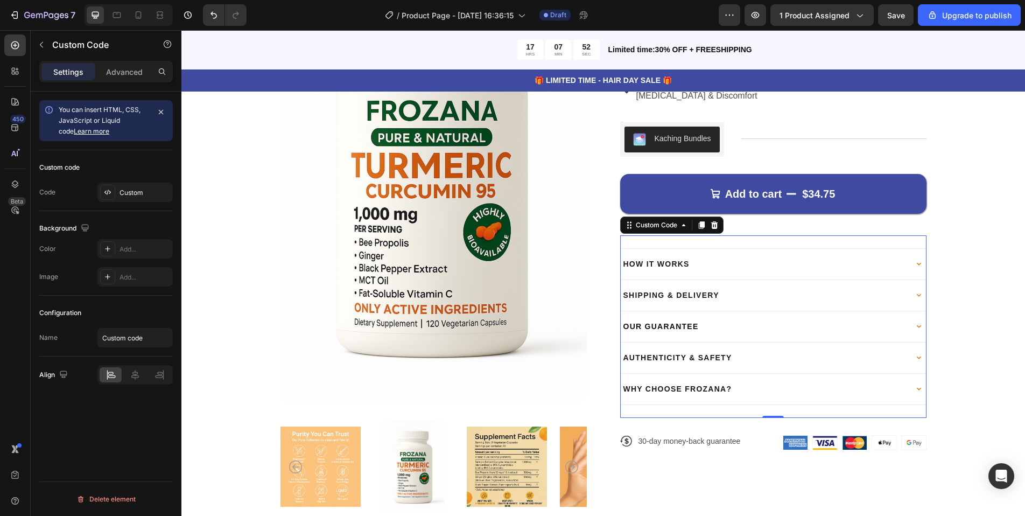
click at [741, 320] on summary "Our Guarantee" at bounding box center [773, 326] width 306 height 31
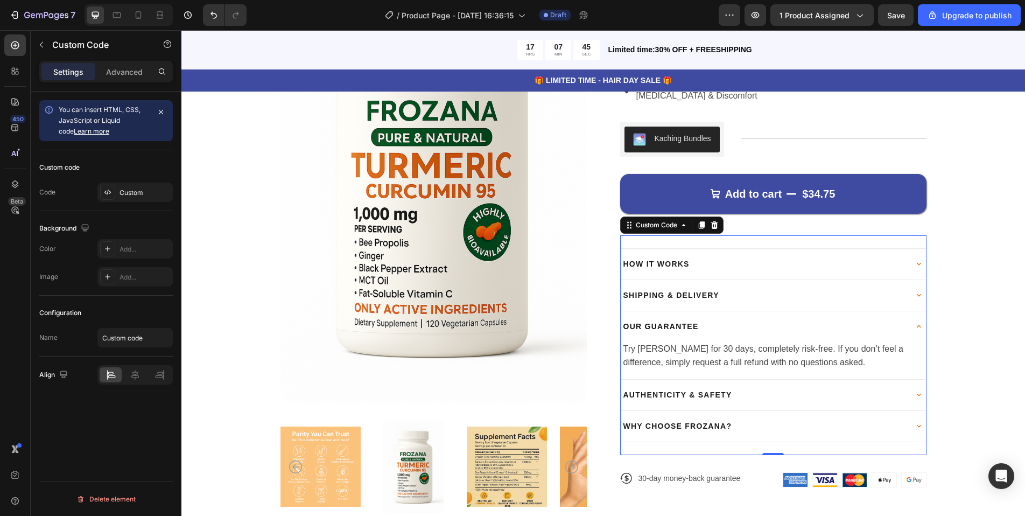
click at [741, 320] on summary "Our Guarantee" at bounding box center [773, 326] width 306 height 31
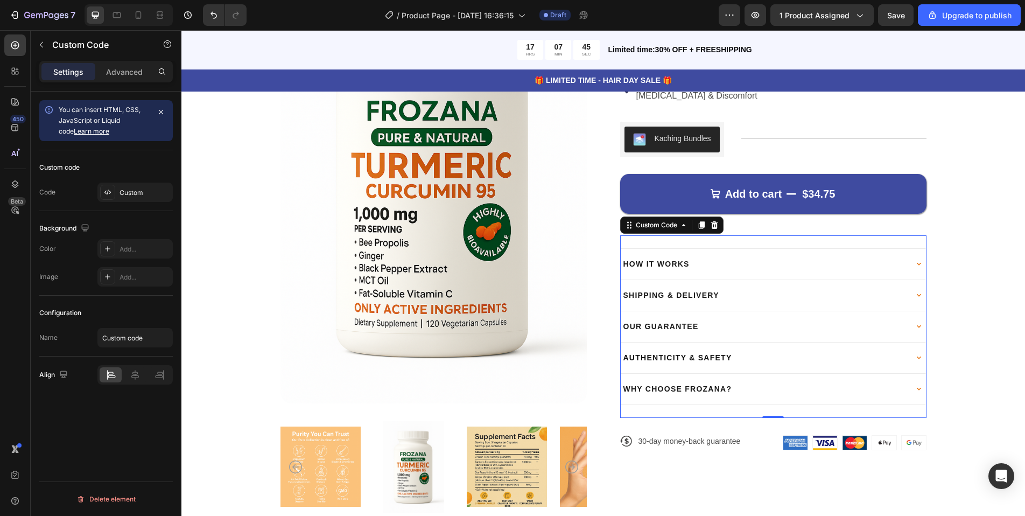
click at [736, 344] on summary "Authenticity & Safety" at bounding box center [773, 357] width 306 height 31
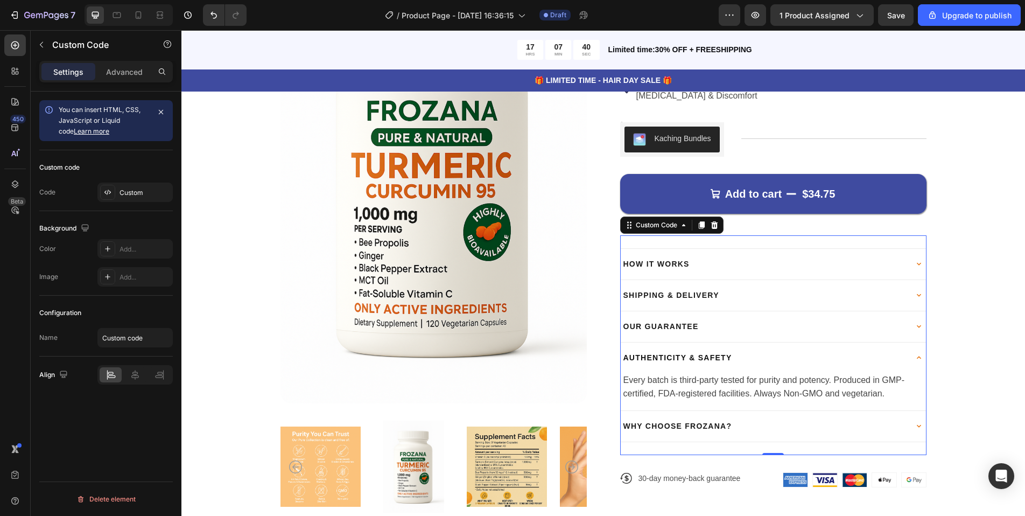
click at [731, 347] on summary "Authenticity & Safety" at bounding box center [773, 357] width 306 height 31
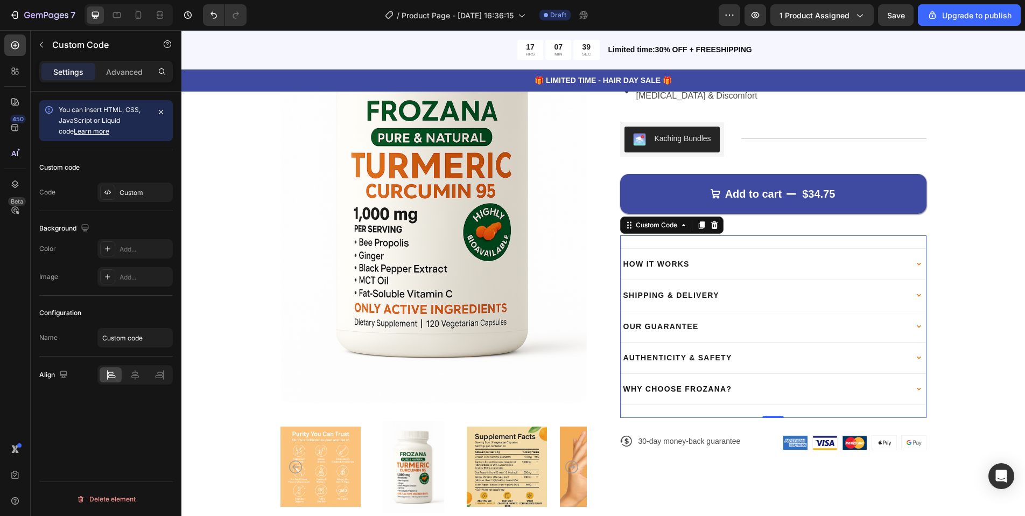
click at [731, 388] on summary "Why Choose Frozana?" at bounding box center [773, 389] width 306 height 31
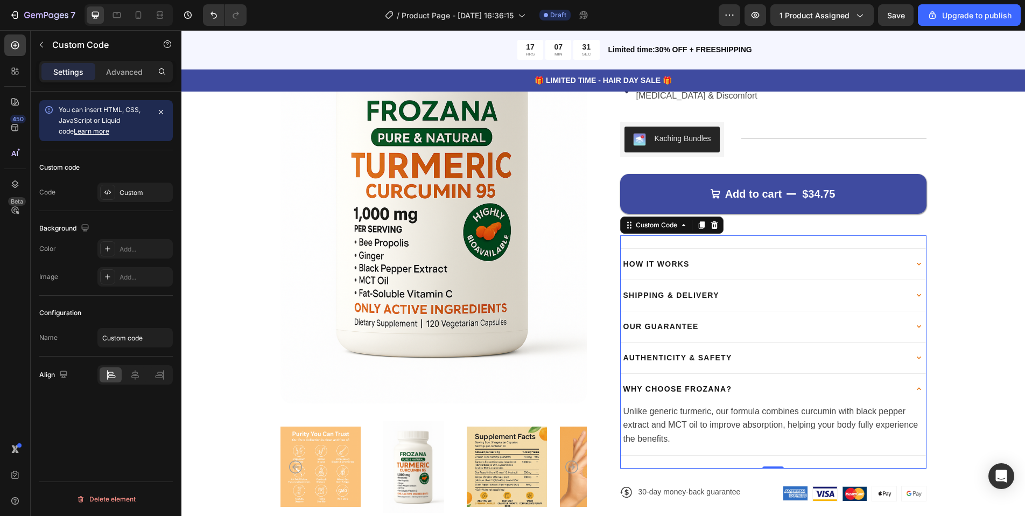
click at [733, 388] on summary "Why Choose Frozana?" at bounding box center [773, 389] width 306 height 31
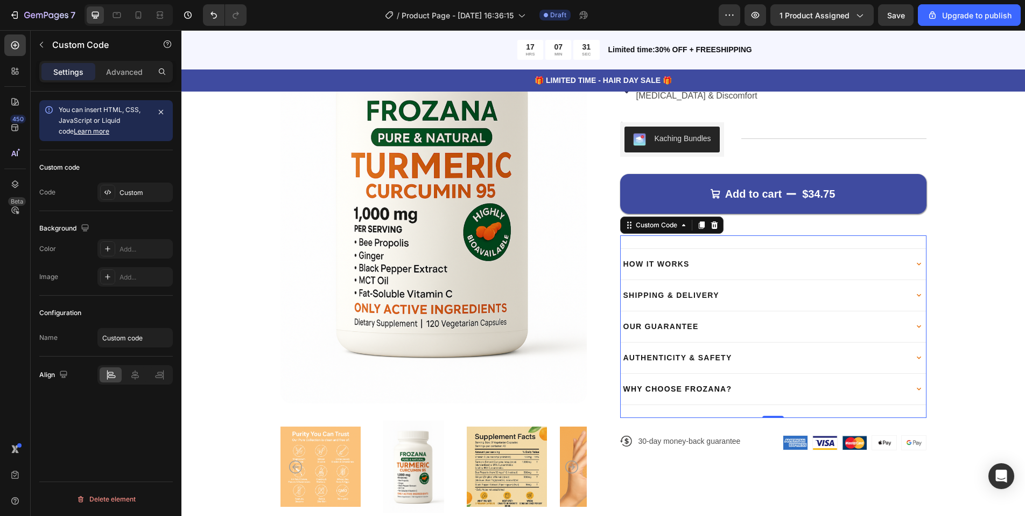
click at [733, 388] on summary "Why Choose Frozana?" at bounding box center [773, 389] width 306 height 31
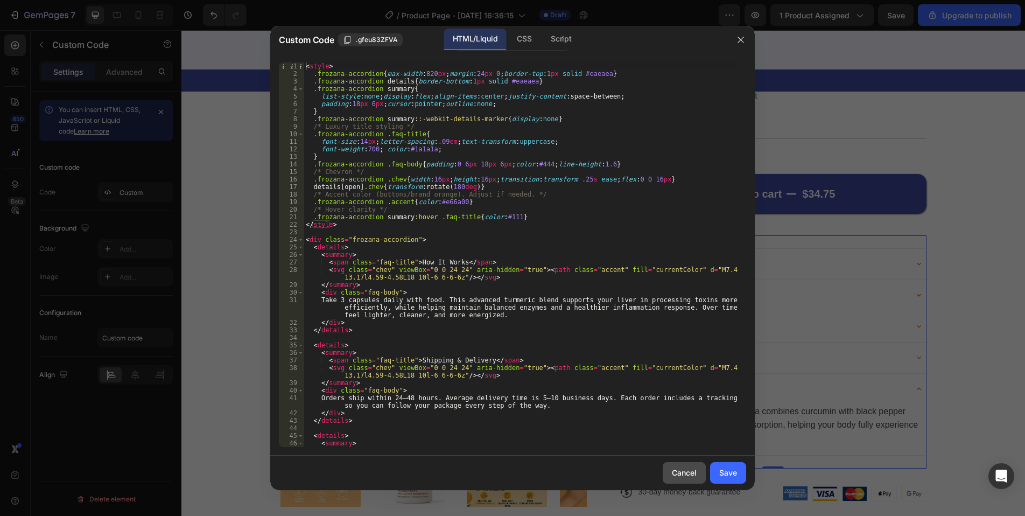
click at [688, 470] on div "Cancel" at bounding box center [684, 472] width 25 height 11
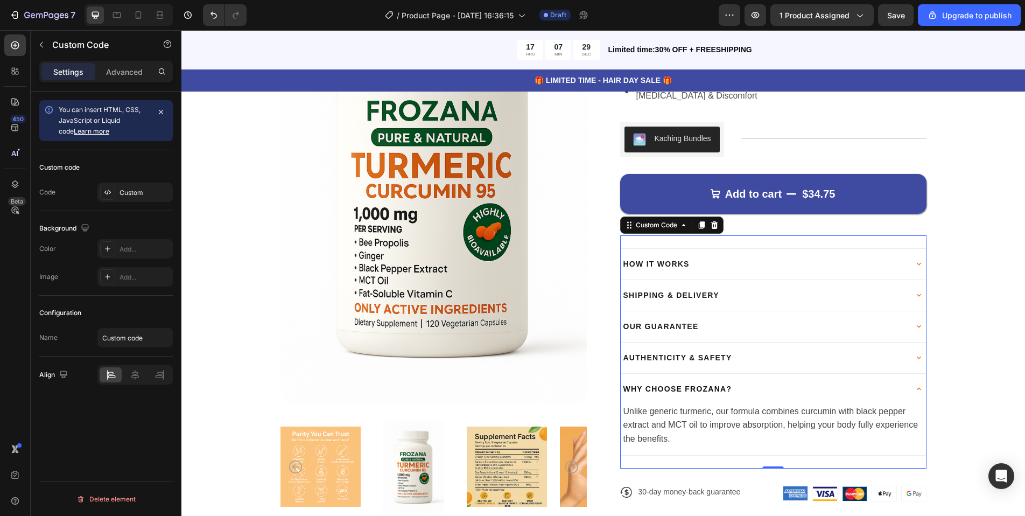
click at [734, 388] on summary "Why Choose Frozana?" at bounding box center [773, 389] width 306 height 31
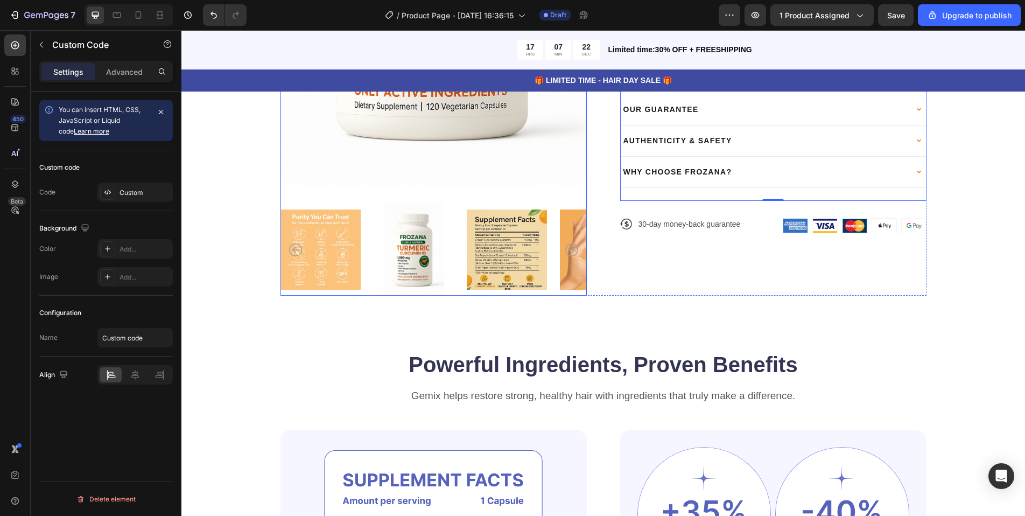
scroll to position [431, 0]
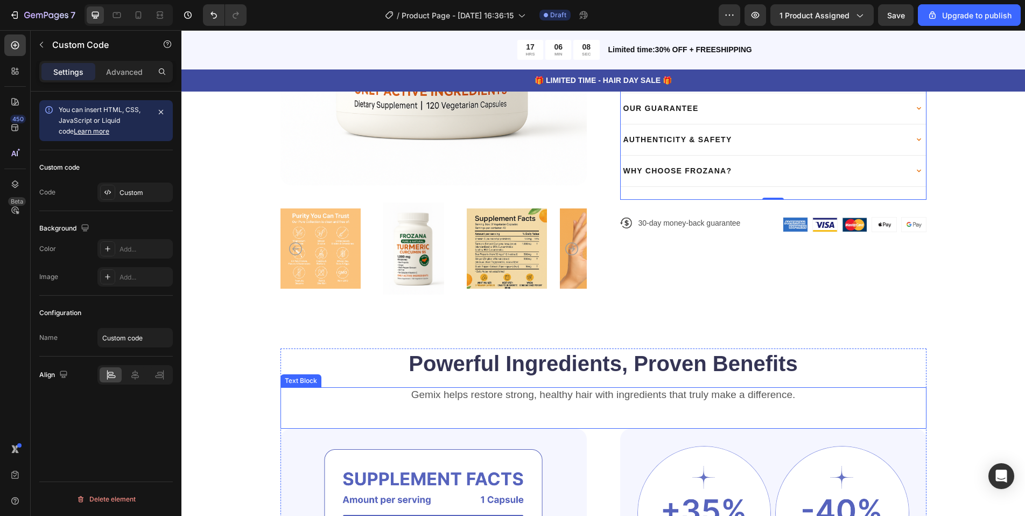
click at [558, 395] on p "Gemix helps restore strong, healthy hair with ingredients that truly make a dif…" at bounding box center [603, 394] width 644 height 13
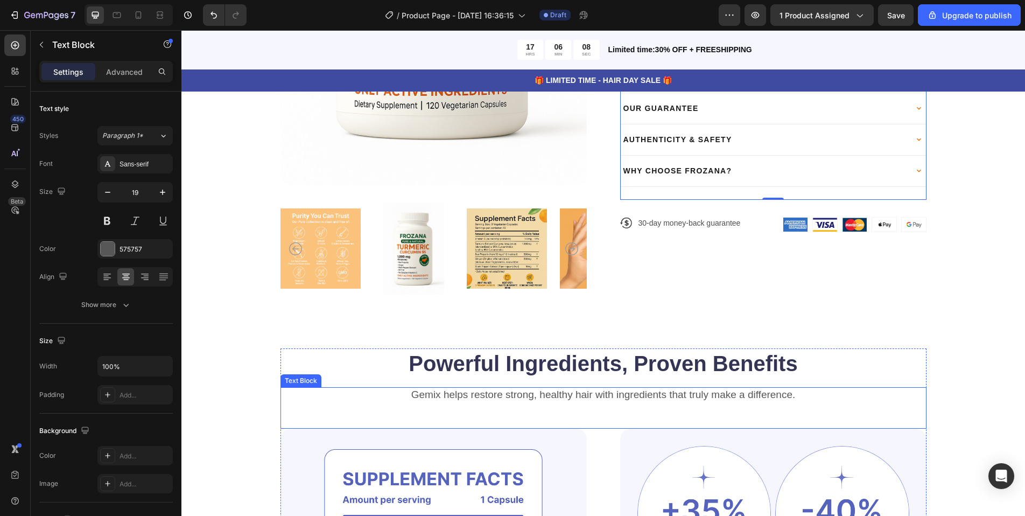
click at [558, 395] on p "Gemix helps restore strong, healthy hair with ingredients that truly make a dif…" at bounding box center [603, 394] width 644 height 13
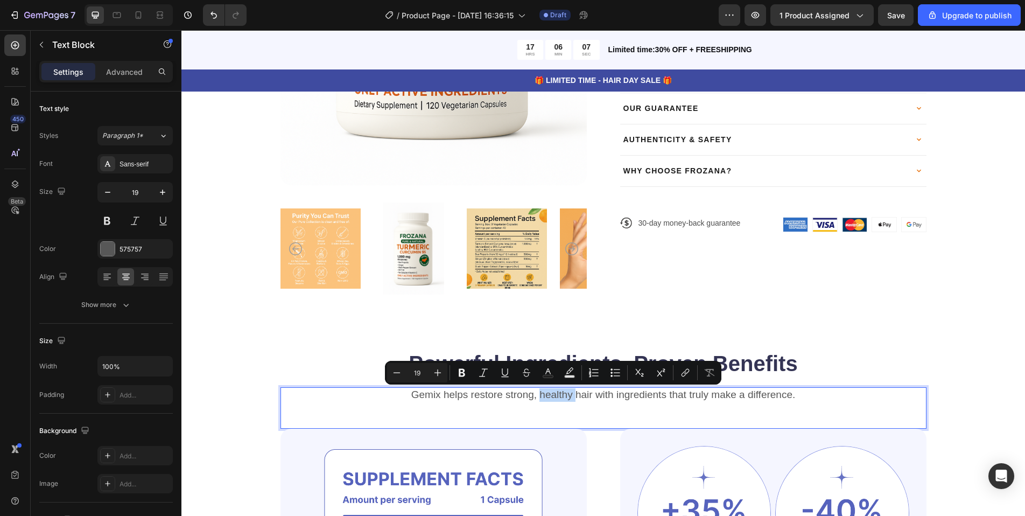
click at [558, 395] on p "Gemix helps restore strong, healthy hair with ingredients that truly make a dif…" at bounding box center [603, 394] width 644 height 13
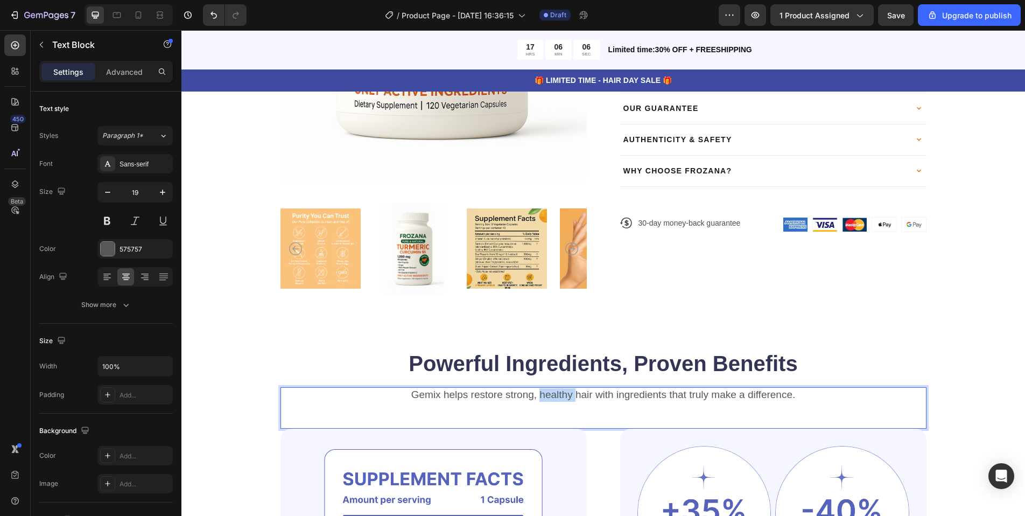
click at [558, 395] on p "Gemix helps restore strong, healthy hair with ingredients that truly make a dif…" at bounding box center [603, 394] width 644 height 13
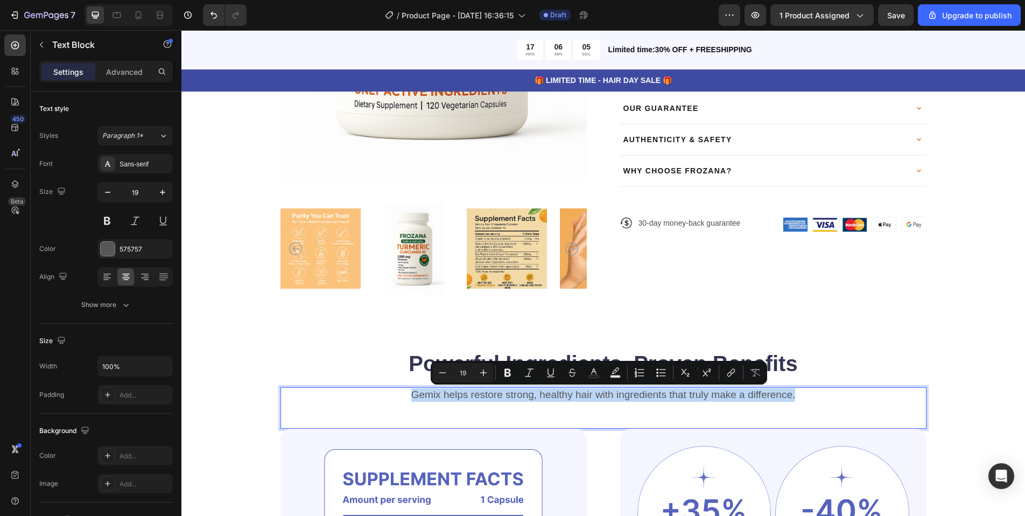
copy p "Gemix helps restore strong, healthy hair with ingredients that truly make a dif…"
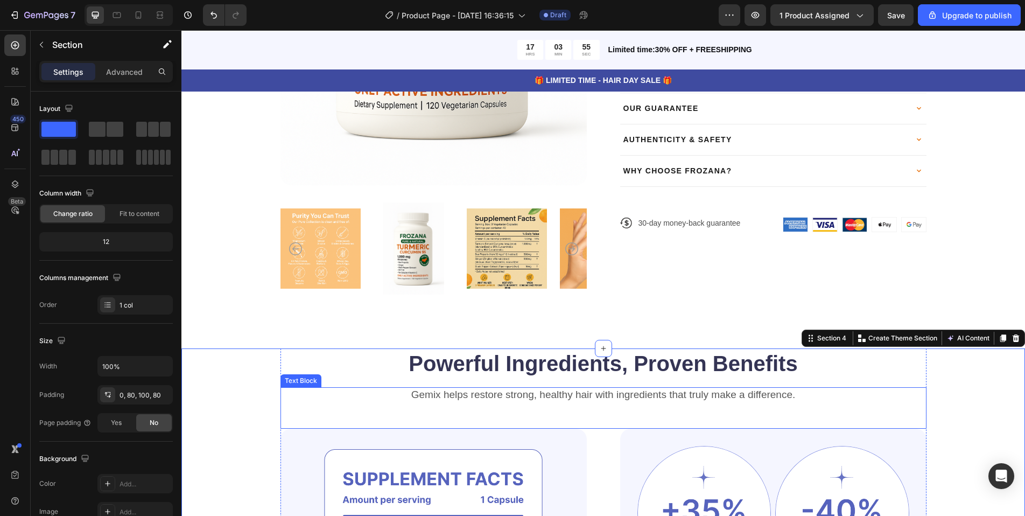
click at [537, 393] on p "Gemix helps restore strong, healthy hair with ingredients that truly make a dif…" at bounding box center [603, 394] width 644 height 13
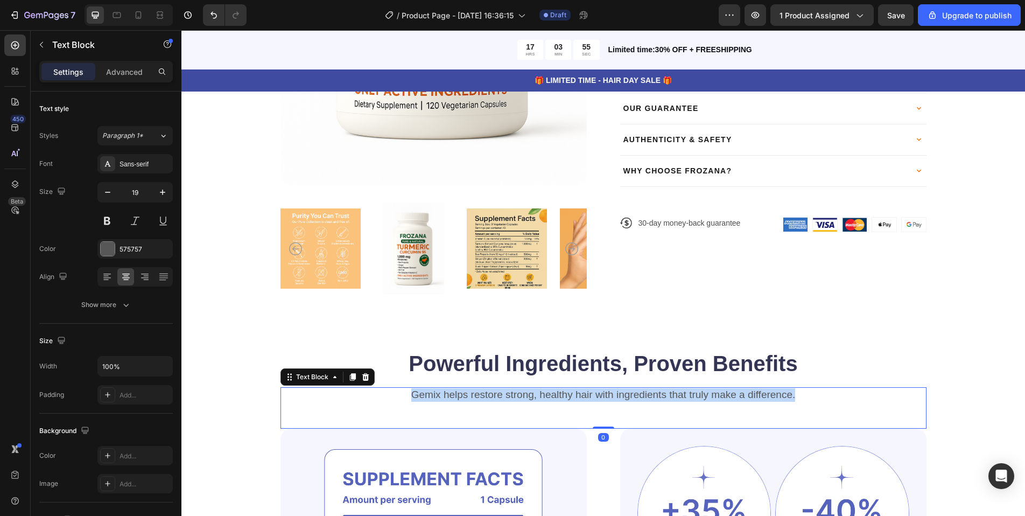
click at [537, 393] on p "Gemix helps restore strong, healthy hair with ingredients that truly make a dif…" at bounding box center [603, 394] width 644 height 13
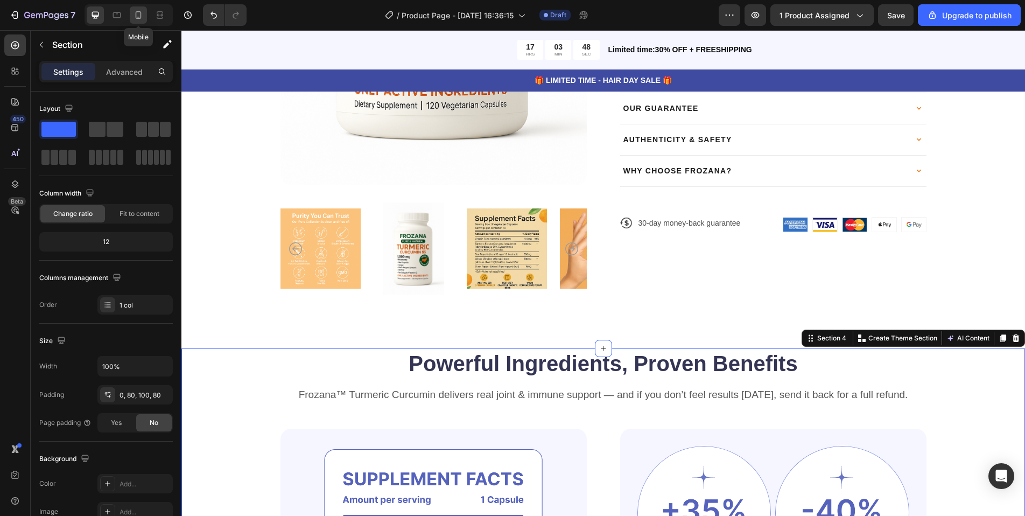
click at [142, 16] on icon at bounding box center [138, 15] width 11 height 11
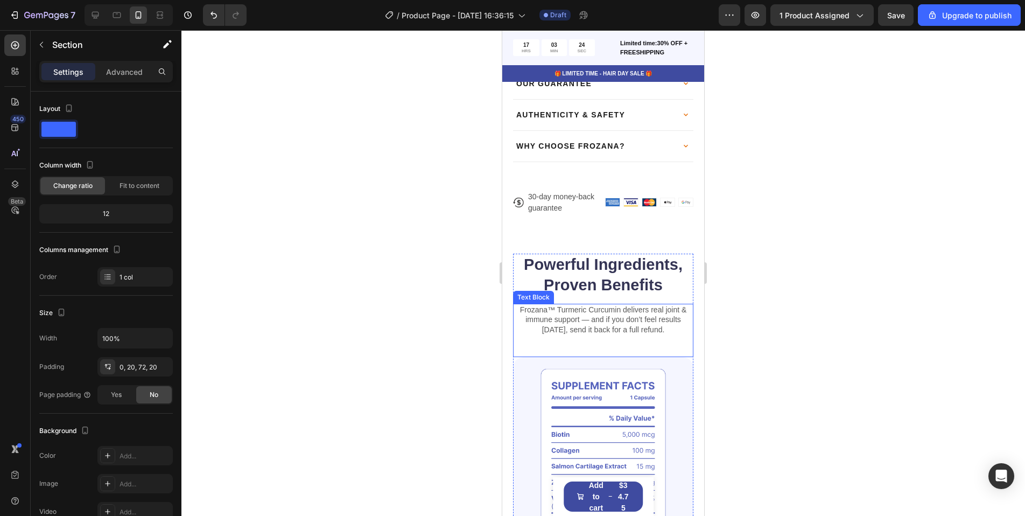
scroll to position [700, 0]
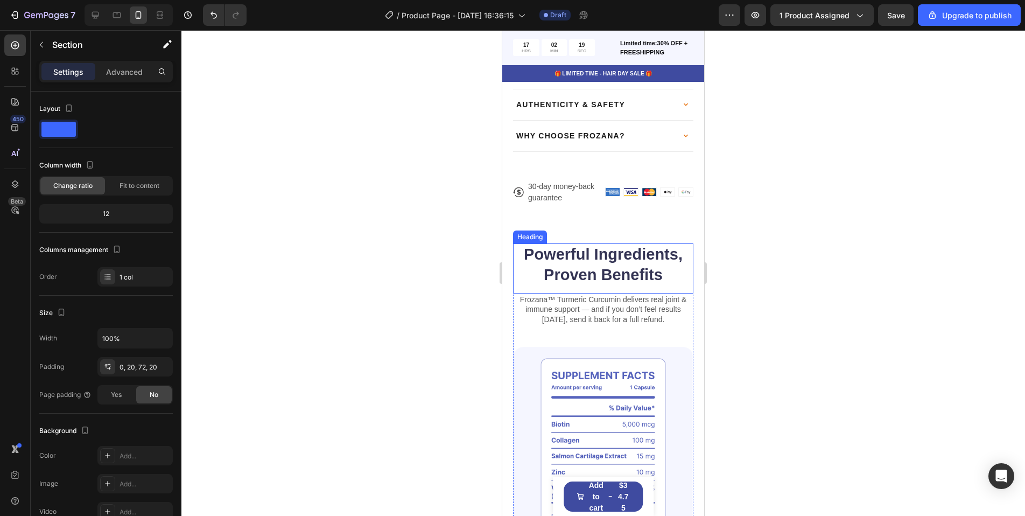
click at [580, 294] on p "Frozana™ Turmeric Curcumin delivers real joint & immune support — and if you do…" at bounding box center [603, 309] width 178 height 30
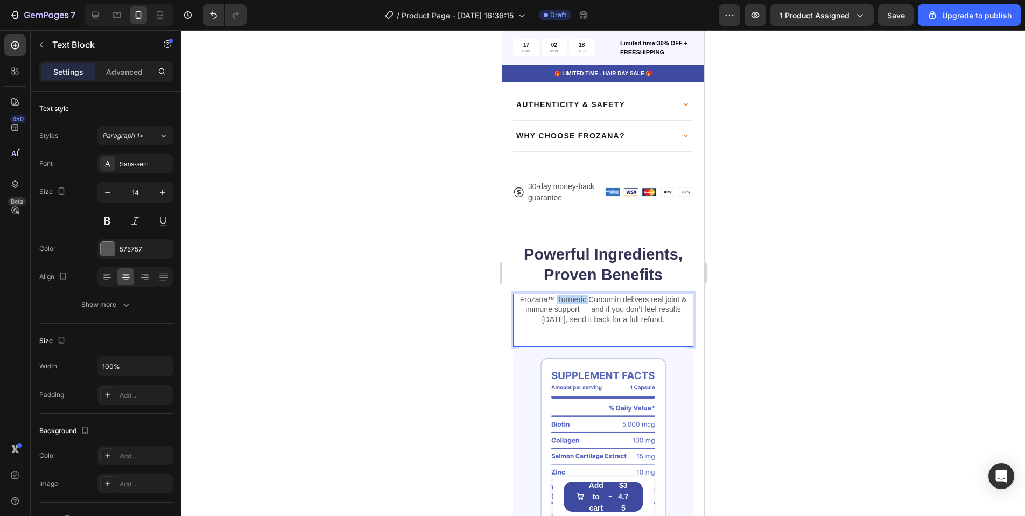
click at [580, 294] on p "Frozana™ Turmeric Curcumin delivers real joint & immune support — and if you do…" at bounding box center [603, 309] width 178 height 30
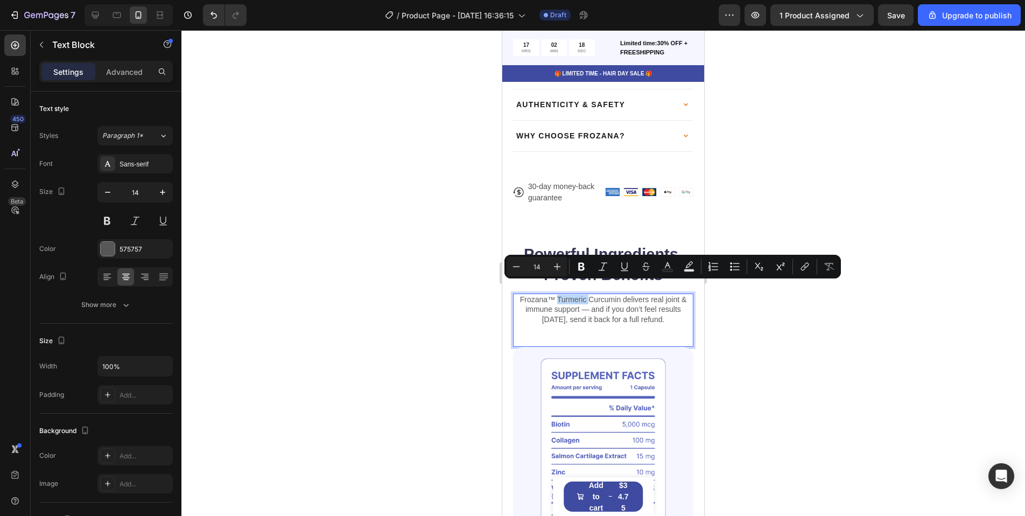
click at [580, 294] on p "Frozana™ Turmeric Curcumin delivers real joint & immune support — and if you do…" at bounding box center [603, 309] width 178 height 30
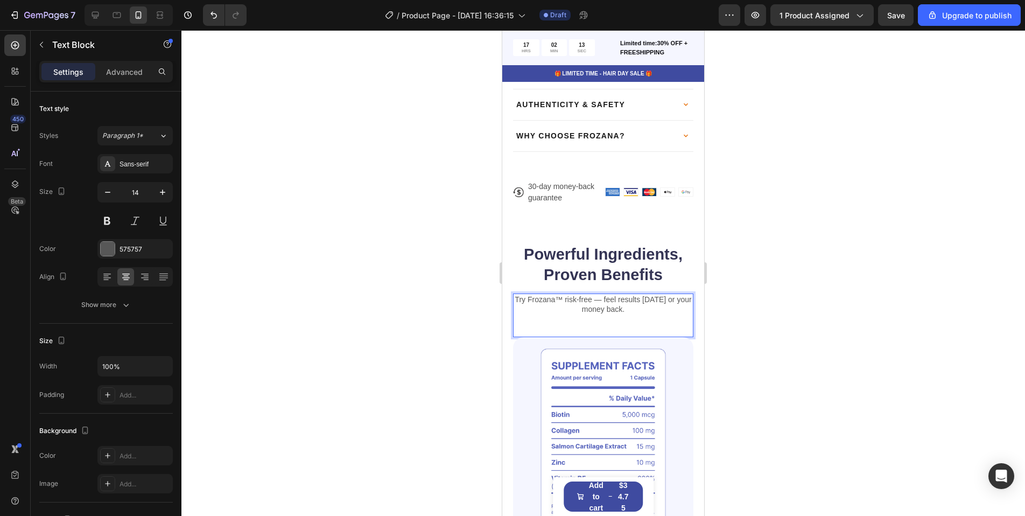
click at [570, 298] on p "Try Frozana™ risk-free — feel results in 30 days or your money back." at bounding box center [603, 303] width 178 height 19
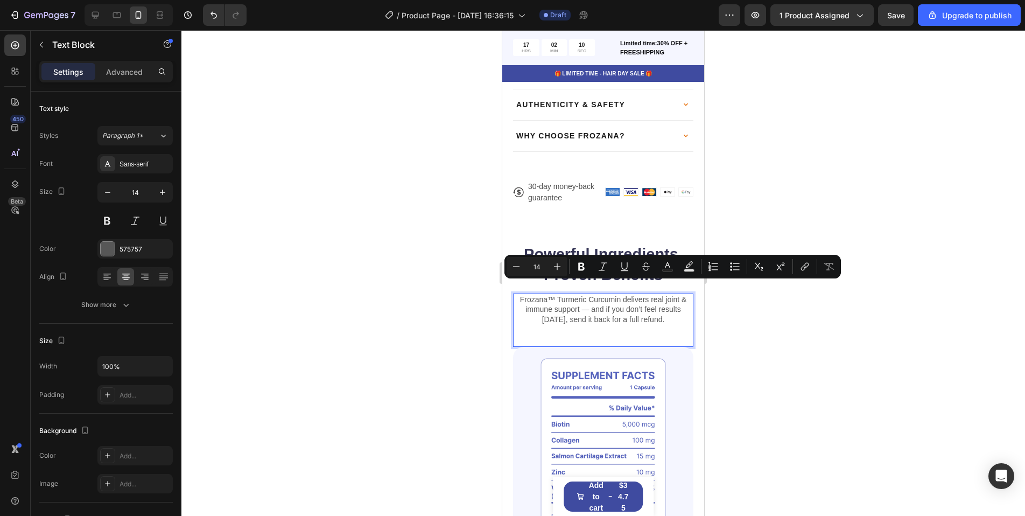
click at [571, 307] on p "Frozana™ Turmeric Curcumin delivers real joint & immune support — and if you do…" at bounding box center [603, 309] width 178 height 30
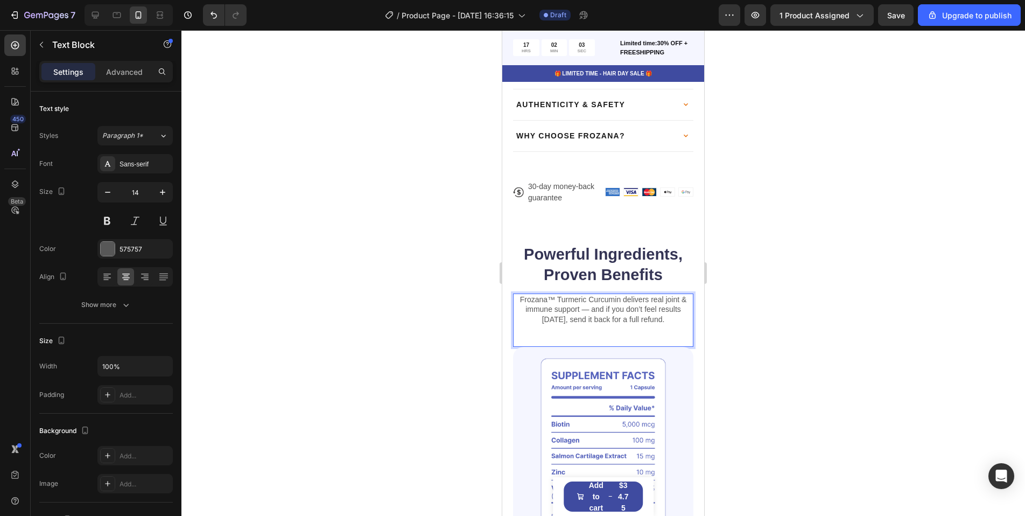
click at [661, 308] on p "Frozana™ Turmeric Curcumin delivers real joint & immune support — and if you do…" at bounding box center [603, 309] width 178 height 30
click at [636, 299] on p "Frozana™ Turmeric Curcumin delivers real joint & immune support — and if you do…" at bounding box center [603, 309] width 178 height 30
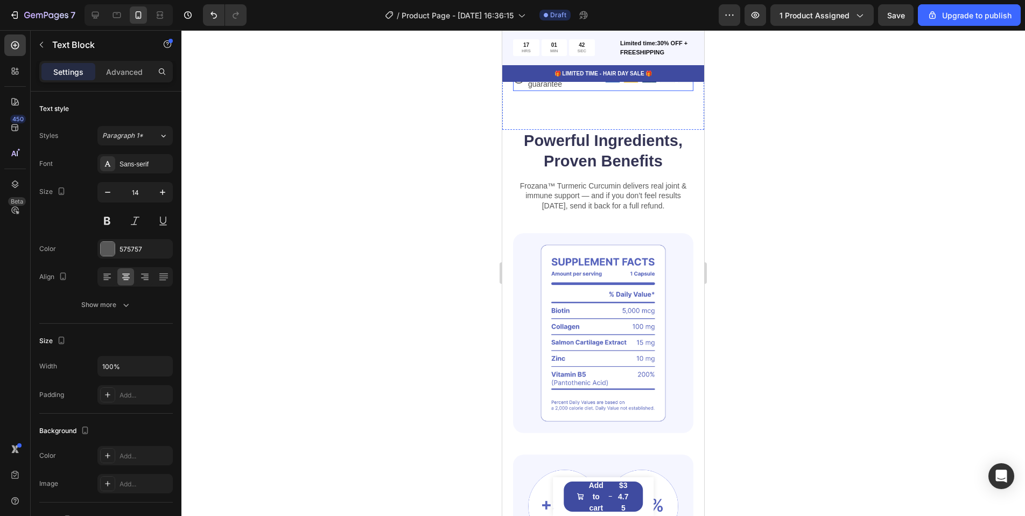
scroll to position [753, 0]
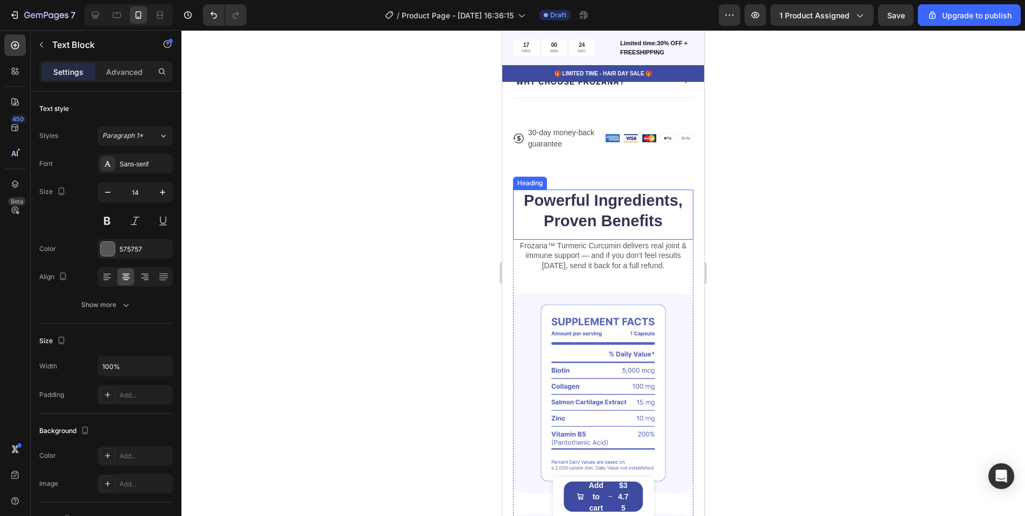
click at [565, 197] on h2 "Powerful Ingredients, Proven Benefits" at bounding box center [603, 210] width 180 height 43
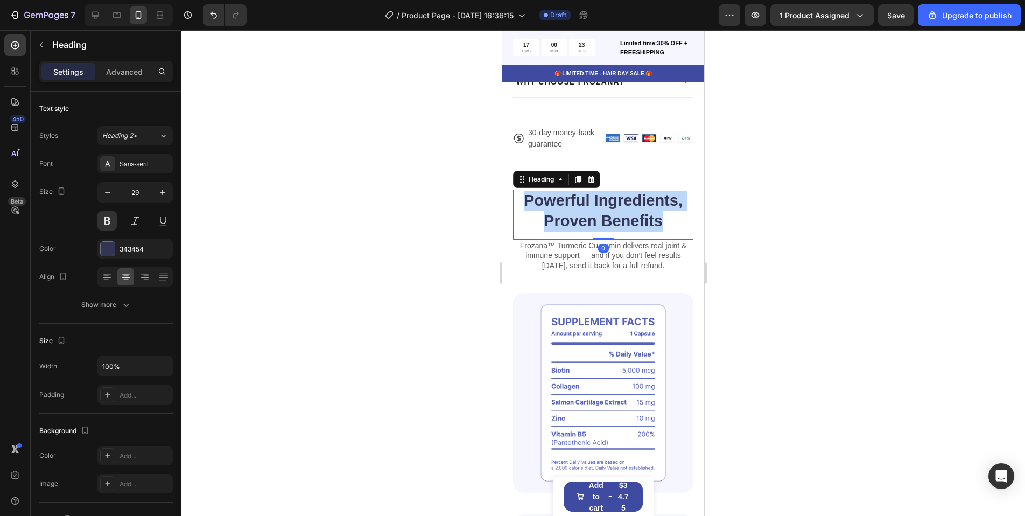
click at [565, 197] on p "Powerful Ingredients, Proven Benefits" at bounding box center [603, 211] width 178 height 40
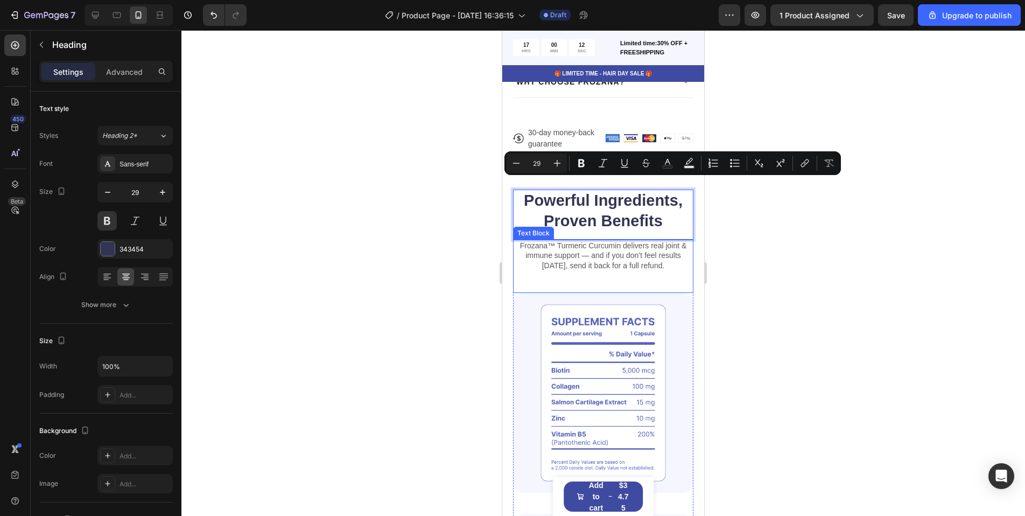
click at [639, 242] on p "Frozana™ Turmeric Curcumin delivers real joint & immune support — and if you do…" at bounding box center [603, 256] width 178 height 30
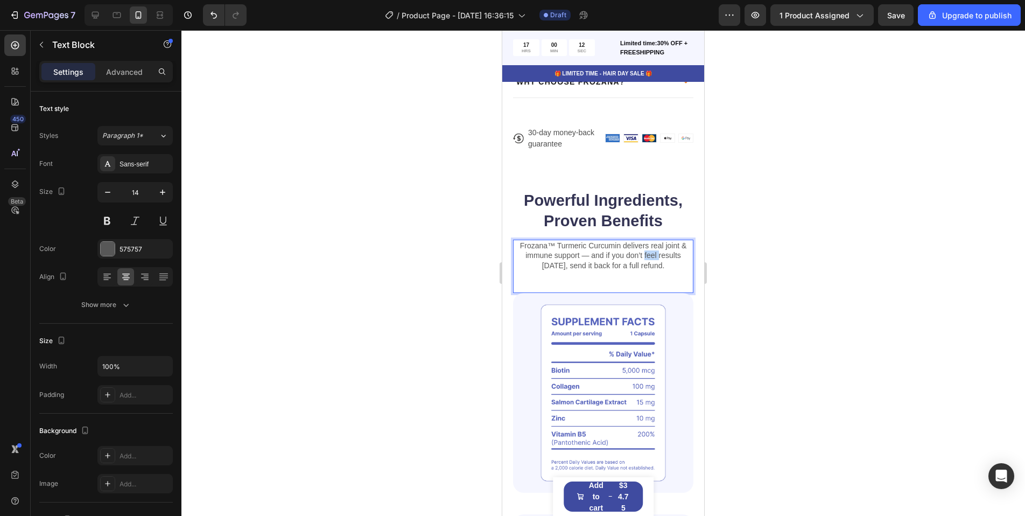
click at [639, 242] on p "Frozana™ Turmeric Curcumin delivers real joint & immune support — and if you do…" at bounding box center [603, 256] width 178 height 30
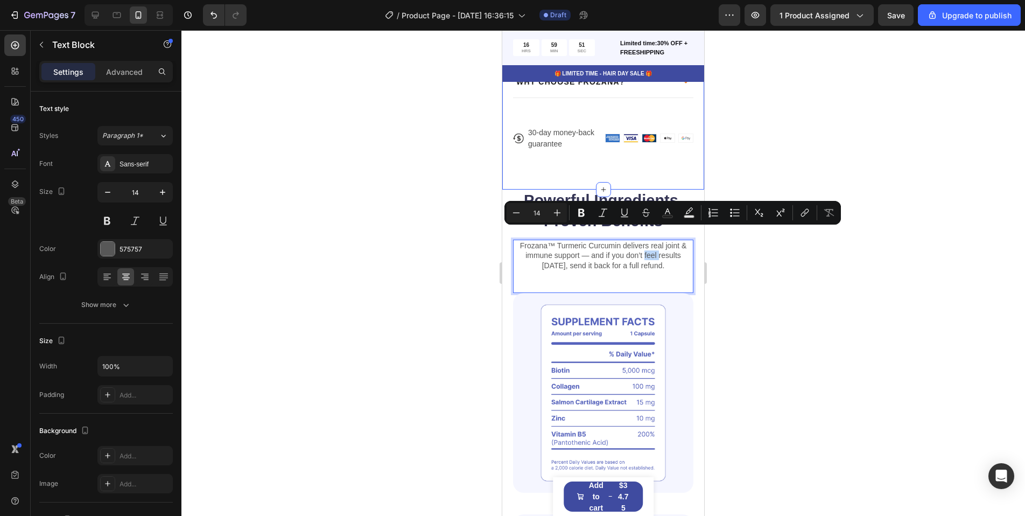
click at [565, 192] on p "Powerful Ingredients, Proven Benefits" at bounding box center [603, 211] width 178 height 40
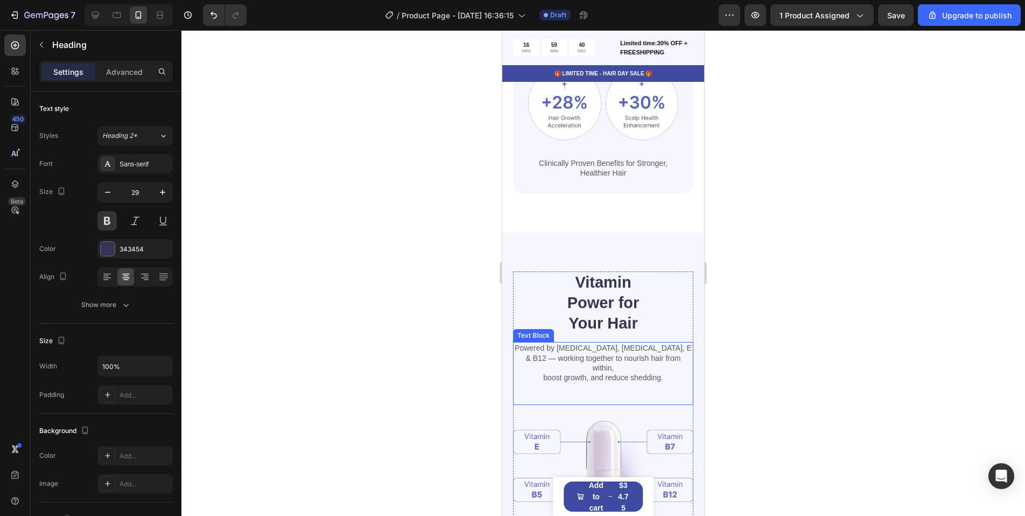
scroll to position [1399, 0]
